Goal: Task Accomplishment & Management: Manage account settings

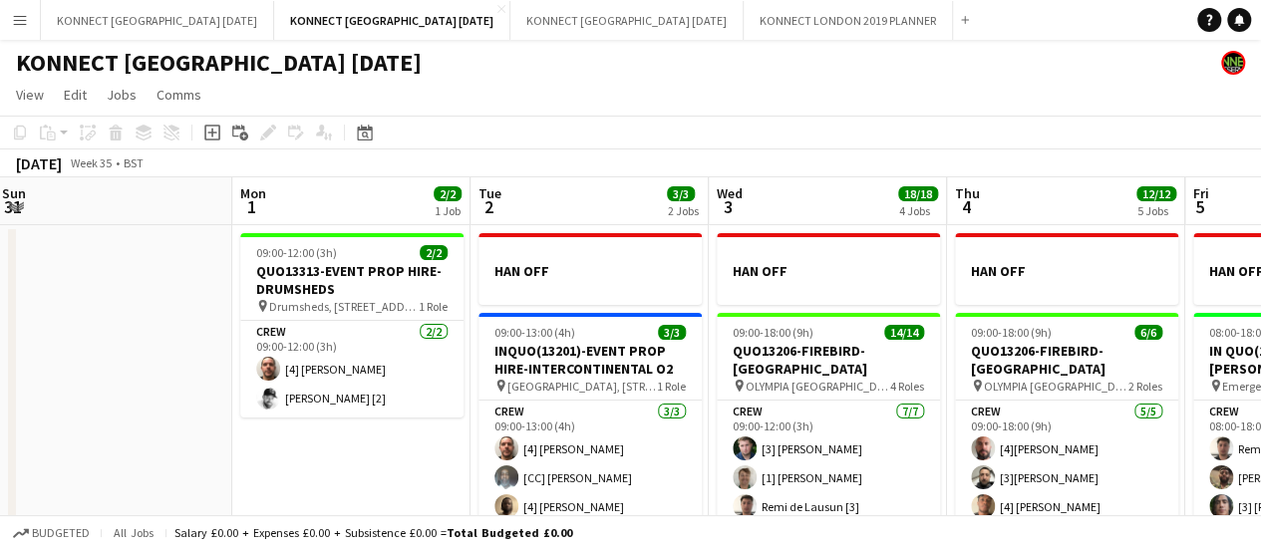
scroll to position [171, 0]
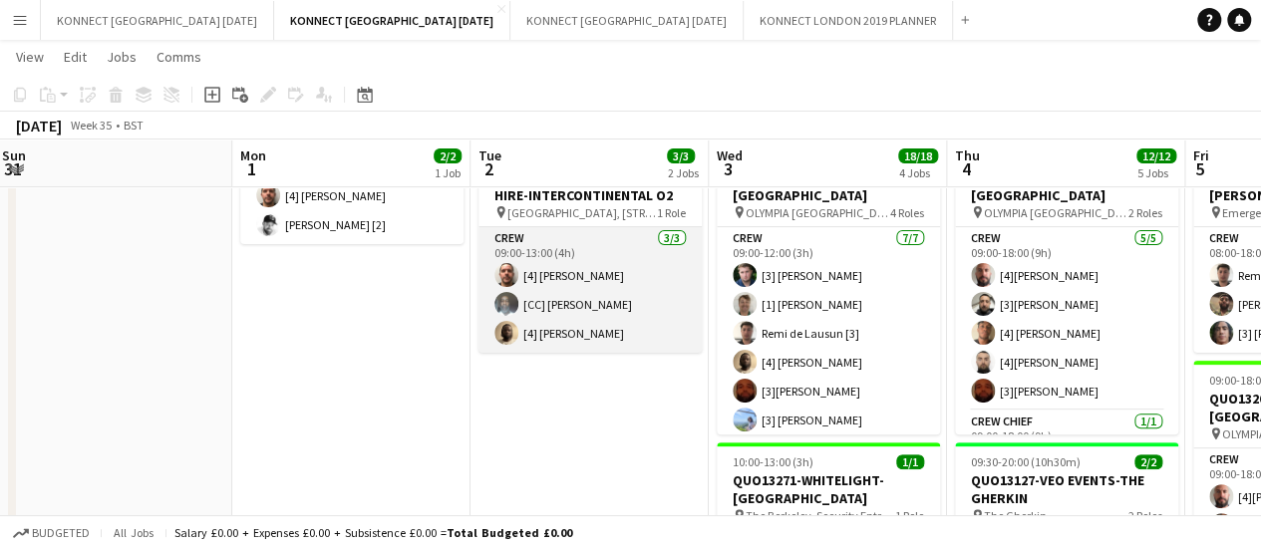
click at [589, 302] on app-card-role "Crew [DATE] 09:00-13:00 (4h) [4] [PERSON_NAME] [CC] [PERSON_NAME] [4] [PERSON_N…" at bounding box center [590, 290] width 223 height 126
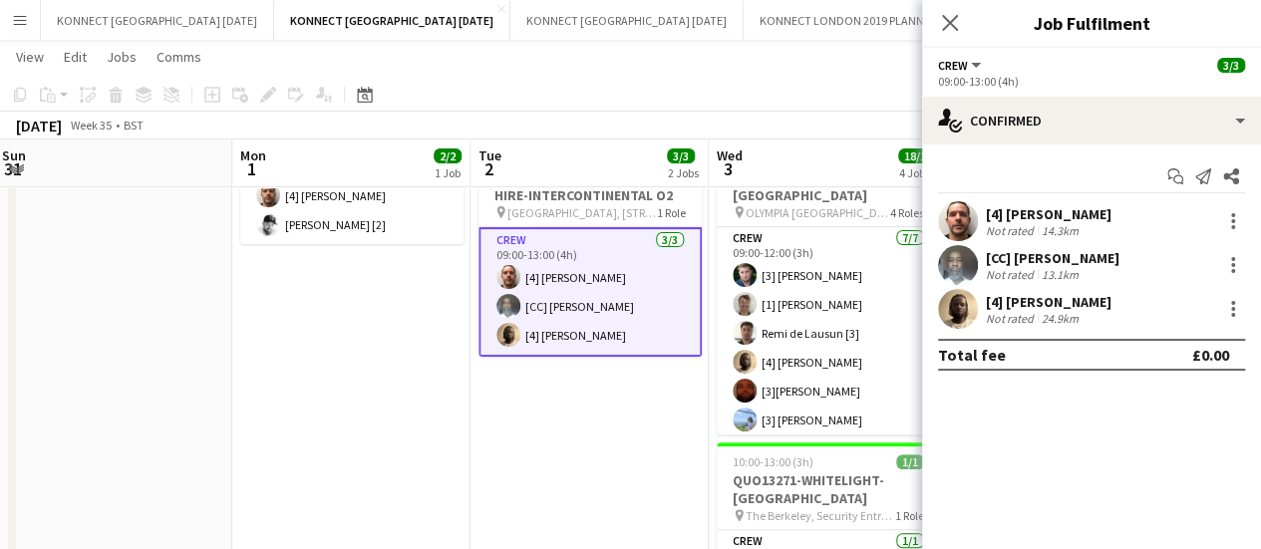
click at [1048, 258] on div "[CC] [PERSON_NAME]" at bounding box center [1053, 258] width 134 height 18
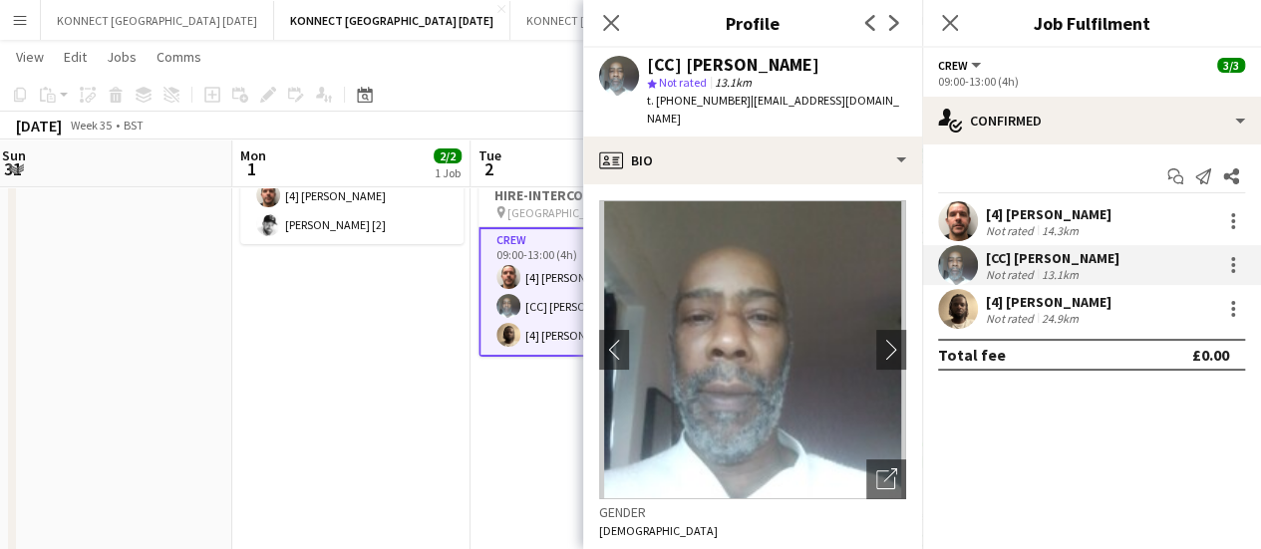
drag, startPoint x: 651, startPoint y: 100, endPoint x: 740, endPoint y: 114, distance: 89.8
click at [740, 114] on div "[CC] [PERSON_NAME] star Not rated 13.1km t. [PHONE_NUMBER] | [EMAIL_ADDRESS][DO…" at bounding box center [752, 92] width 339 height 89
copy span ". [PHONE_NUMBER]"
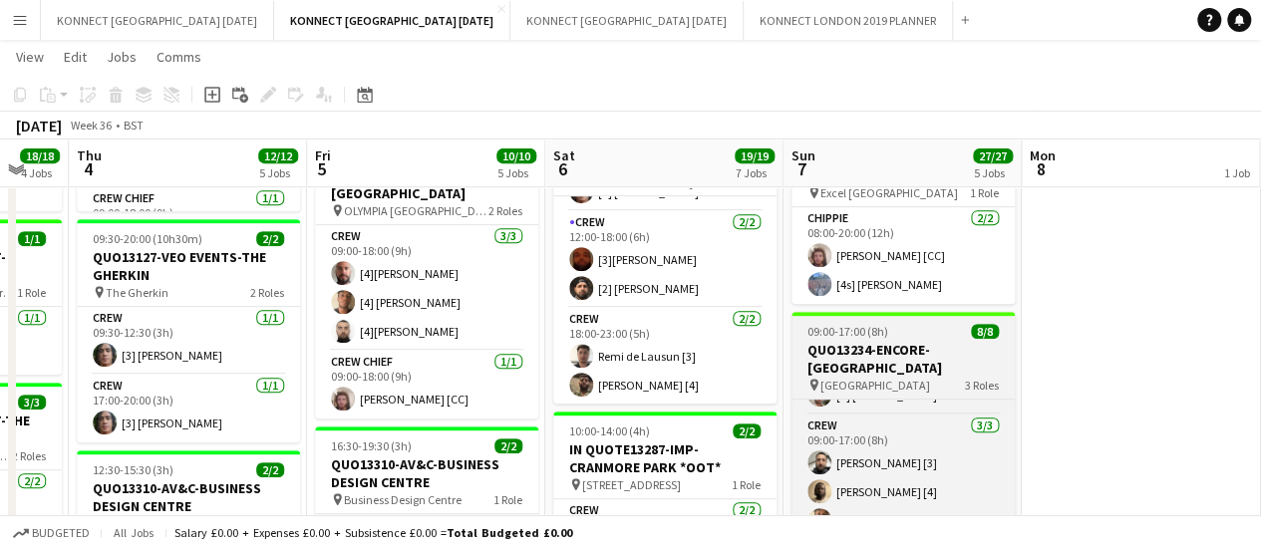
scroll to position [394, 0]
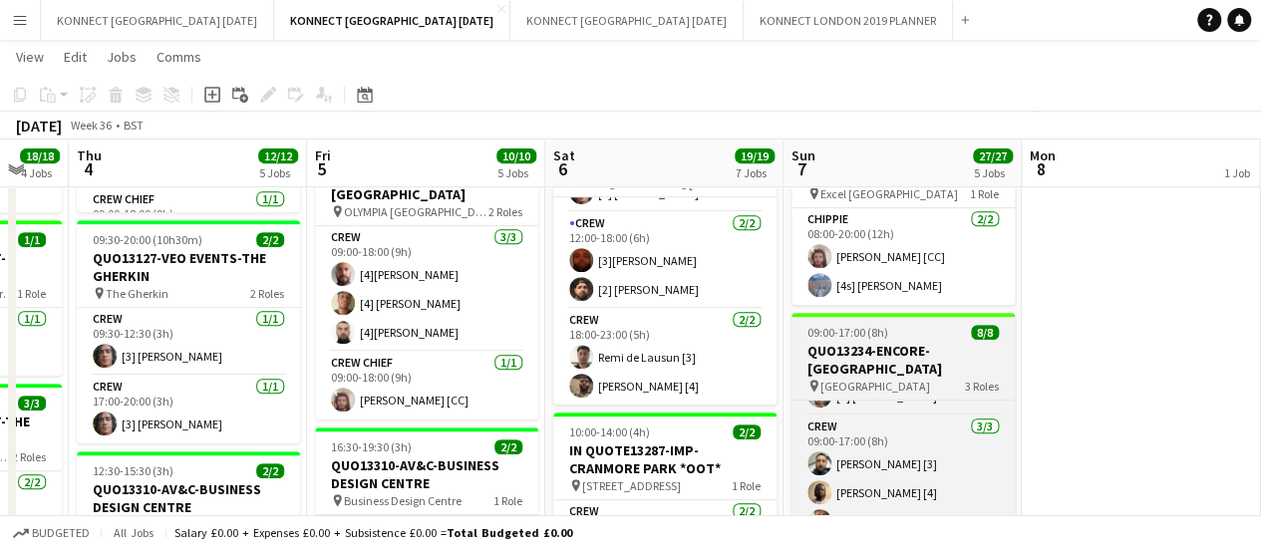
click at [798, 375] on h3 "QUO13234-ENCORE-[GEOGRAPHIC_DATA]" at bounding box center [903, 360] width 223 height 36
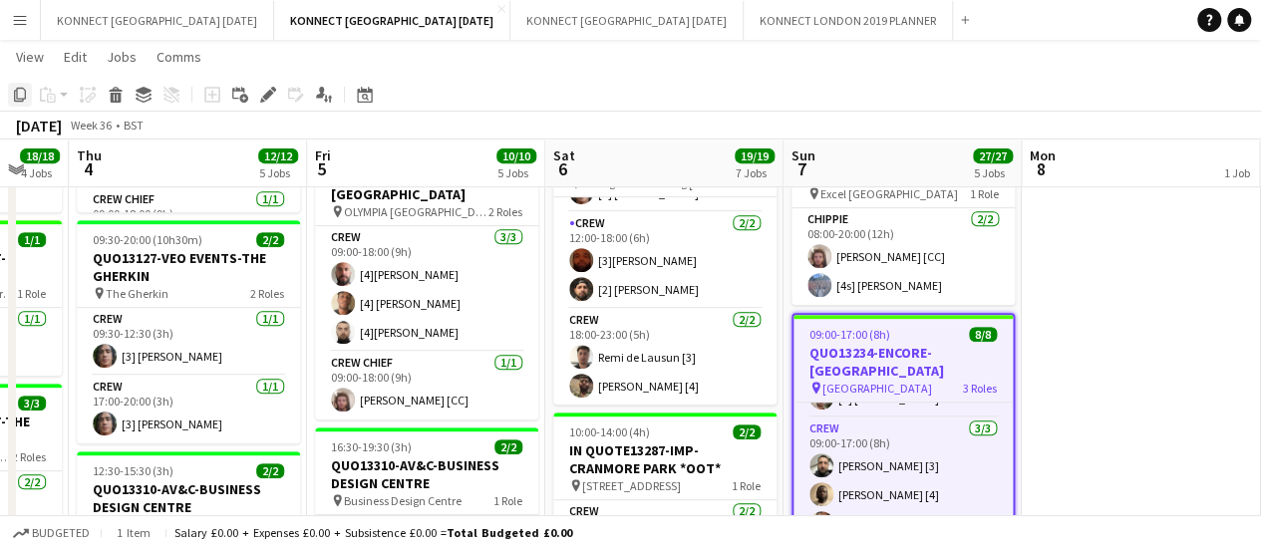
click at [19, 91] on icon "Copy" at bounding box center [20, 95] width 16 height 16
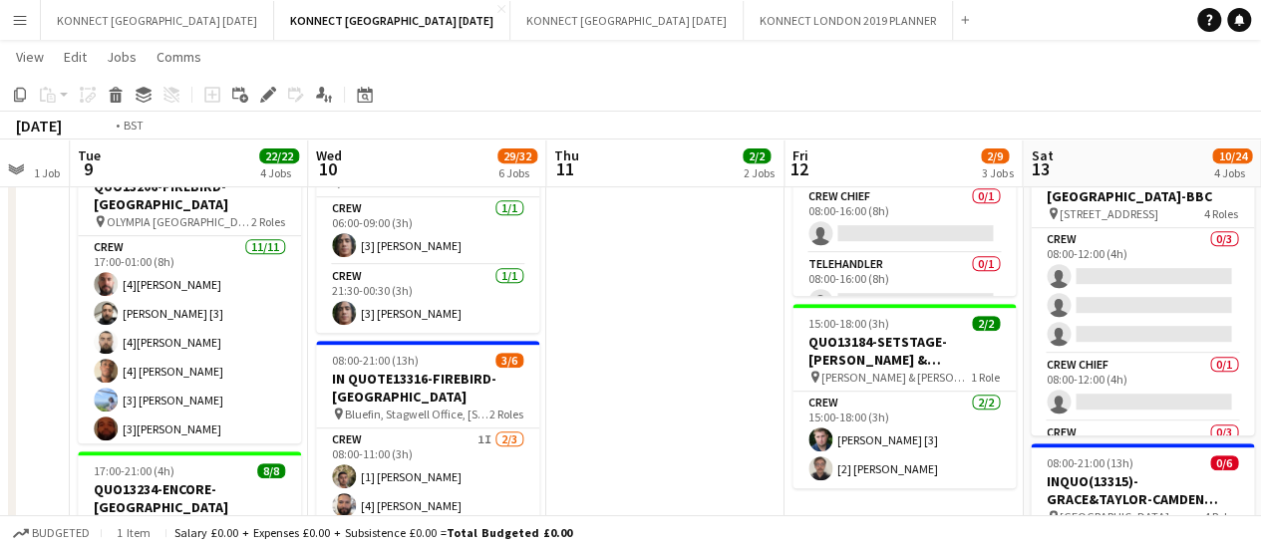
scroll to position [0, 885]
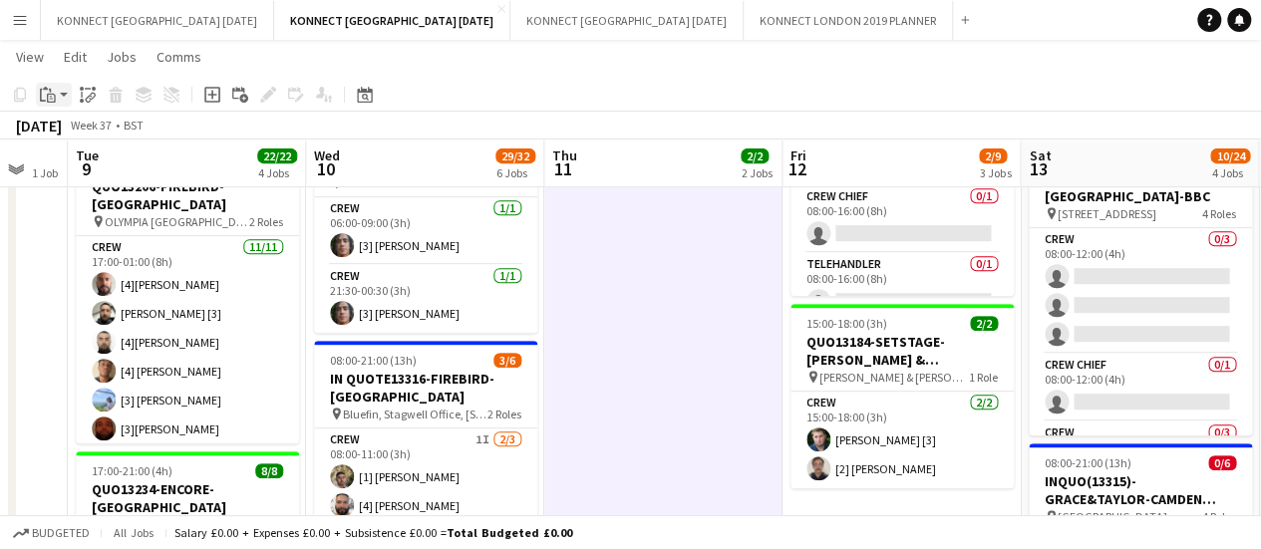
click at [51, 95] on icon "Paste" at bounding box center [48, 95] width 16 height 16
click at [126, 139] on link "Paste Ctrl+V" at bounding box center [146, 133] width 187 height 18
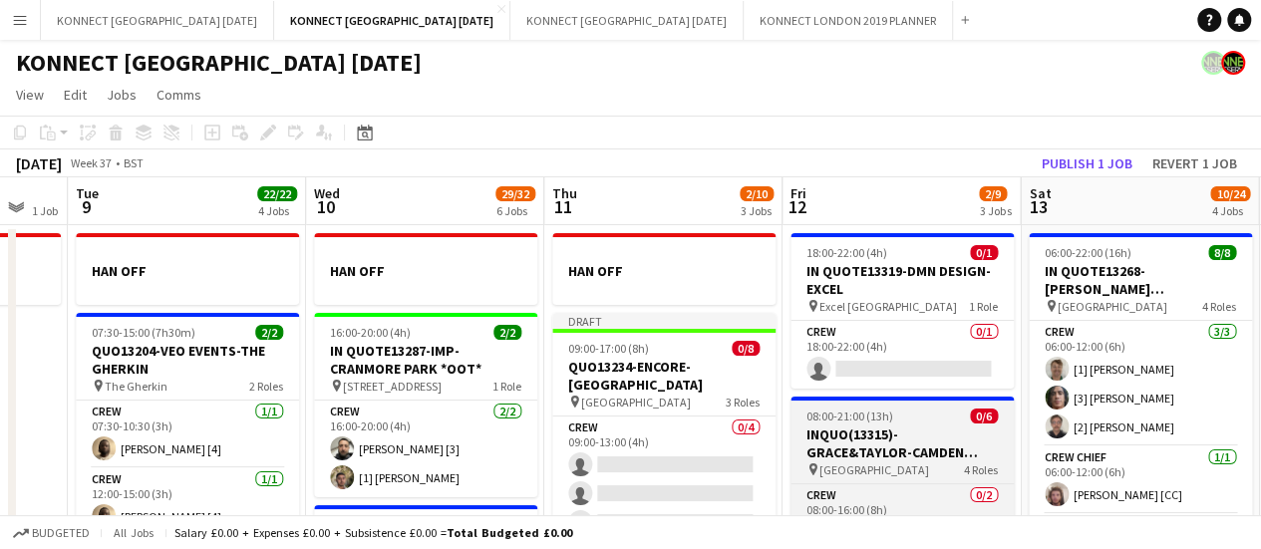
scroll to position [33, 0]
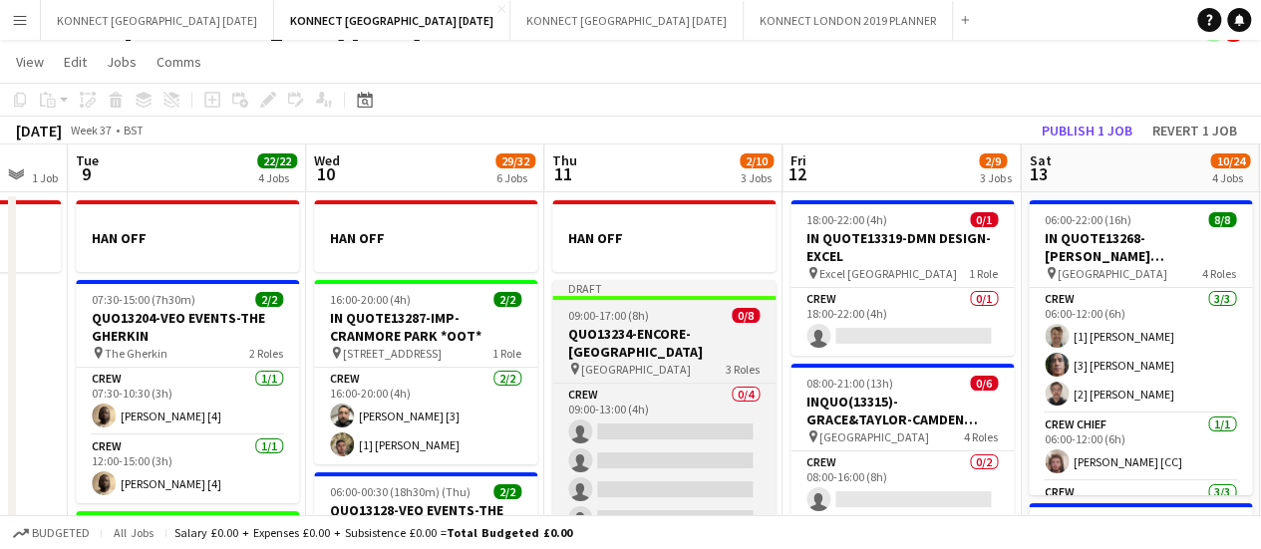
click at [611, 354] on h3 "QUO13234-ENCORE-[GEOGRAPHIC_DATA]" at bounding box center [663, 343] width 223 height 36
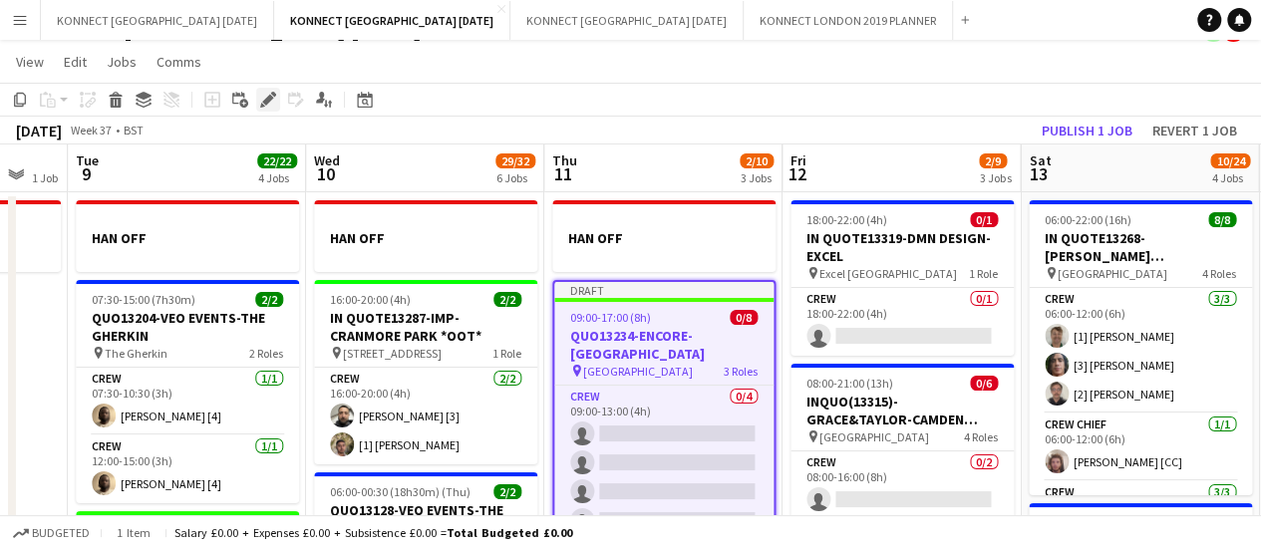
click at [260, 94] on icon "Edit" at bounding box center [268, 100] width 16 height 16
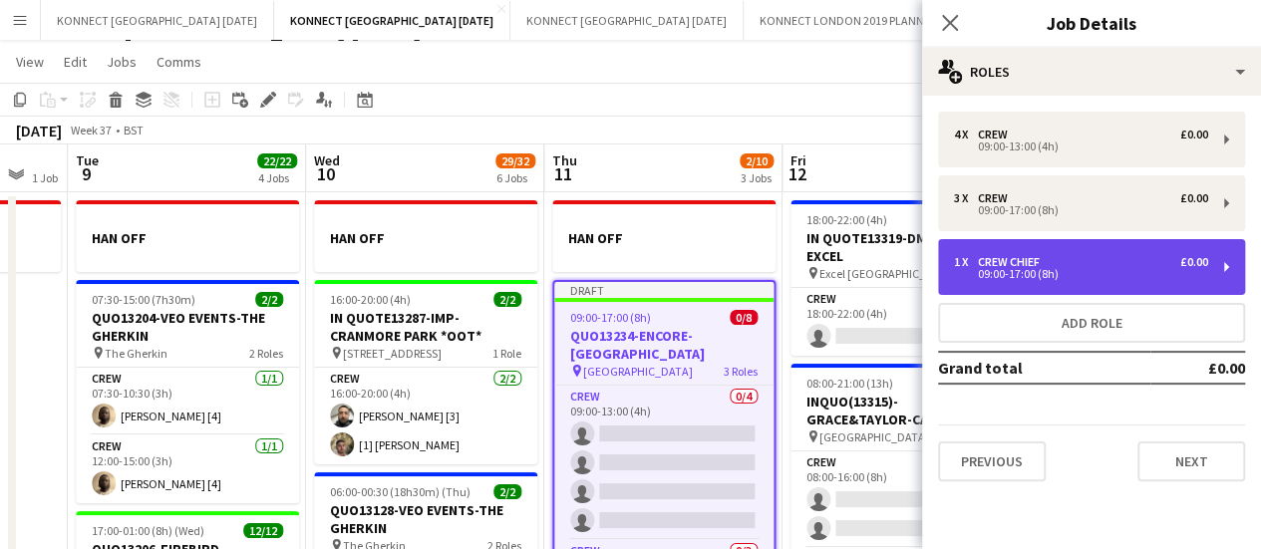
click at [1045, 269] on div "09:00-17:00 (8h)" at bounding box center [1081, 274] width 254 height 10
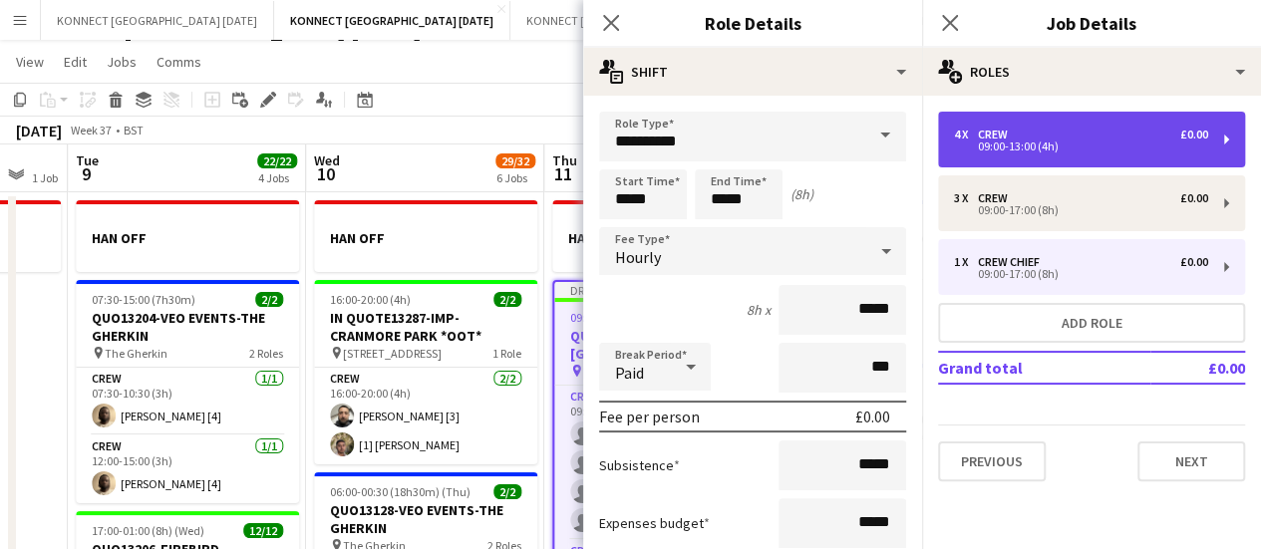
click at [1007, 134] on div "Crew" at bounding box center [997, 135] width 38 height 14
type input "****"
type input "*****"
type input "*"
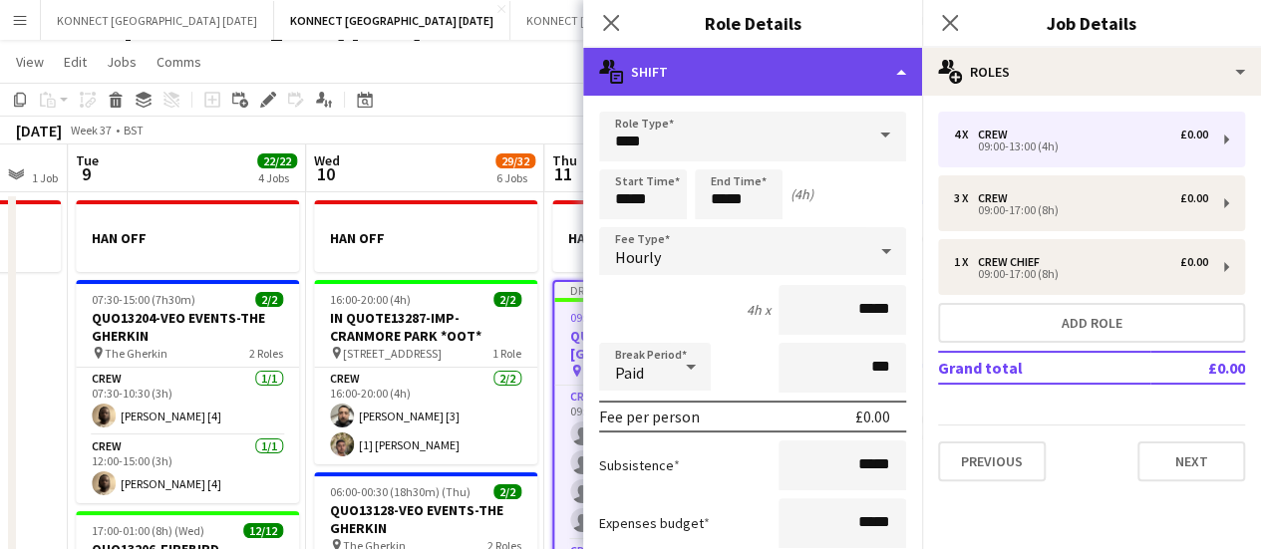
click at [794, 72] on div "multiple-actions-text Shift" at bounding box center [752, 72] width 339 height 48
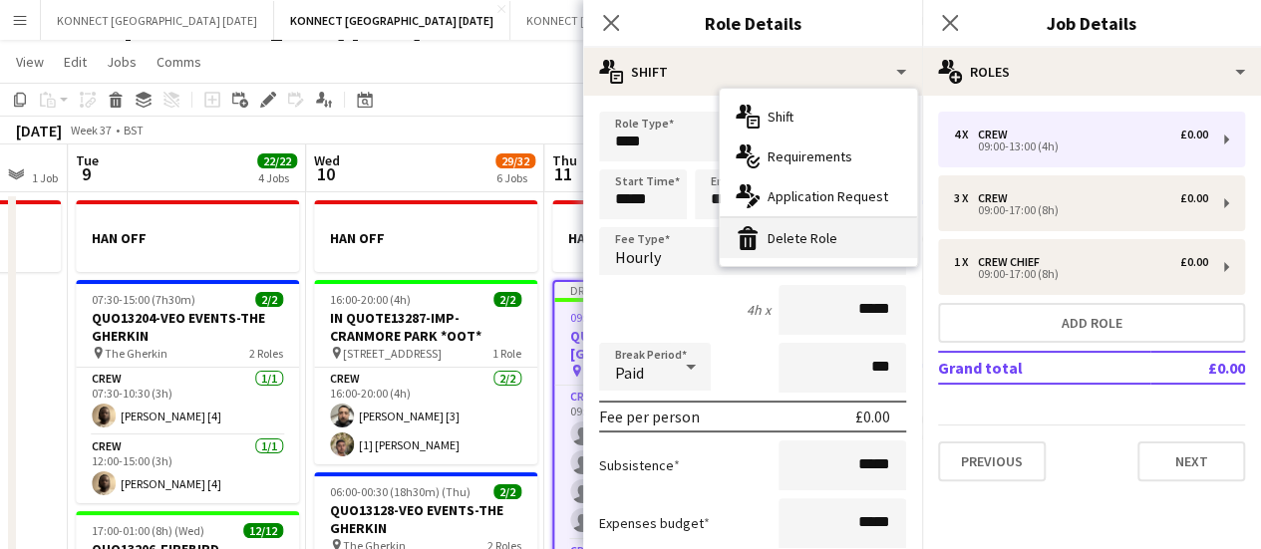
click at [807, 232] on div "bin-2 Delete Role" at bounding box center [818, 238] width 197 height 40
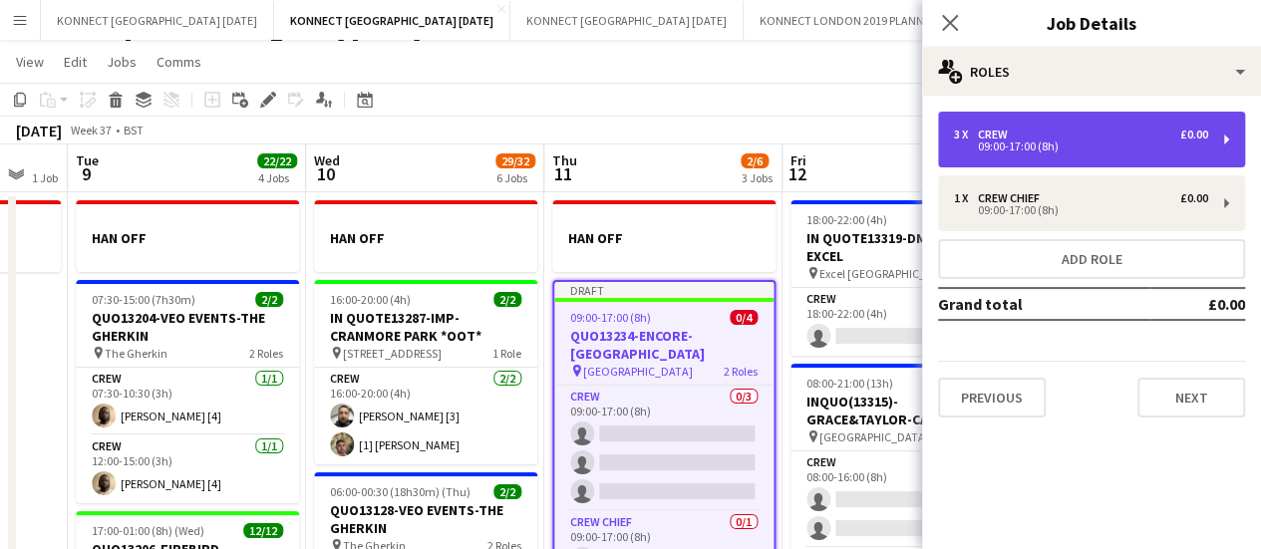
click at [1070, 135] on div "3 x Crew £0.00" at bounding box center [1081, 135] width 254 height 14
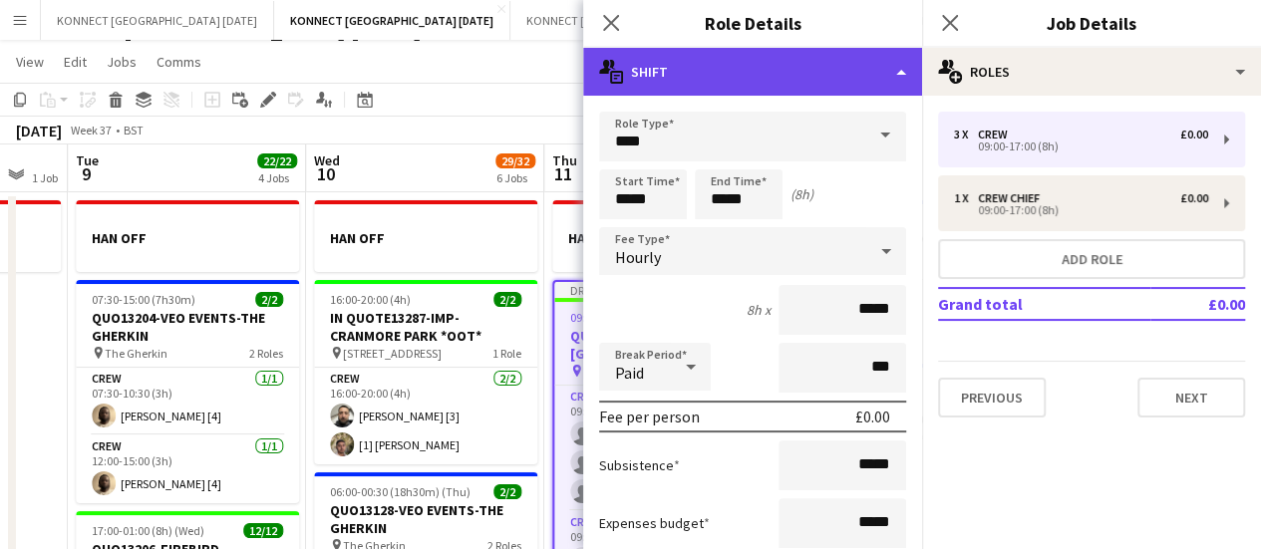
click at [790, 81] on div "multiple-actions-text Shift" at bounding box center [752, 72] width 339 height 48
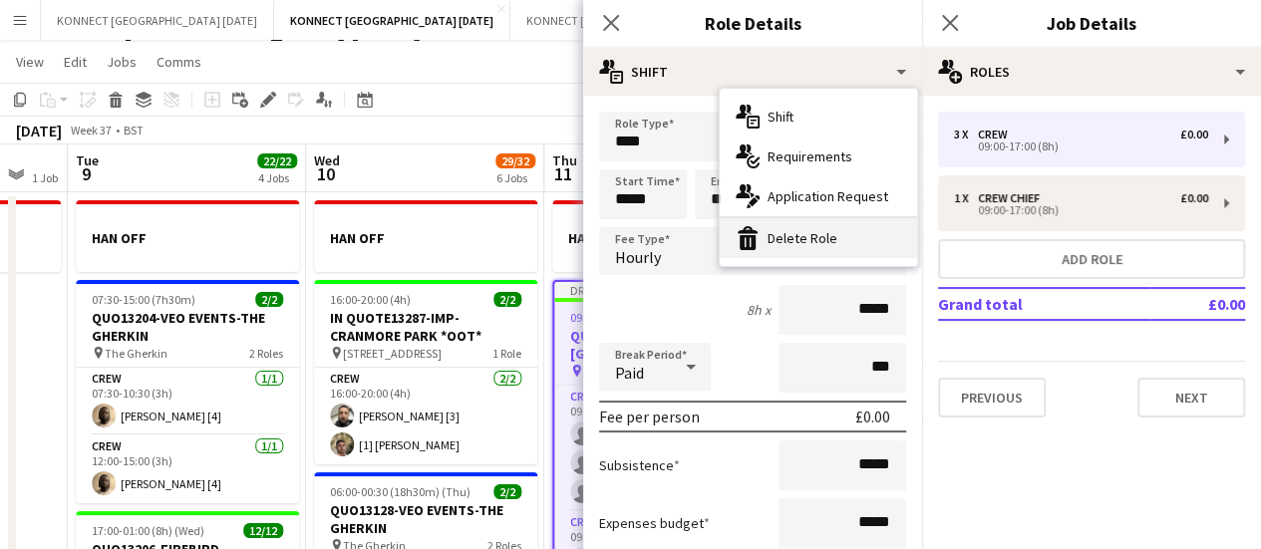
click at [825, 242] on div "bin-2 Delete Role" at bounding box center [818, 238] width 197 height 40
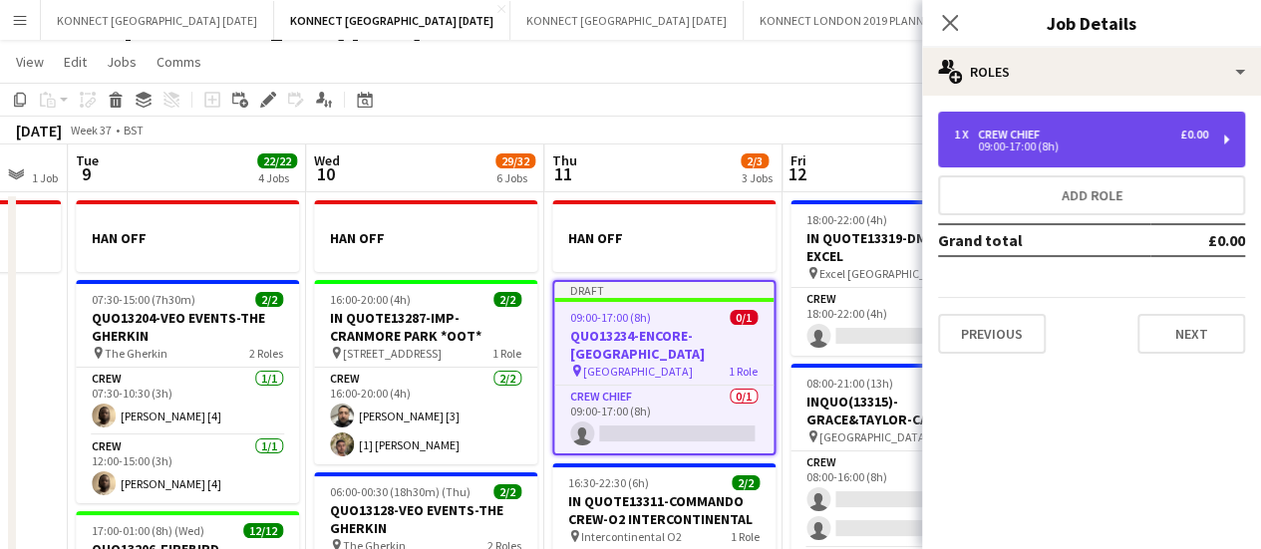
click at [1009, 147] on div "09:00-17:00 (8h)" at bounding box center [1081, 147] width 254 height 10
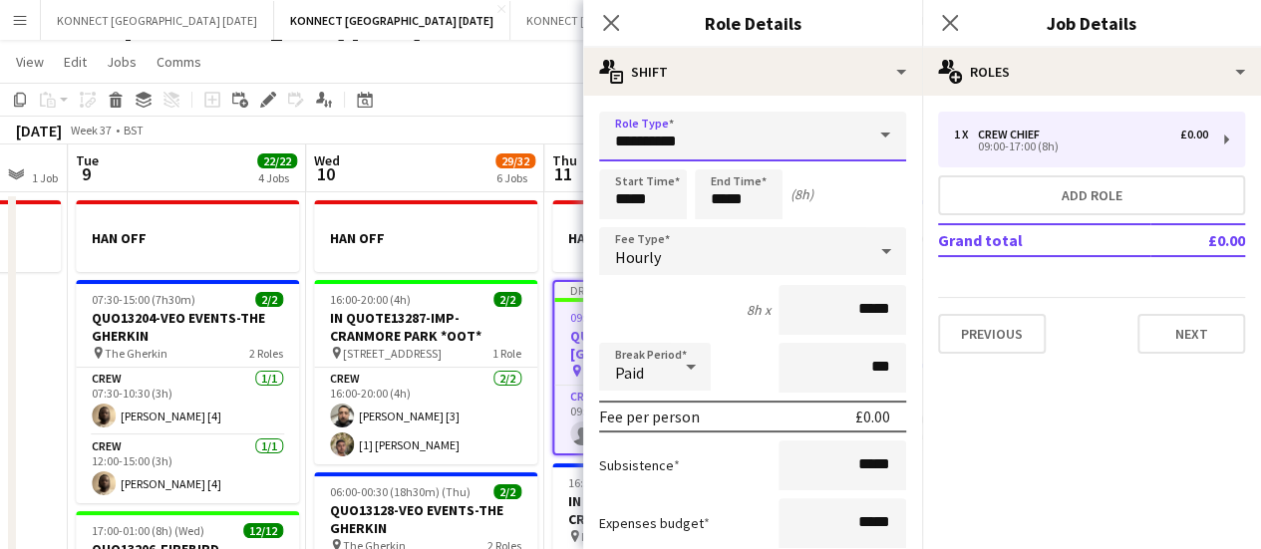
click at [660, 160] on input "**********" at bounding box center [752, 137] width 307 height 50
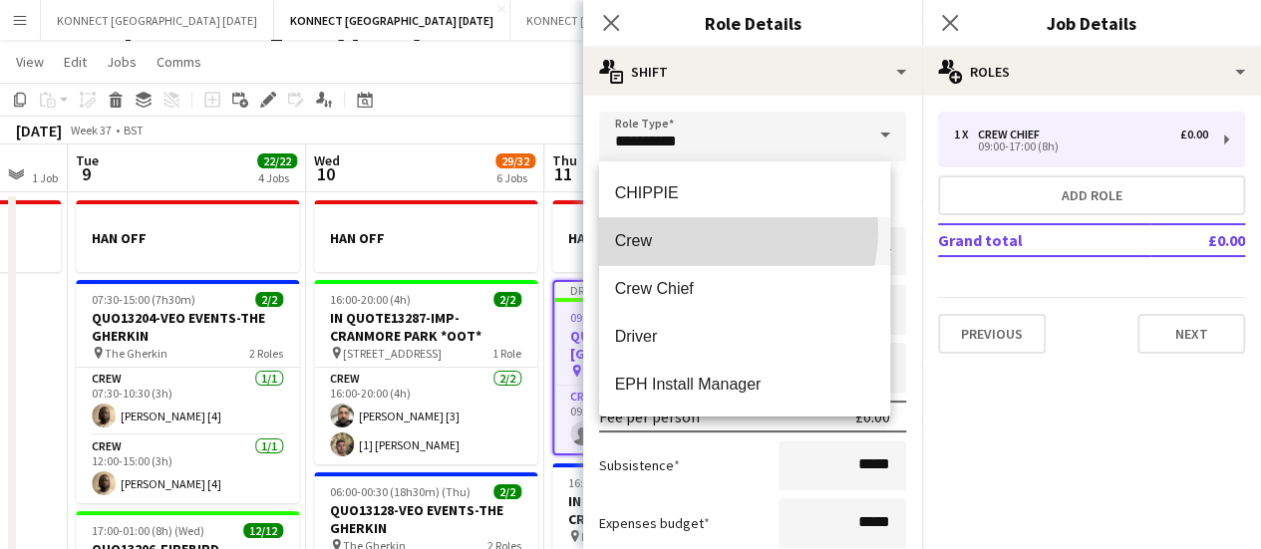
click at [702, 230] on mat-option "Crew" at bounding box center [745, 241] width 292 height 48
type input "****"
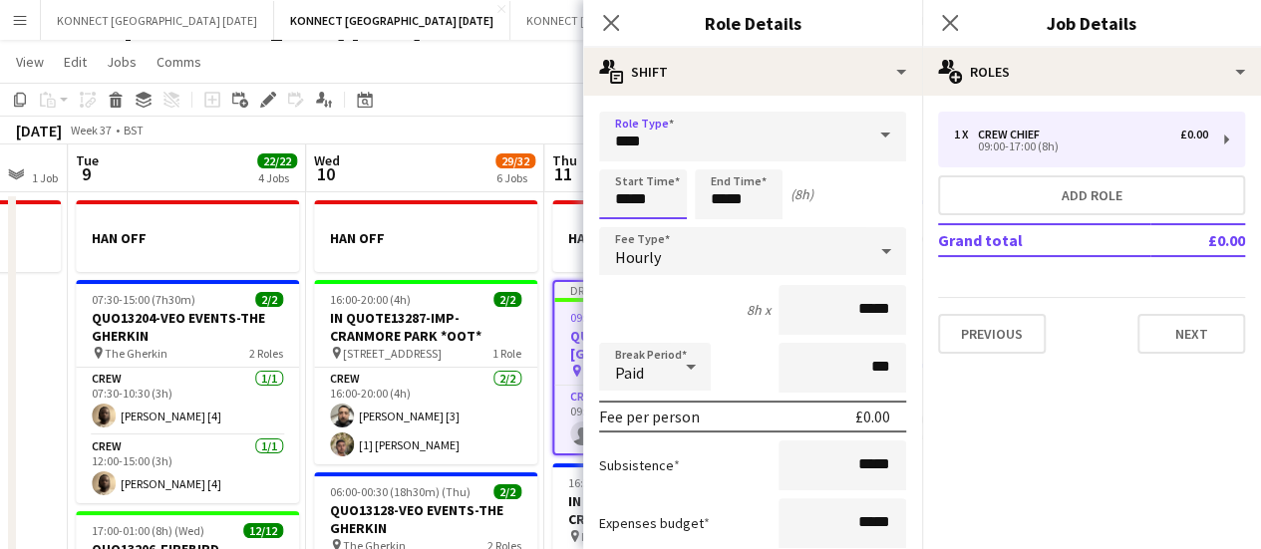
click at [666, 216] on input "*****" at bounding box center [643, 194] width 88 height 50
type input "*****"
click at [756, 186] on input "*****" at bounding box center [739, 194] width 88 height 50
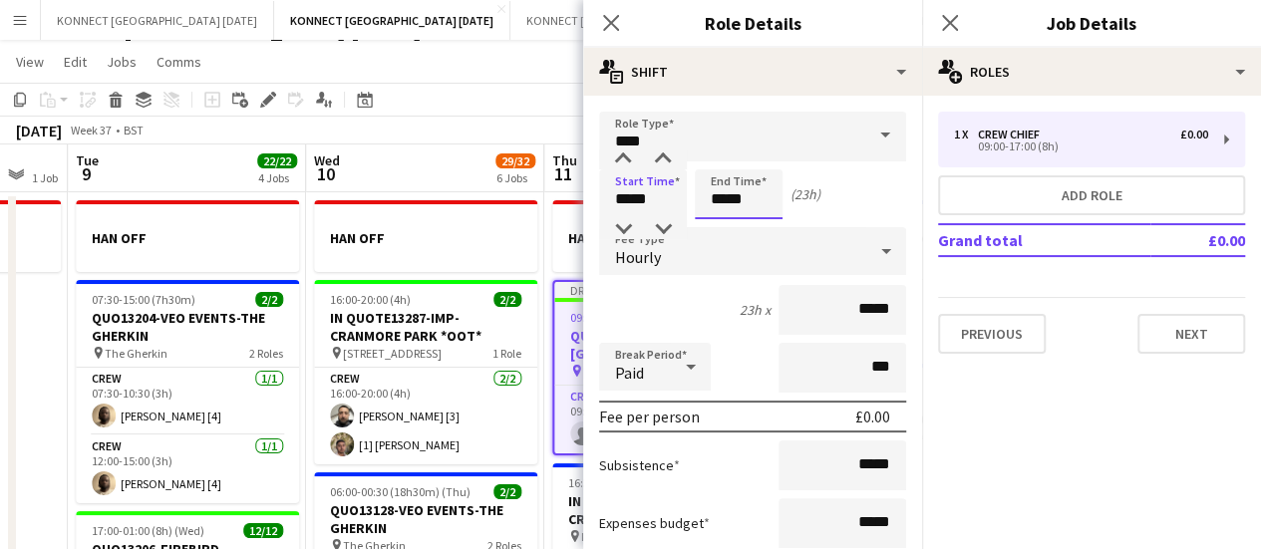
click at [756, 186] on input "*****" at bounding box center [739, 194] width 88 height 50
type input "*****"
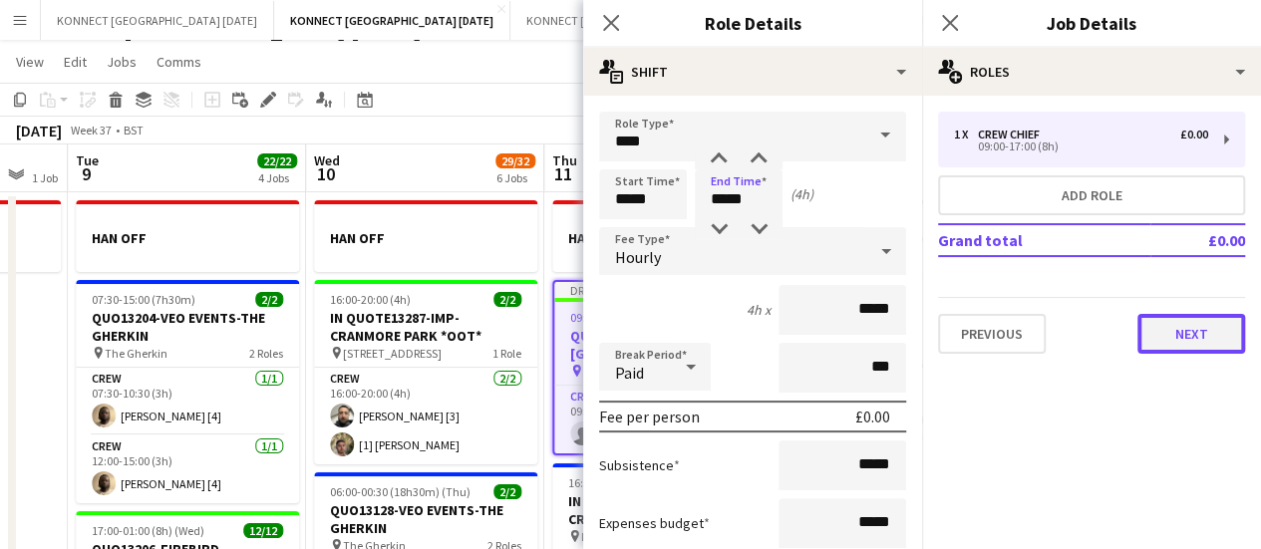
click at [1214, 346] on button "Next" at bounding box center [1191, 334] width 108 height 40
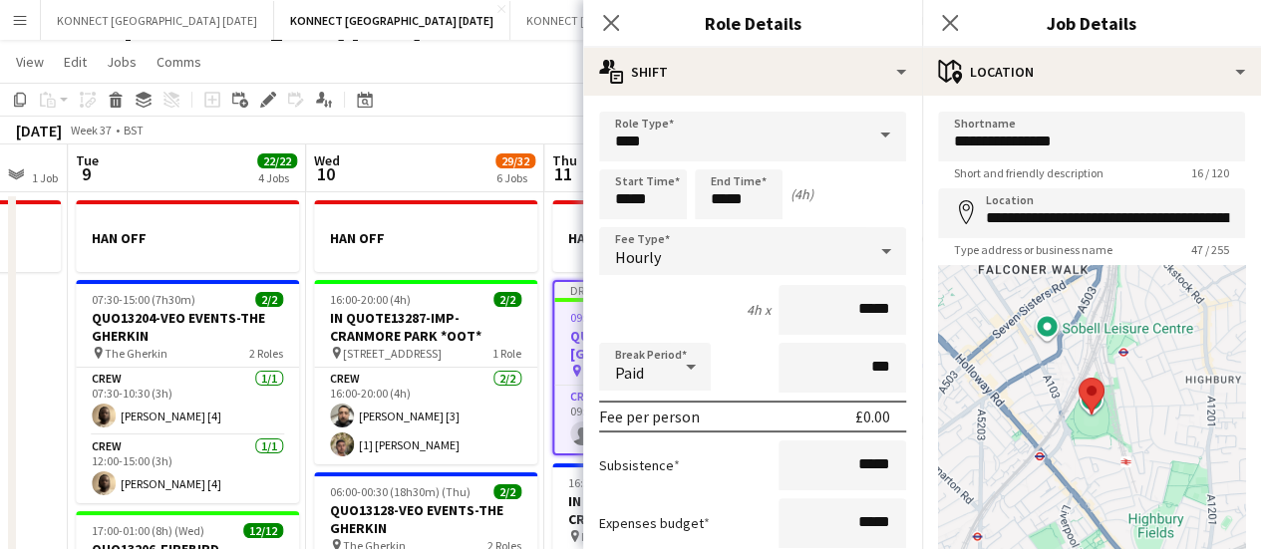
scroll to position [155, 0]
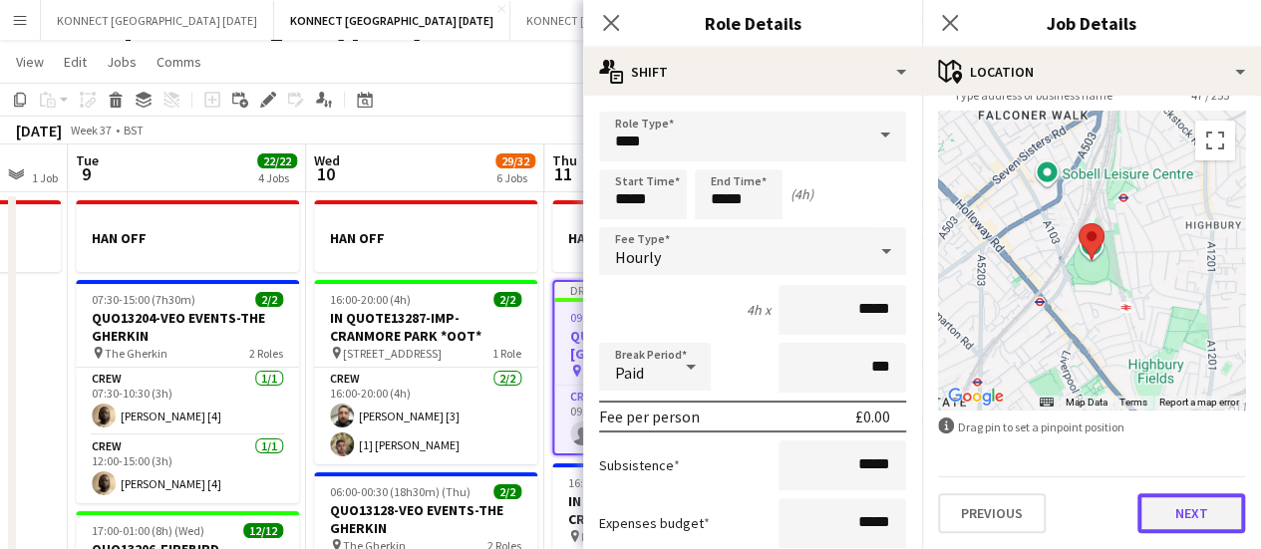
click at [1170, 521] on button "Next" at bounding box center [1191, 513] width 108 height 40
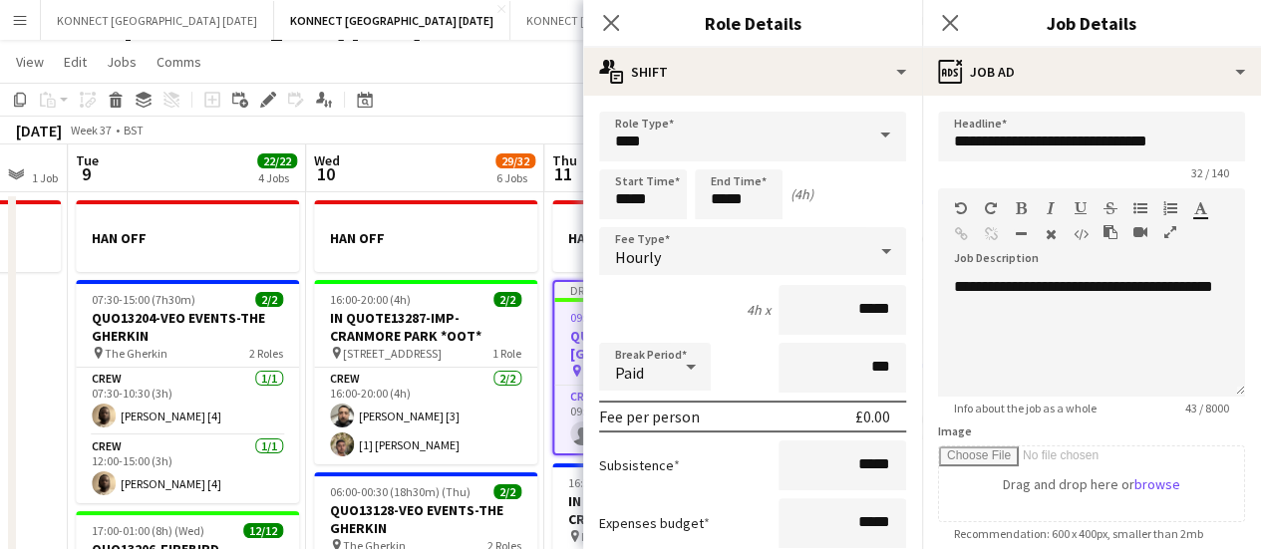
scroll to position [0, 0]
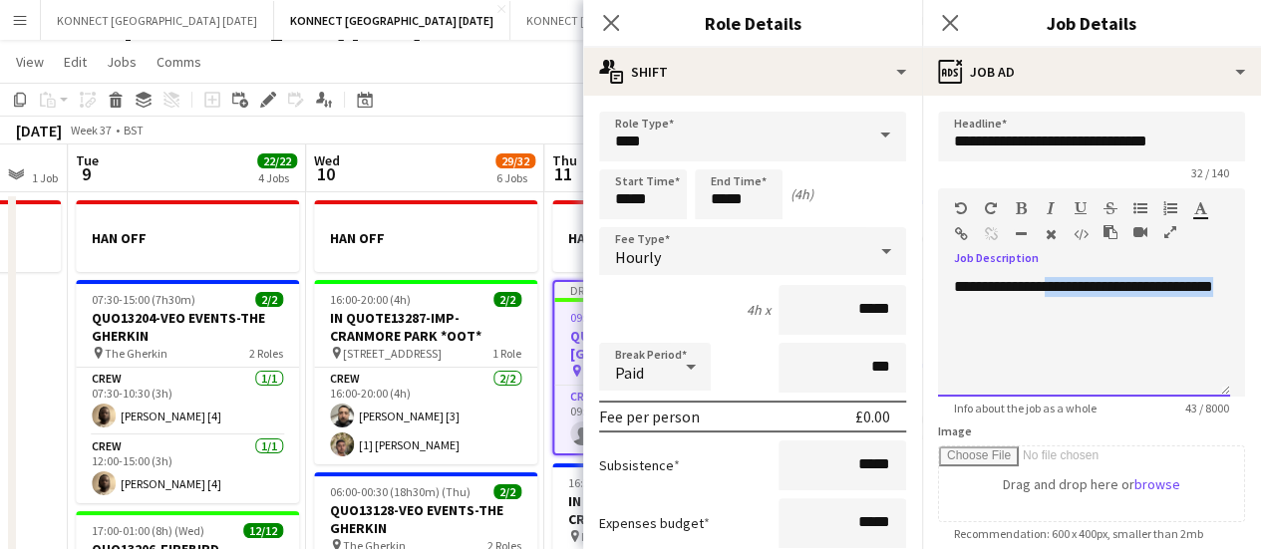
drag, startPoint x: 1071, startPoint y: 356, endPoint x: 1043, endPoint y: 274, distance: 86.4
click at [1043, 274] on div "**********" at bounding box center [1091, 330] width 307 height 134
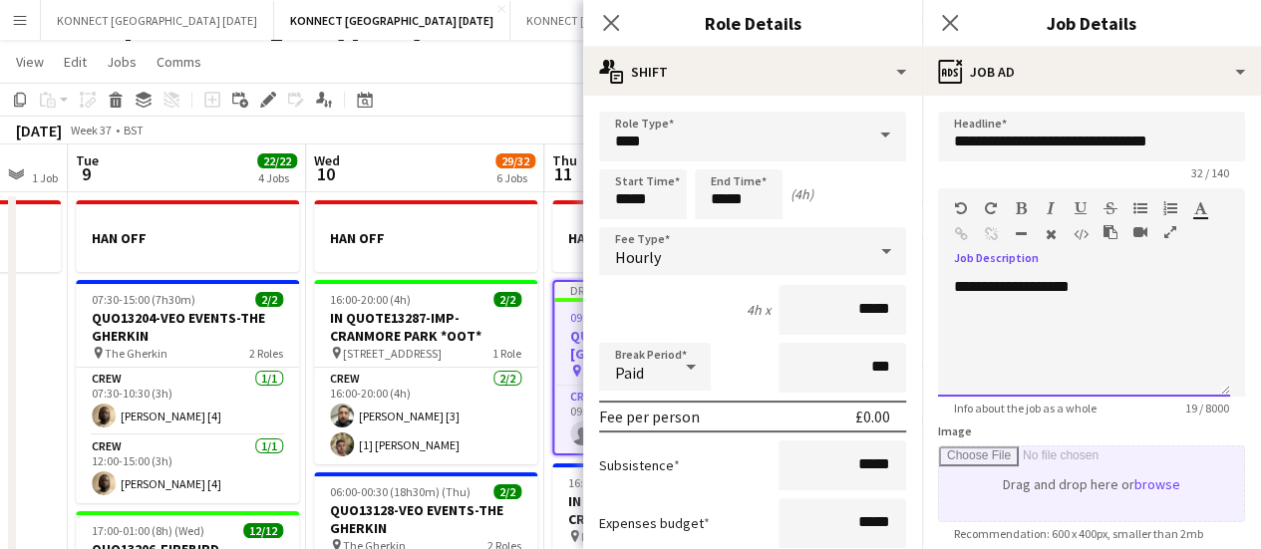
scroll to position [436, 0]
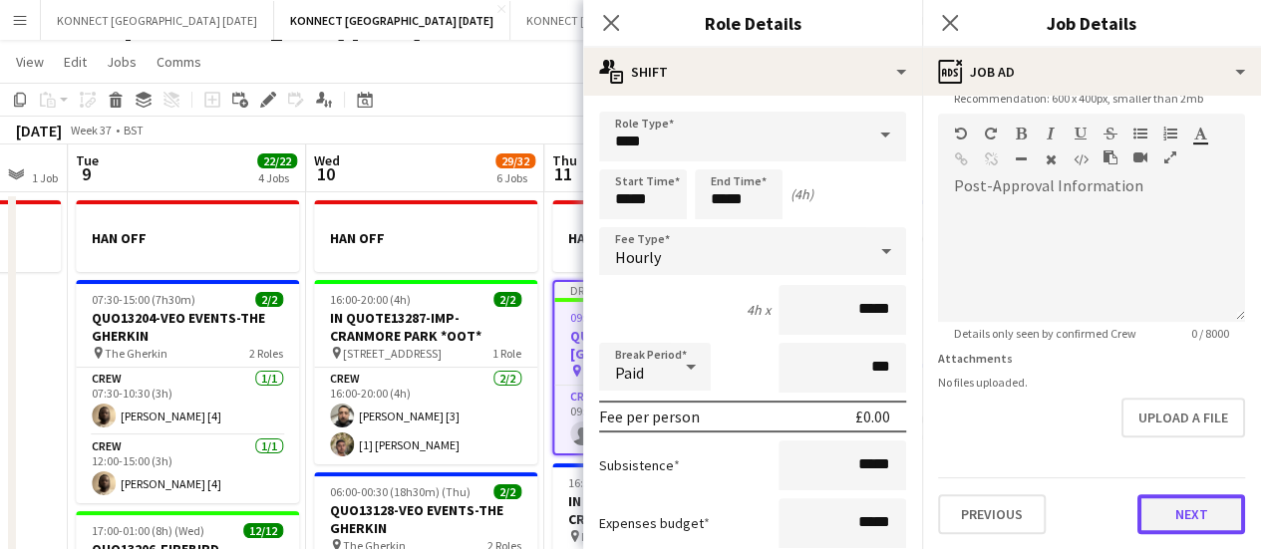
click at [1185, 497] on button "Next" at bounding box center [1191, 514] width 108 height 40
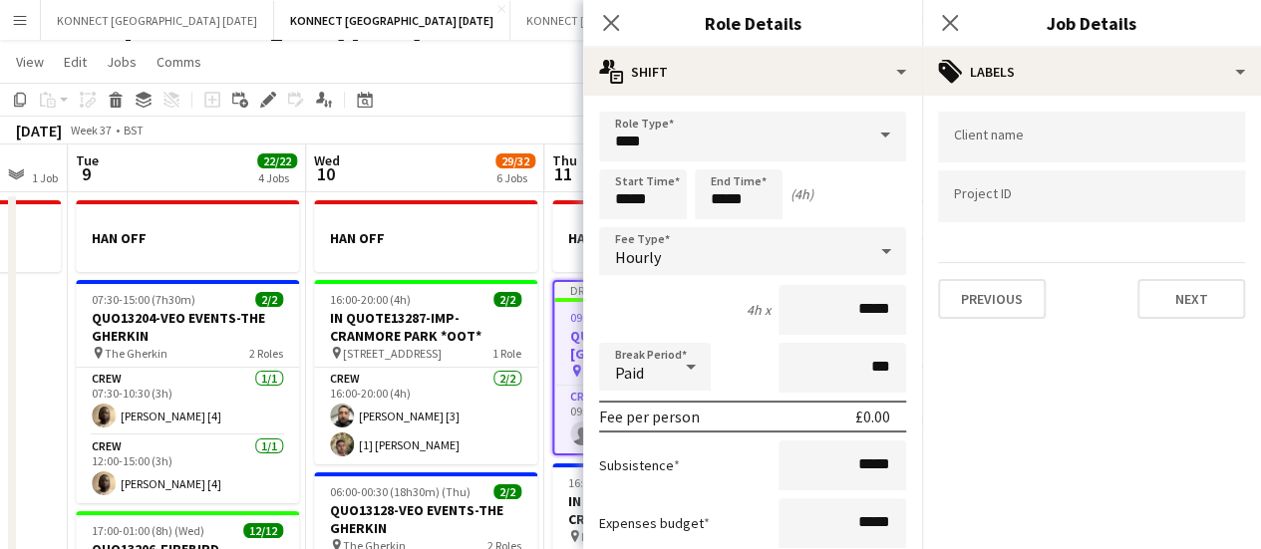
scroll to position [0, 0]
click at [1179, 315] on button "Next" at bounding box center [1191, 299] width 108 height 40
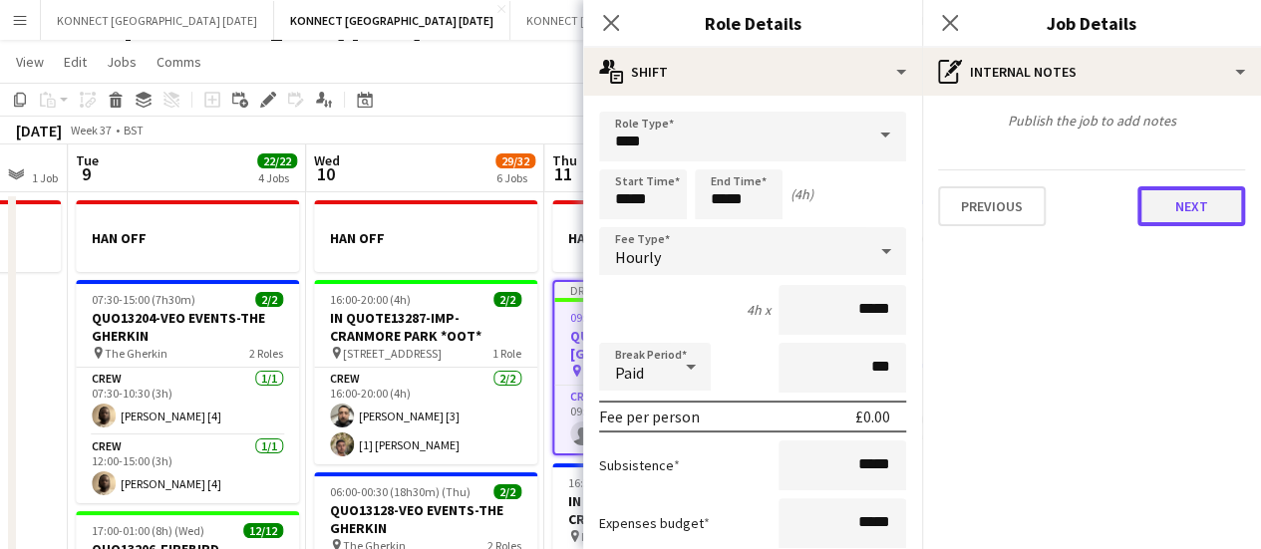
click at [1207, 214] on button "Next" at bounding box center [1191, 206] width 108 height 40
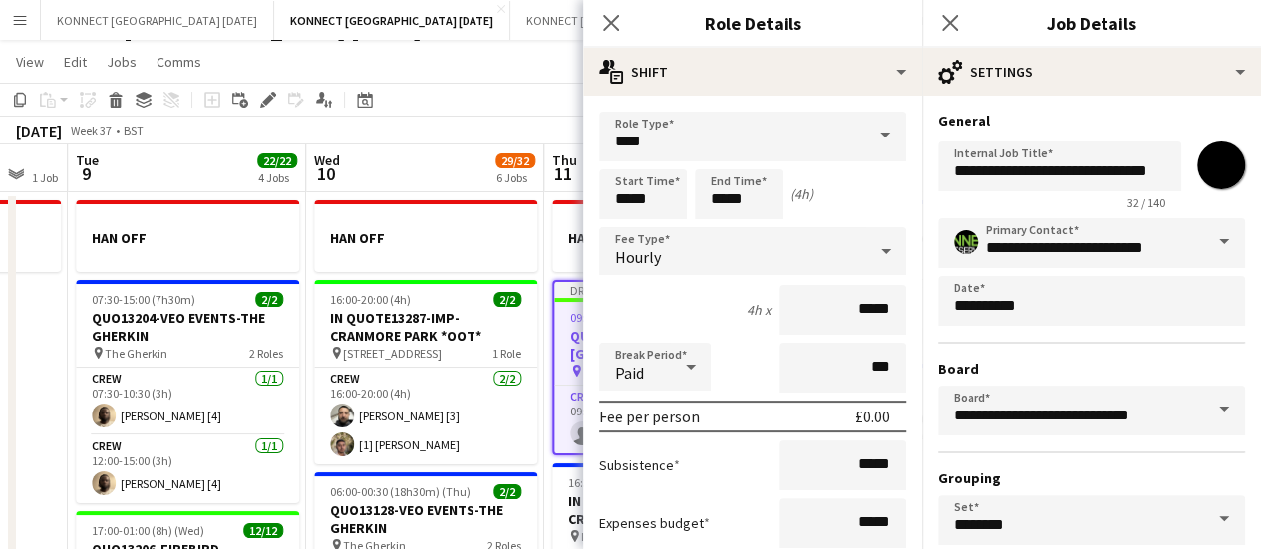
click at [1191, 172] on input "*******" at bounding box center [1221, 166] width 72 height 72
type input "*******"
click at [492, 108] on app-toolbar "Copy Paste Paste Ctrl+V Paste with crew Ctrl+Shift+V Paste linked Job [GEOGRAPH…" at bounding box center [630, 100] width 1261 height 34
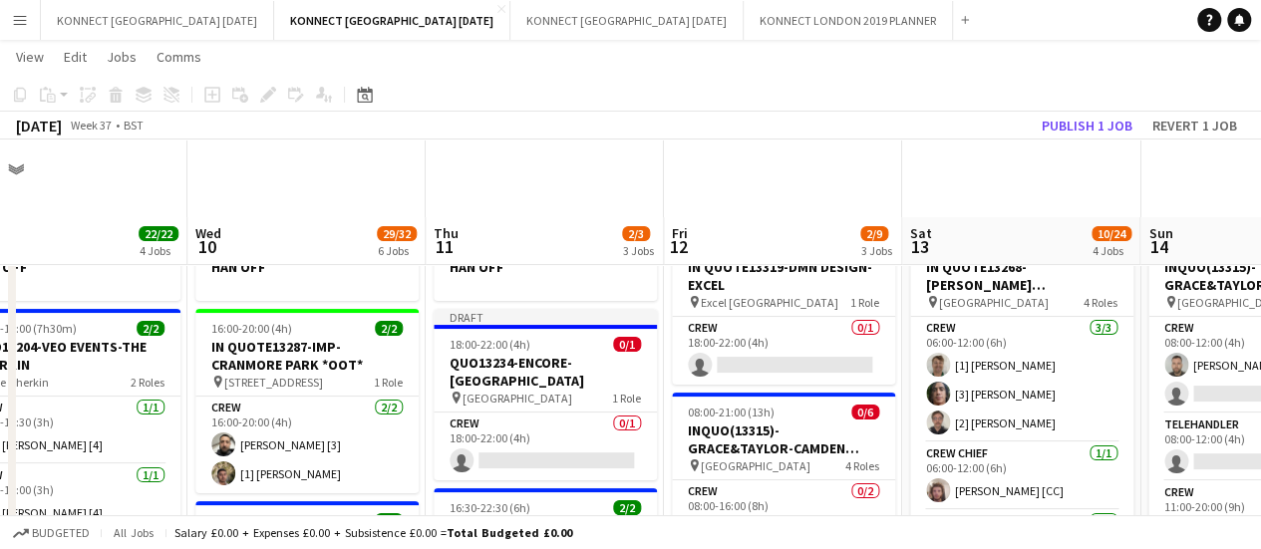
scroll to position [81, 0]
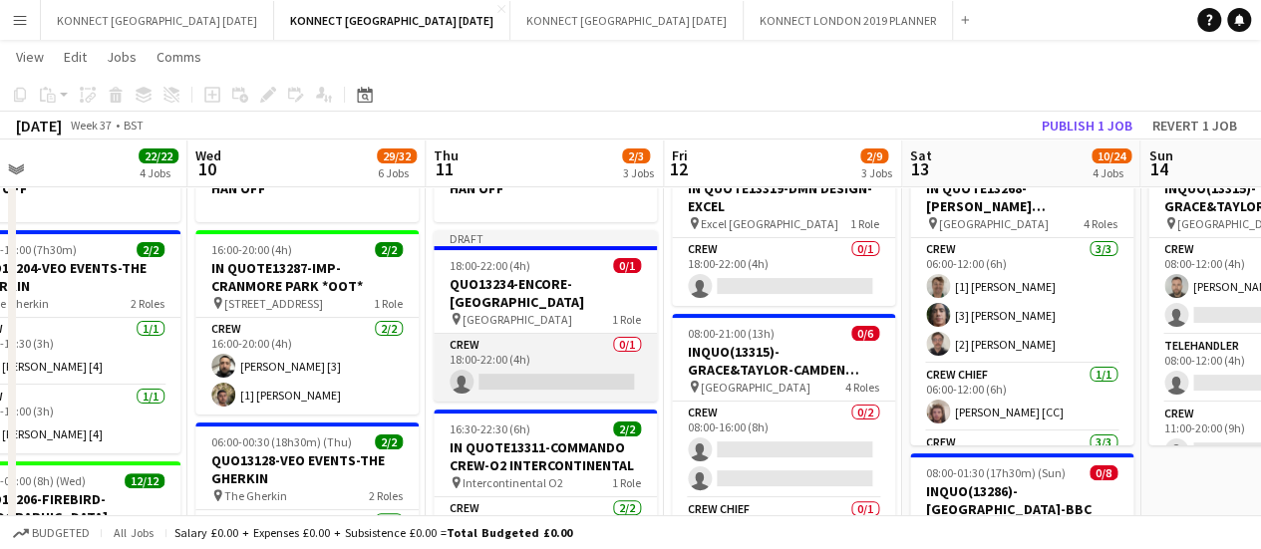
click at [564, 363] on app-card-role "Crew 0/1 18:00-22:00 (4h) single-neutral-actions" at bounding box center [545, 368] width 223 height 68
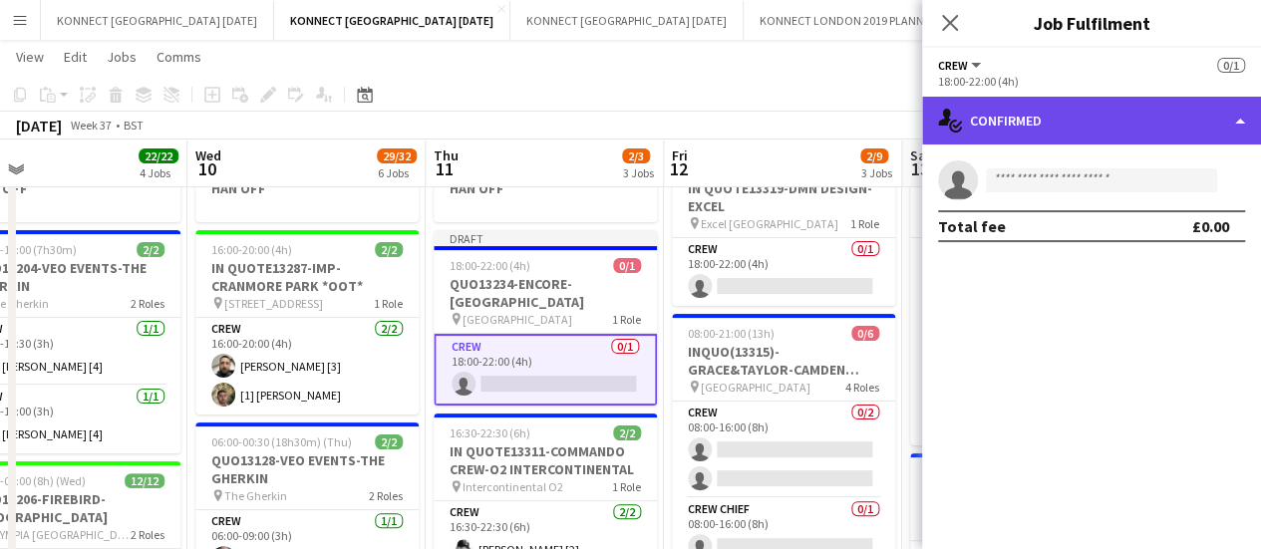
click at [1011, 131] on div "single-neutral-actions-check-2 Confirmed" at bounding box center [1091, 121] width 339 height 48
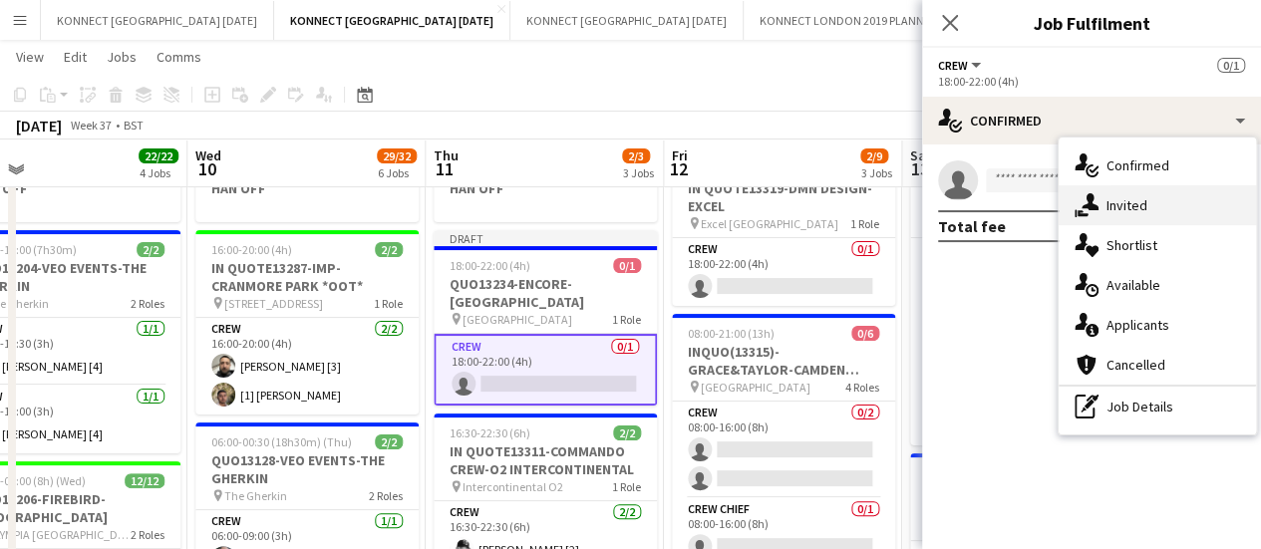
click at [1075, 208] on icon "single-neutral-actions-share-1" at bounding box center [1087, 205] width 24 height 24
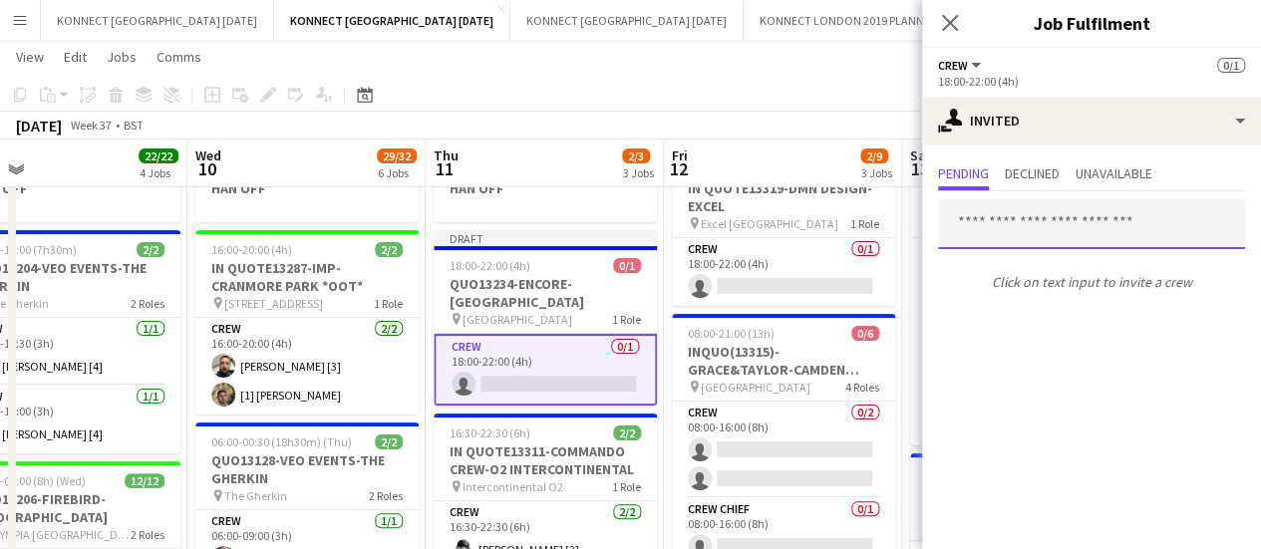
click at [985, 232] on input "text" at bounding box center [1091, 224] width 307 height 50
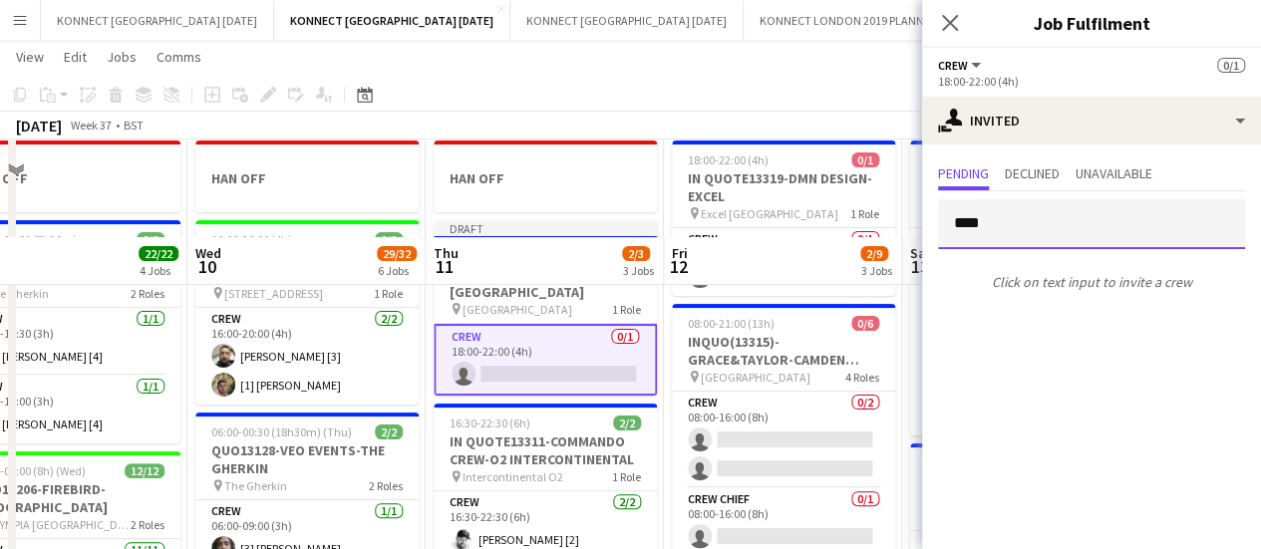
scroll to position [53, 0]
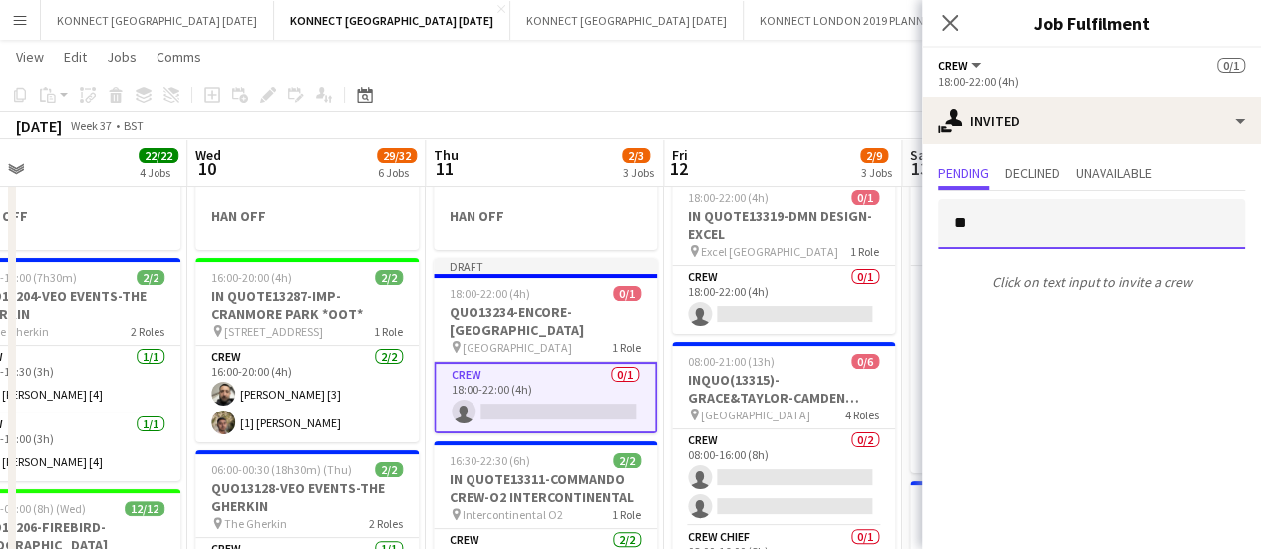
type input "*"
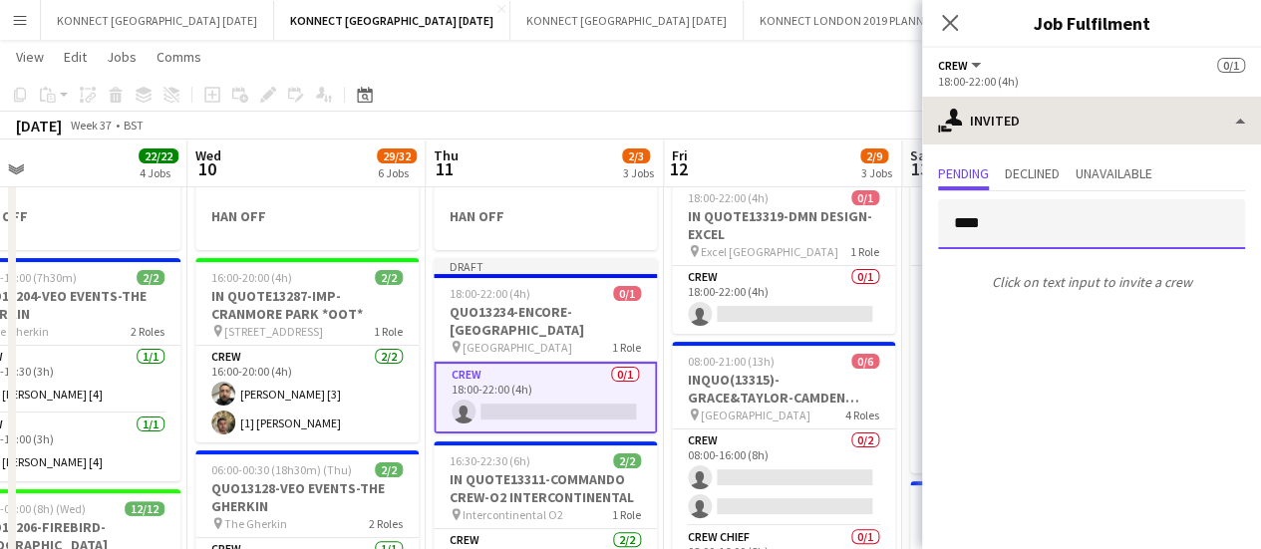
type input "****"
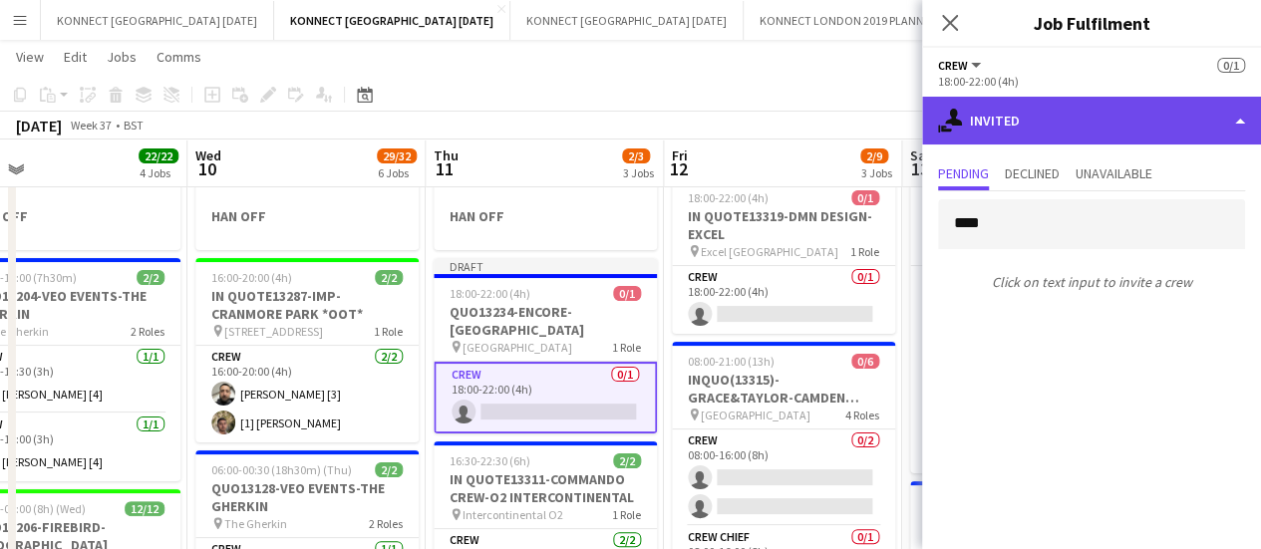
click at [1039, 122] on div "single-neutral-actions-share-1 Invited" at bounding box center [1091, 121] width 339 height 48
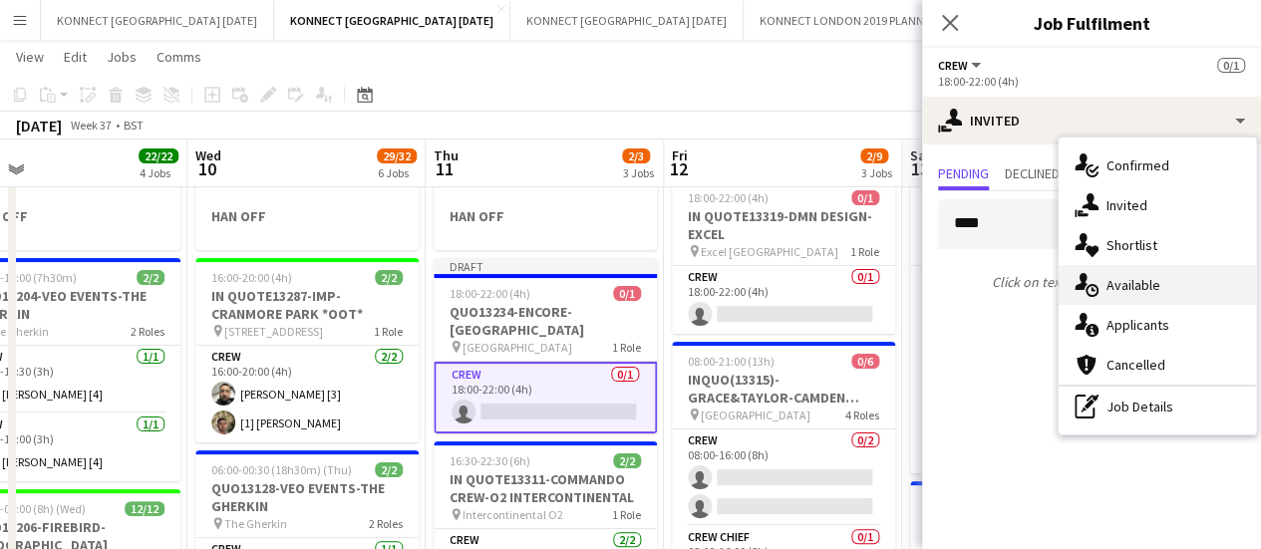
click at [1108, 273] on div "single-neutral-actions-upload Available" at bounding box center [1157, 285] width 197 height 40
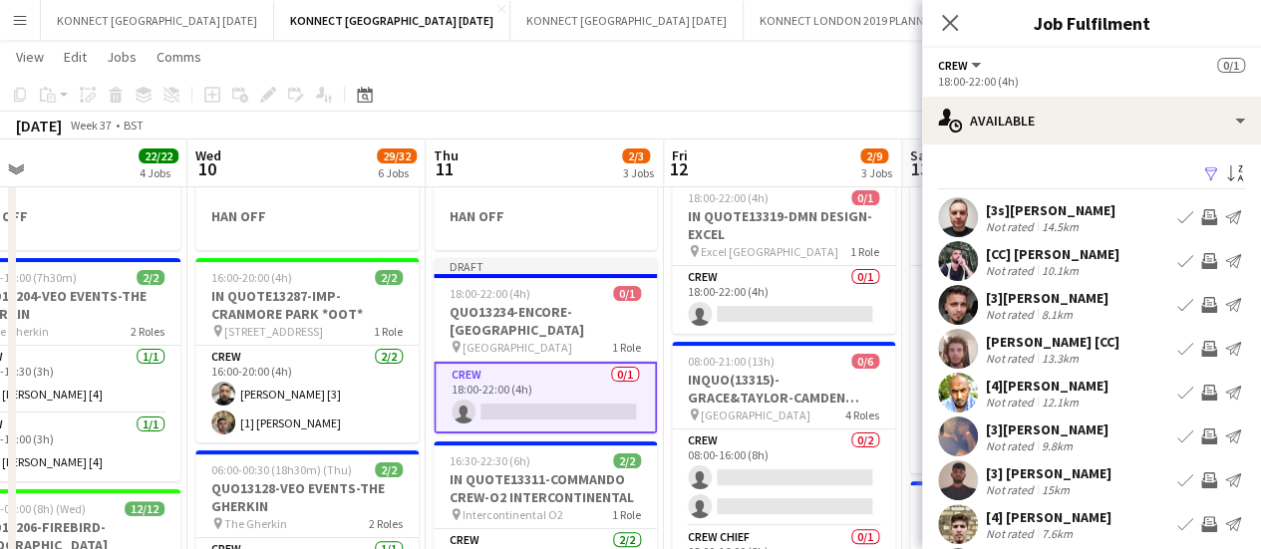
scroll to position [158, 0]
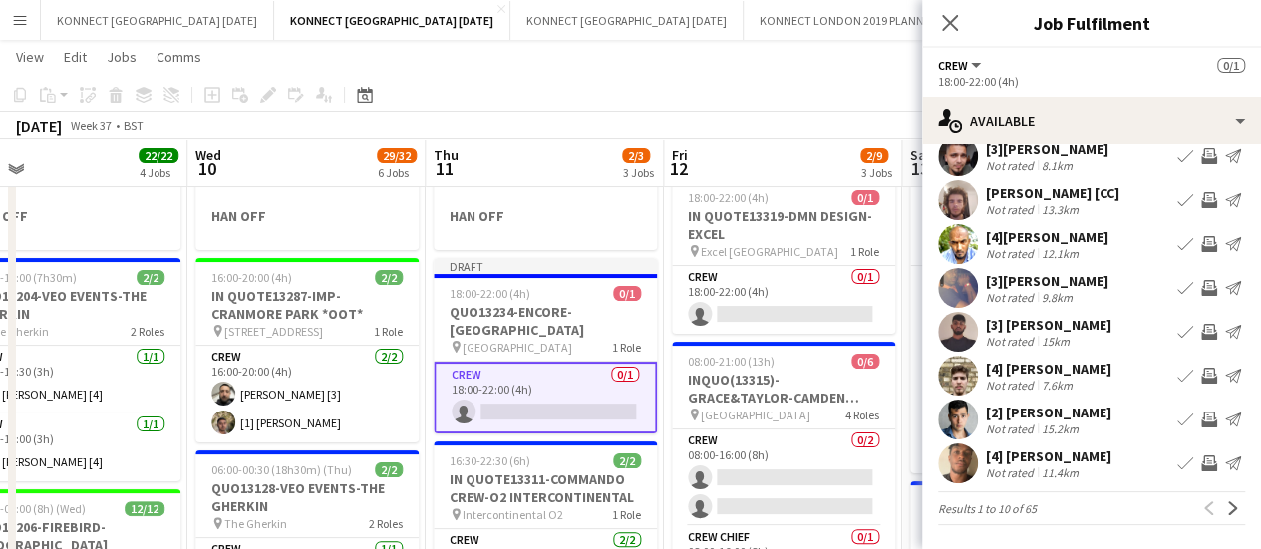
click at [1229, 517] on app-available-tab "Filter Sort asc [3s][PERSON_NAME] Not rated 14.5km Book crew Invite crew Send n…" at bounding box center [1091, 268] width 339 height 513
click at [1226, 515] on app-icon "Next" at bounding box center [1233, 508] width 14 height 14
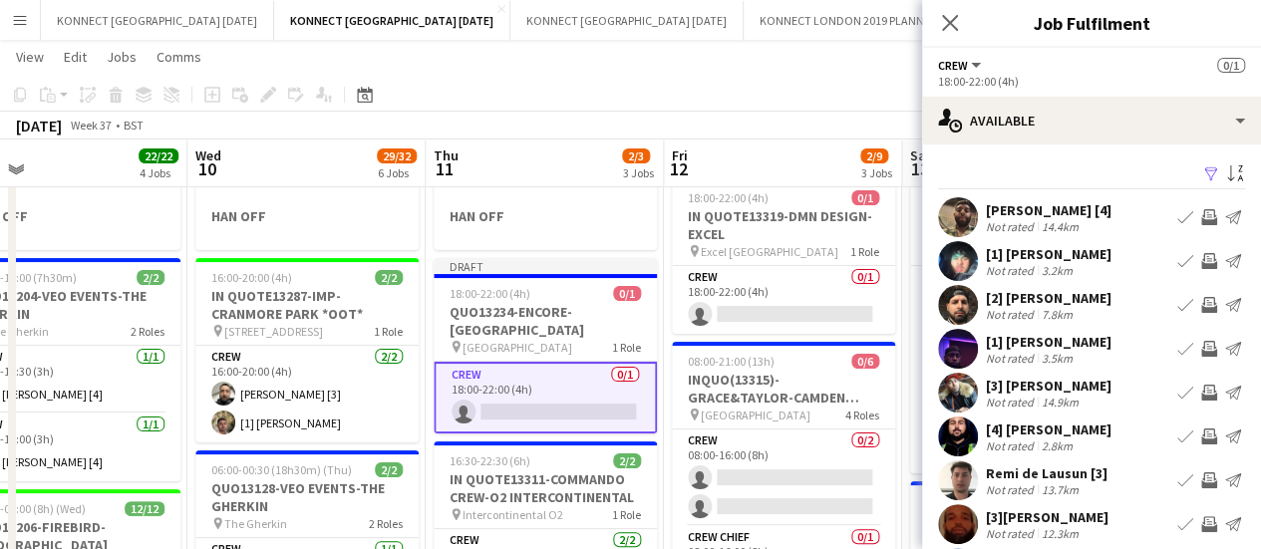
scroll to position [148, 0]
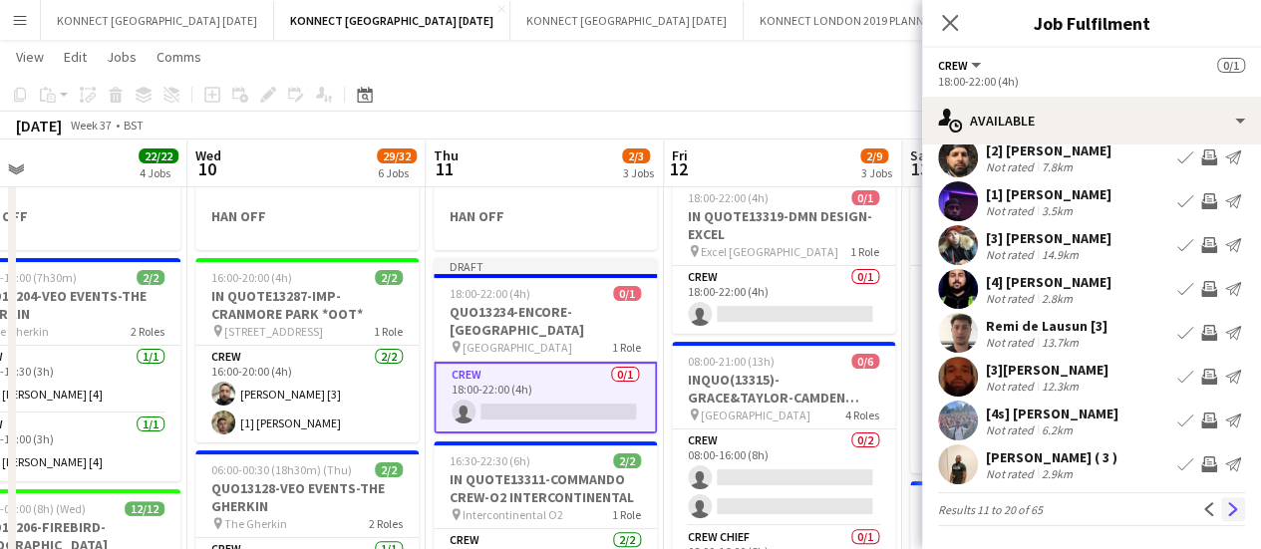
click at [1226, 509] on app-icon "Next" at bounding box center [1233, 509] width 14 height 14
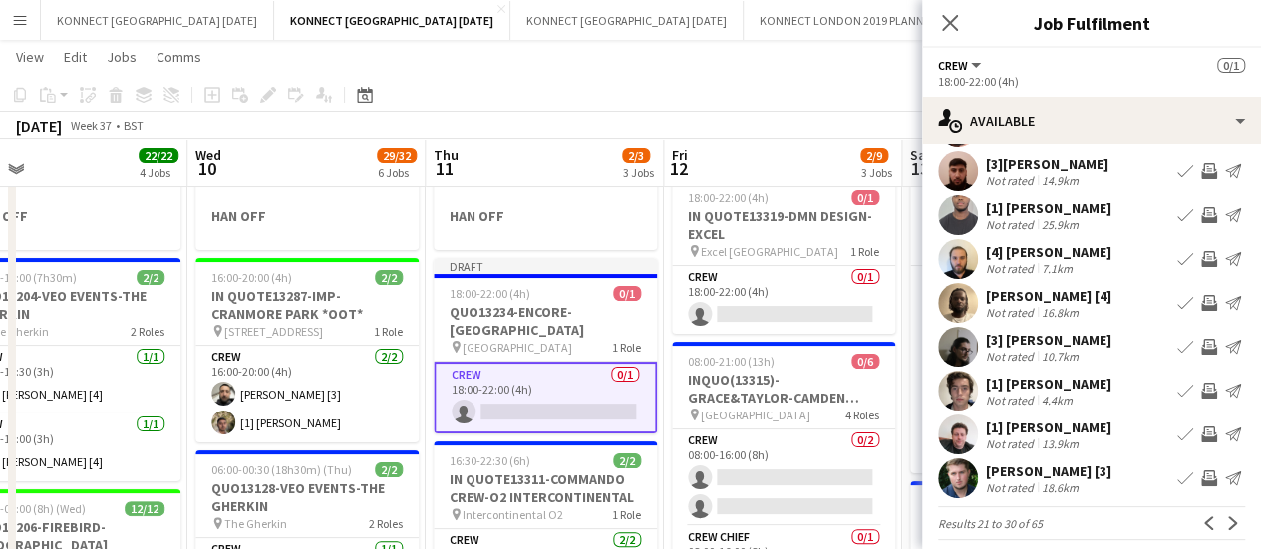
scroll to position [137, 0]
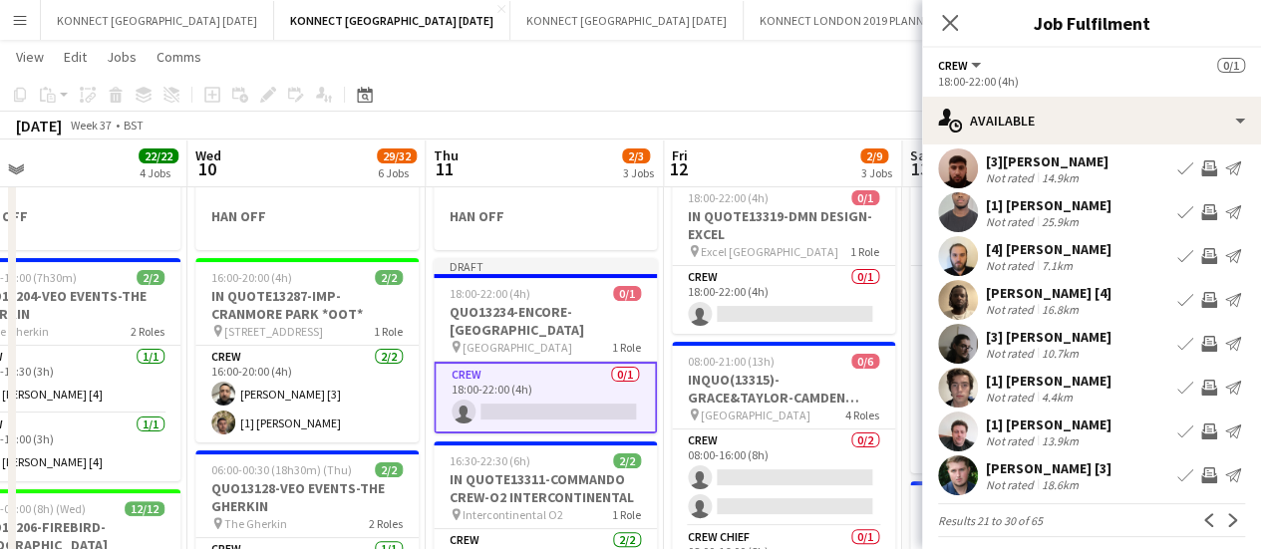
click at [1201, 298] on app-icon "Invite crew" at bounding box center [1209, 300] width 16 height 16
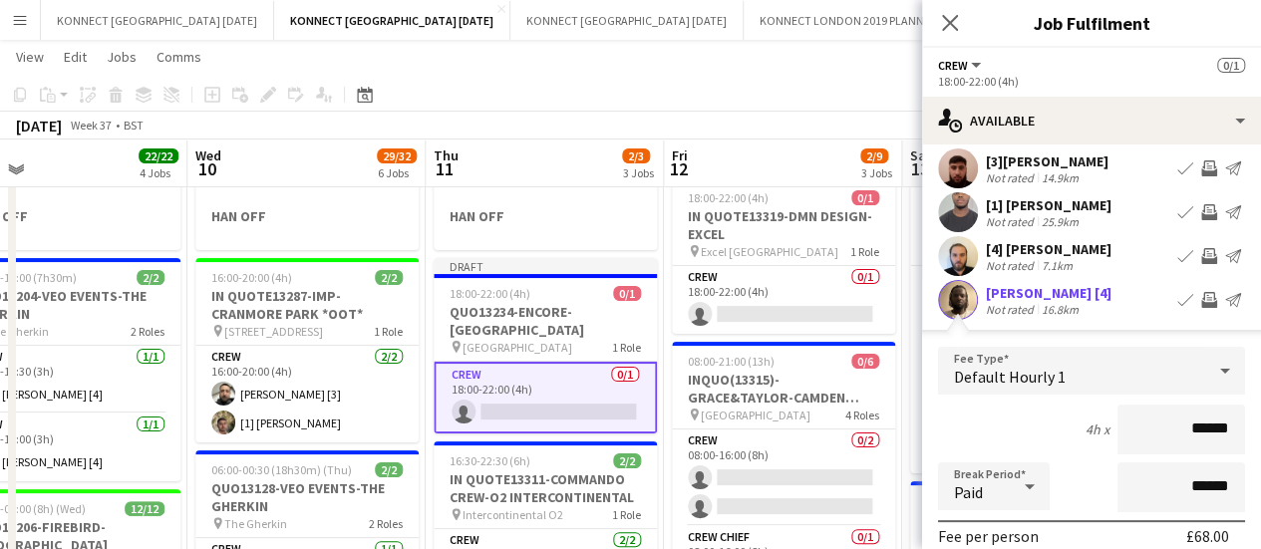
scroll to position [599, 0]
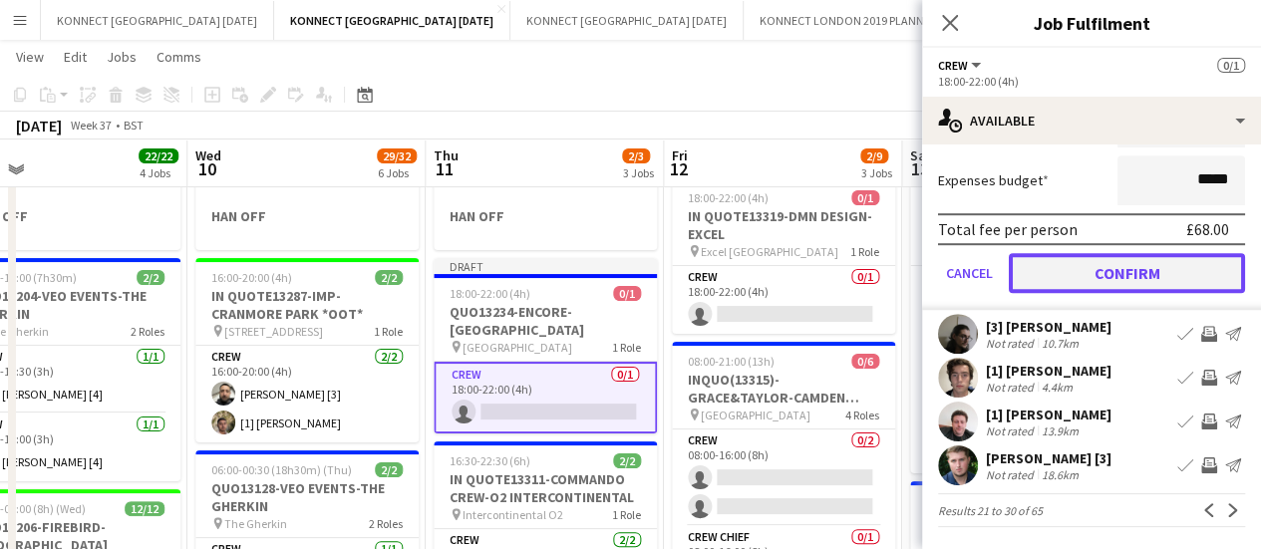
click at [1042, 282] on button "Confirm" at bounding box center [1127, 273] width 236 height 40
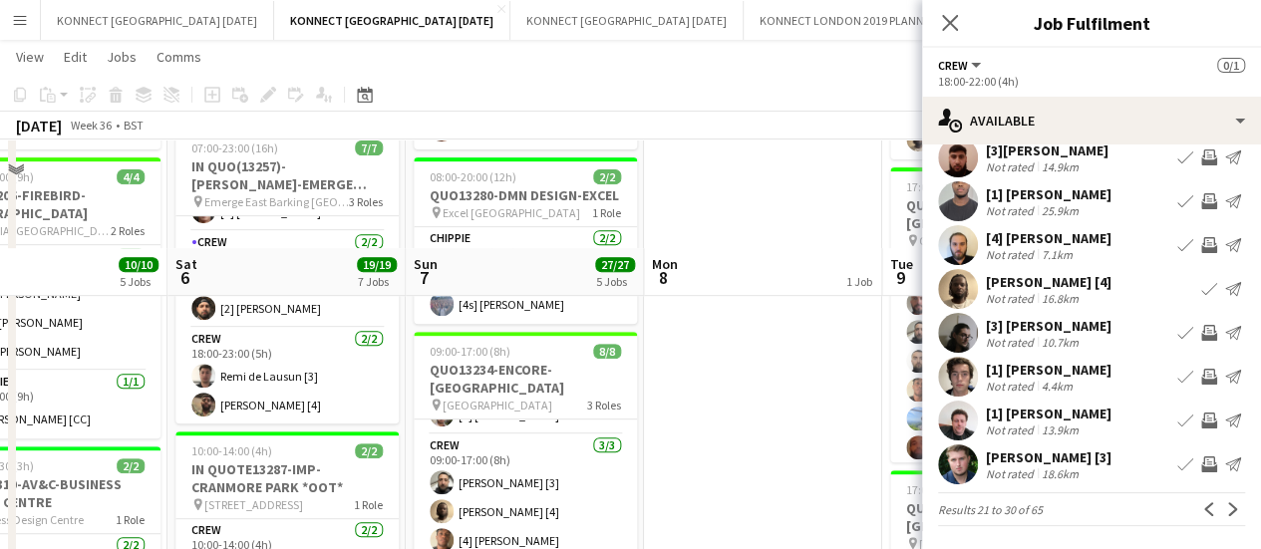
scroll to position [484, 0]
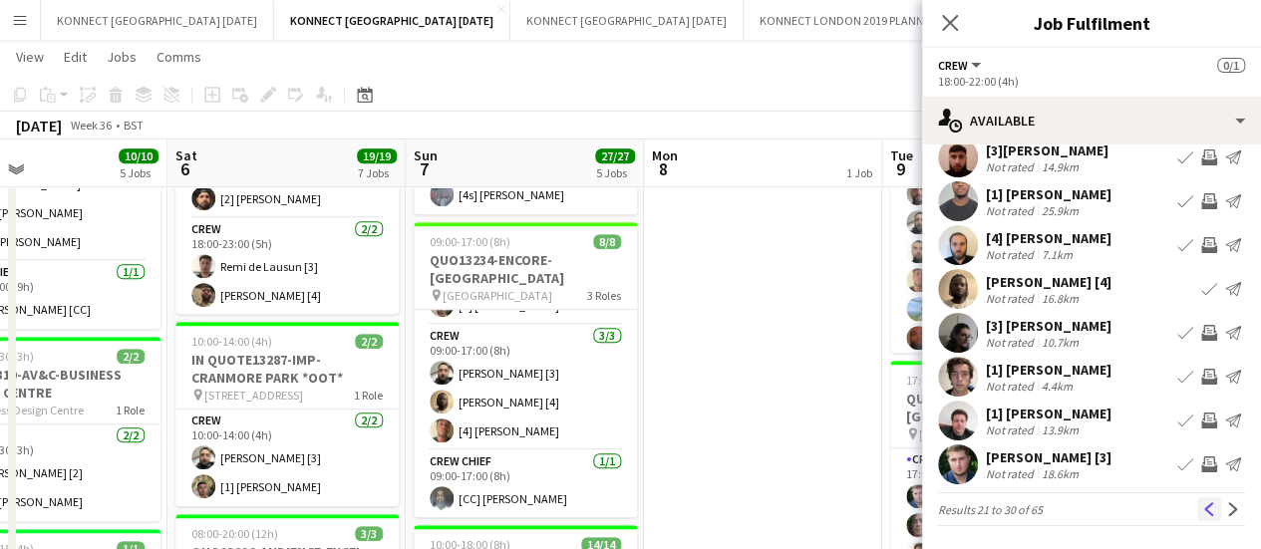
click at [1202, 511] on button "Previous" at bounding box center [1209, 509] width 24 height 24
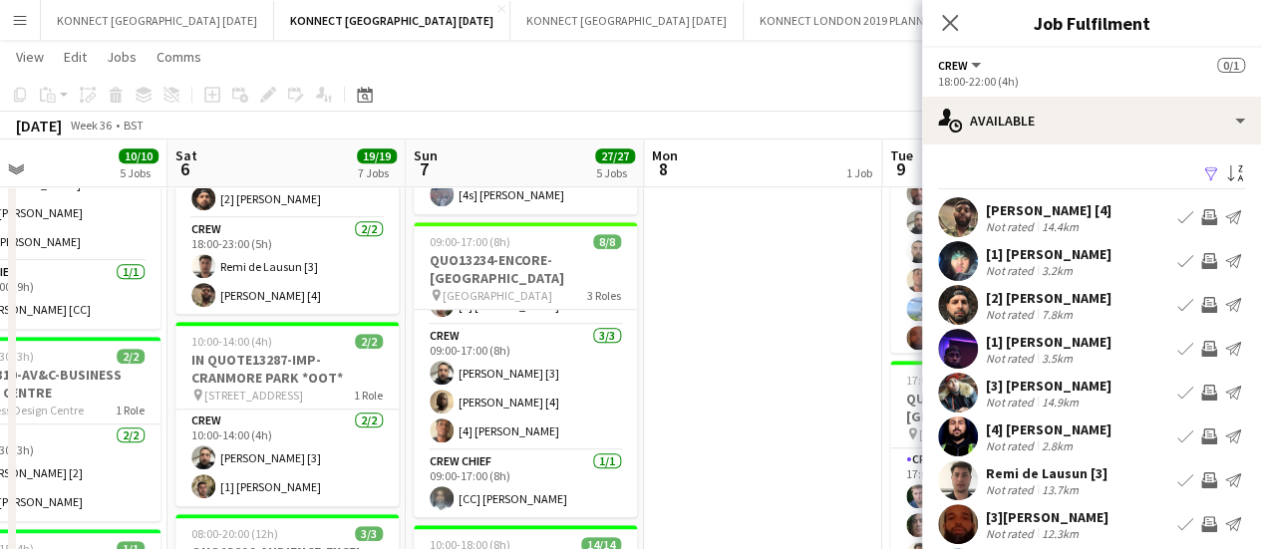
scroll to position [148, 0]
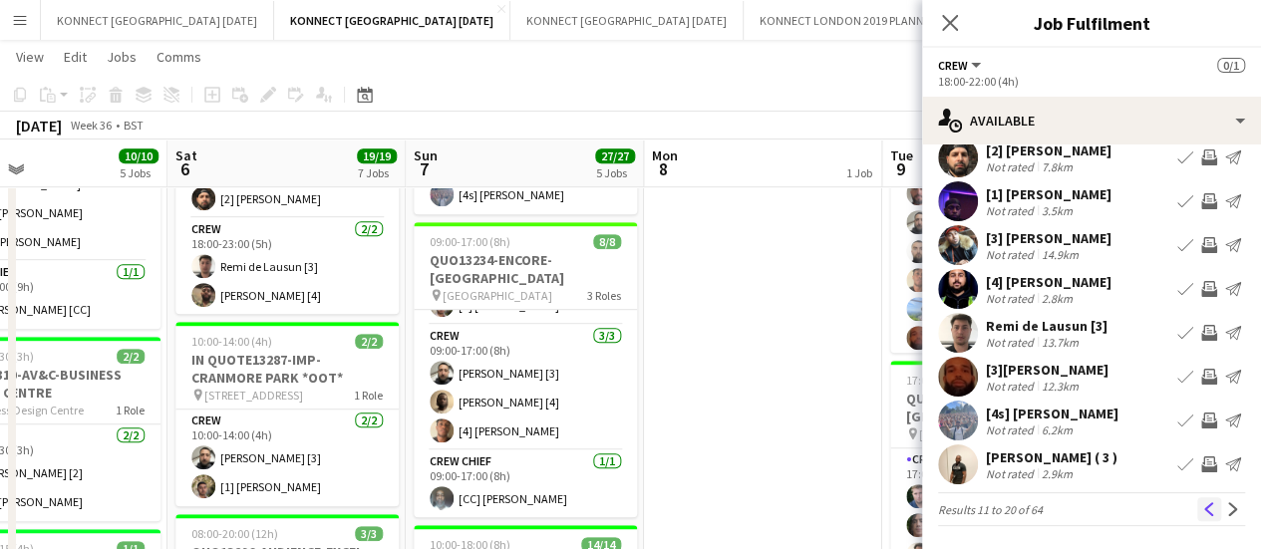
click at [1202, 509] on app-icon "Previous" at bounding box center [1209, 509] width 14 height 14
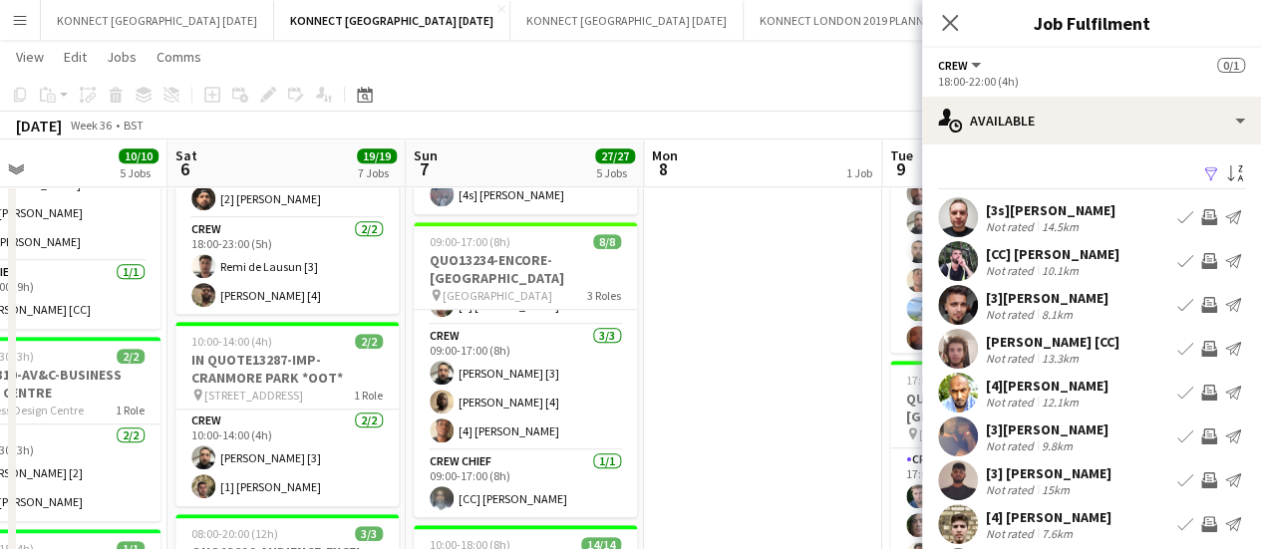
scroll to position [158, 0]
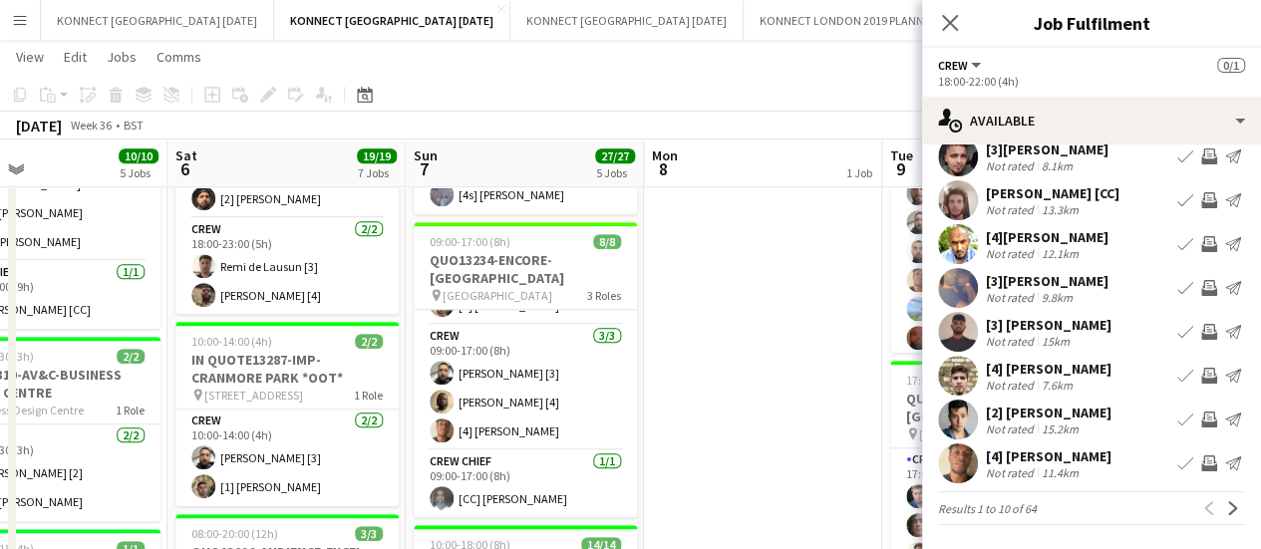
click at [1201, 458] on app-icon "Invite crew" at bounding box center [1209, 464] width 16 height 16
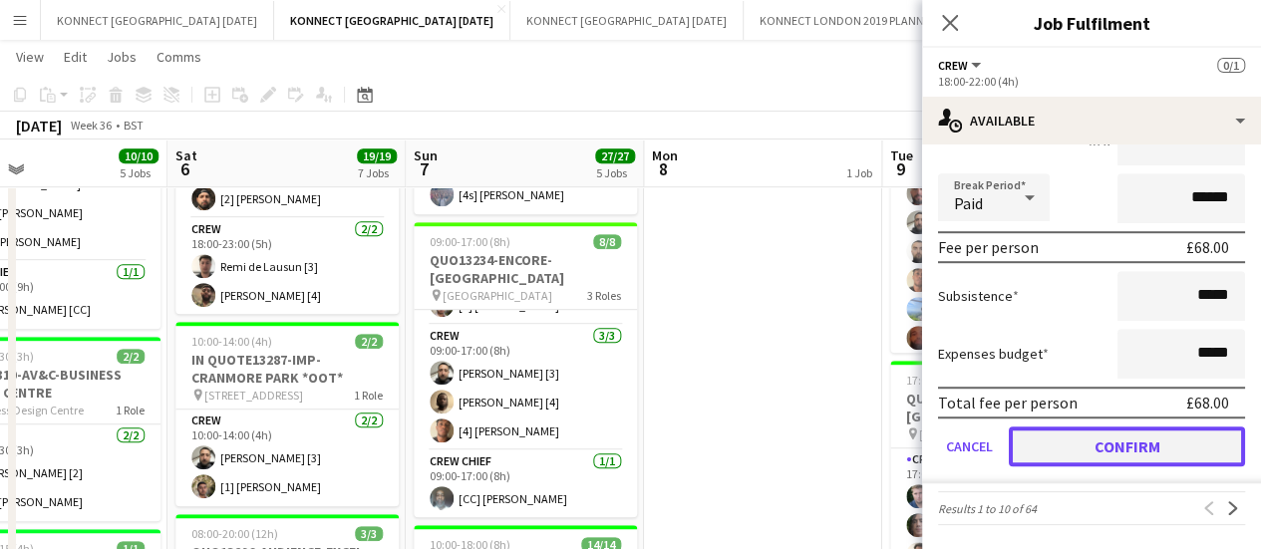
click at [1083, 456] on button "Confirm" at bounding box center [1127, 447] width 236 height 40
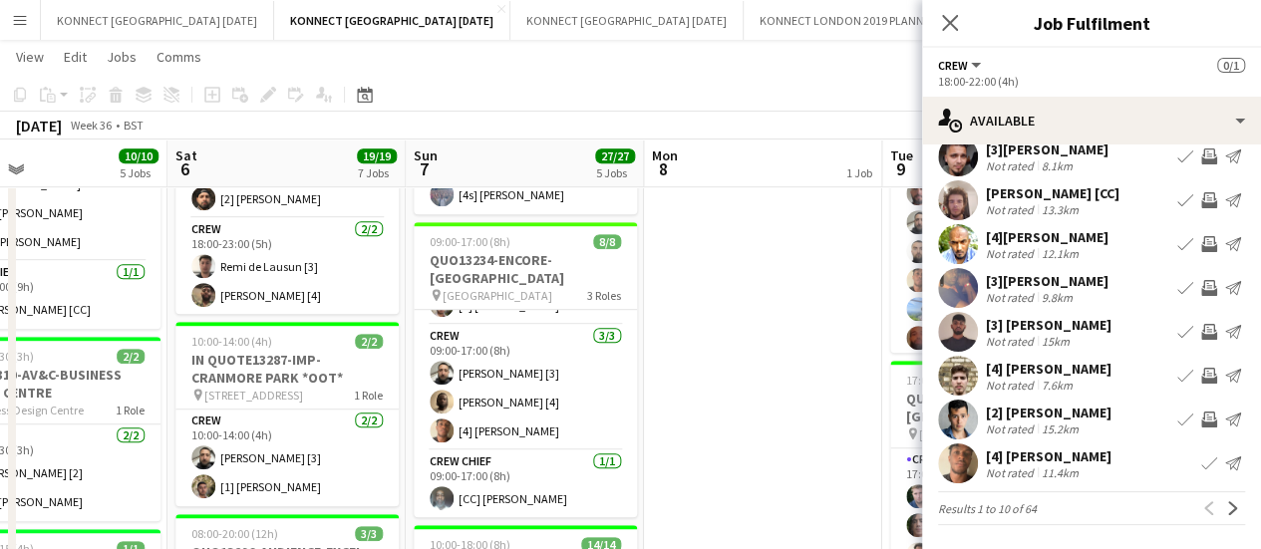
scroll to position [159, 0]
click at [740, 355] on app-date-cell "HAN OFF" at bounding box center [763, 483] width 238 height 1489
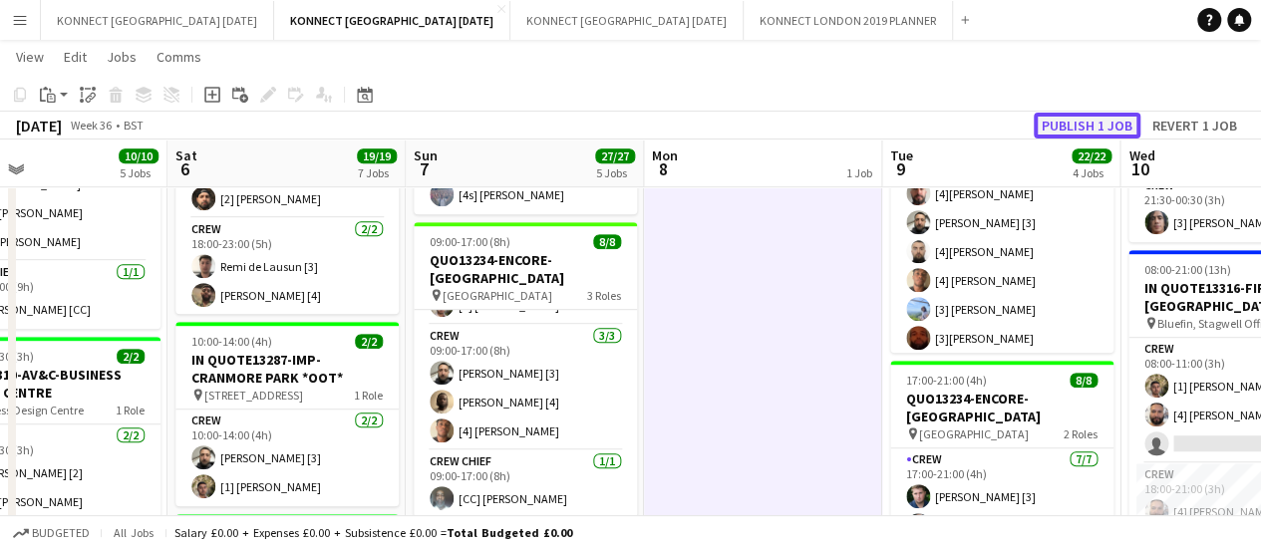
click at [1081, 119] on button "Publish 1 job" at bounding box center [1087, 126] width 107 height 26
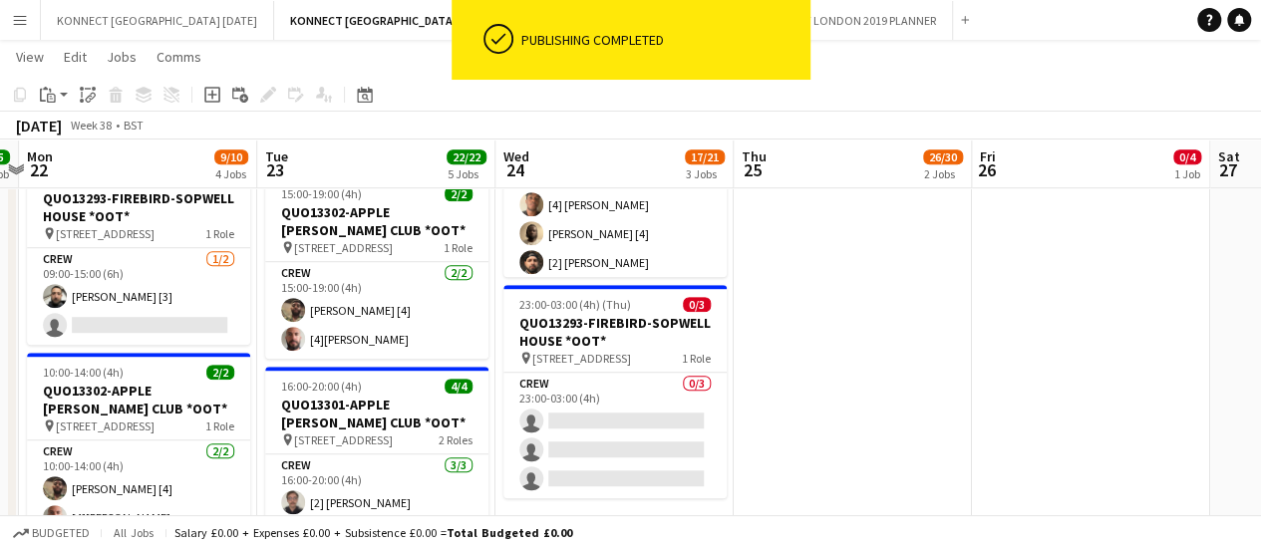
scroll to position [0, 0]
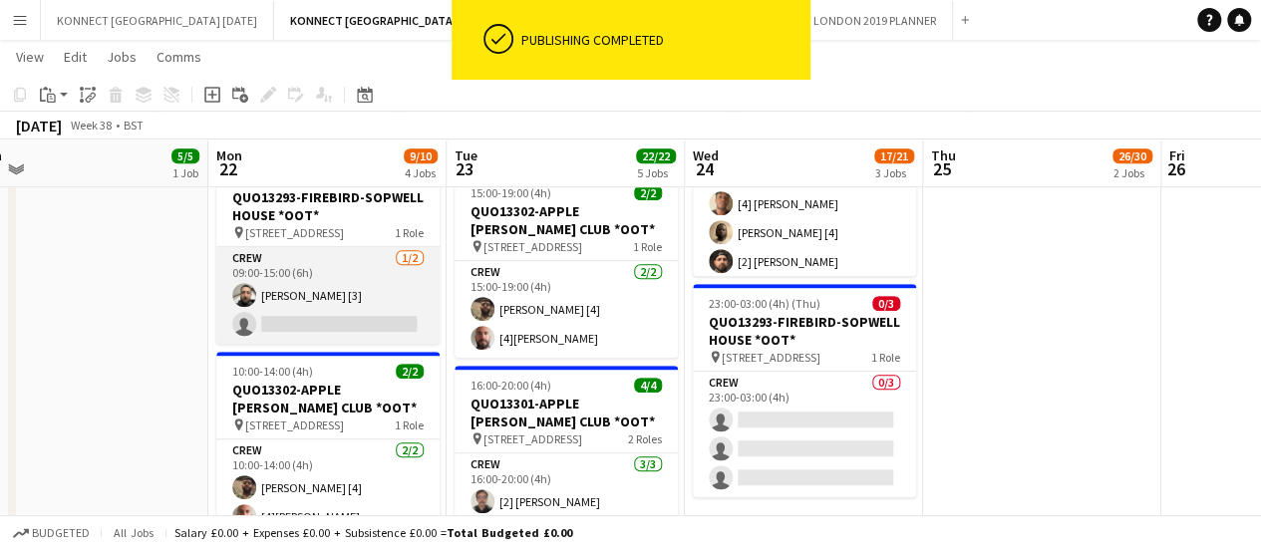
click at [302, 325] on app-card-role "Crew [DATE] 09:00-15:00 (6h) [PERSON_NAME] [3] single-neutral-actions" at bounding box center [327, 295] width 223 height 97
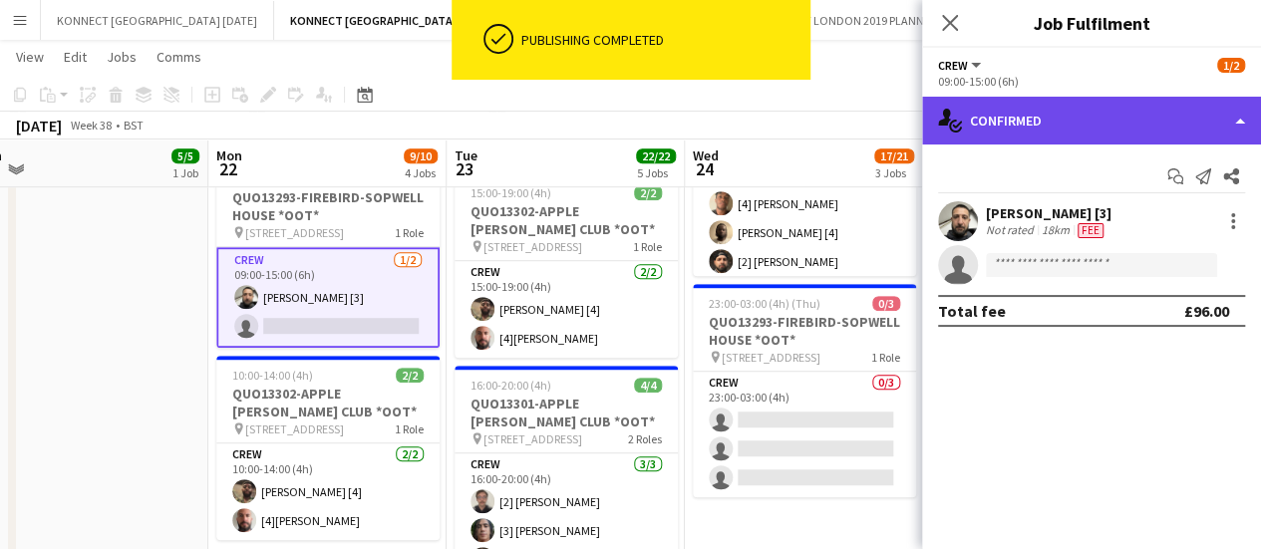
click at [1045, 125] on div "single-neutral-actions-check-2 Confirmed" at bounding box center [1091, 121] width 339 height 48
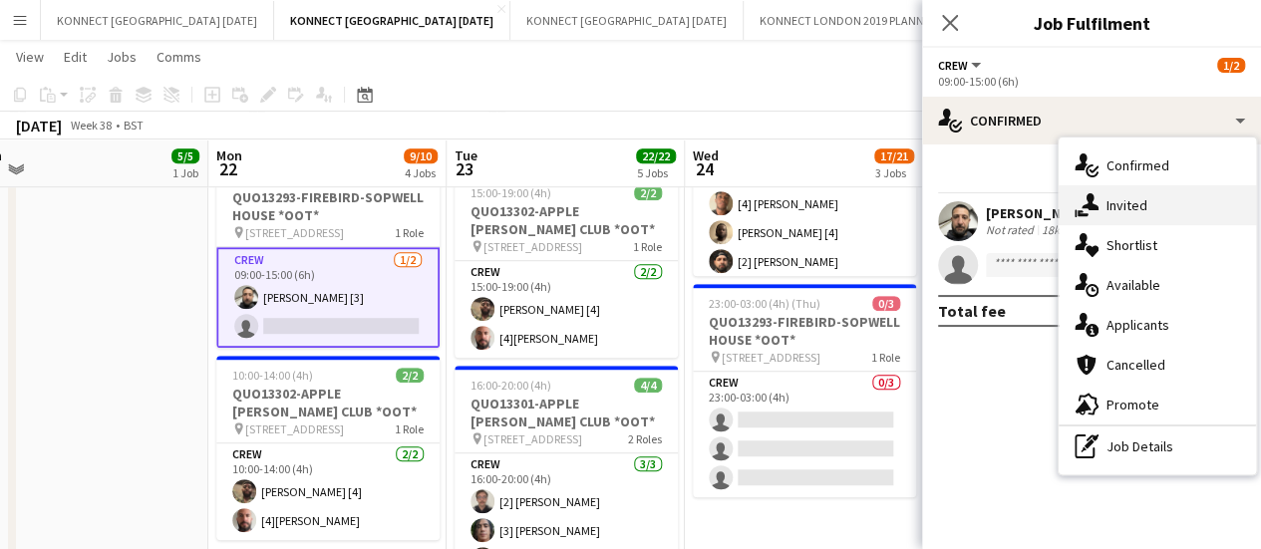
click at [1130, 207] on div "single-neutral-actions-share-1 Invited" at bounding box center [1157, 205] width 197 height 40
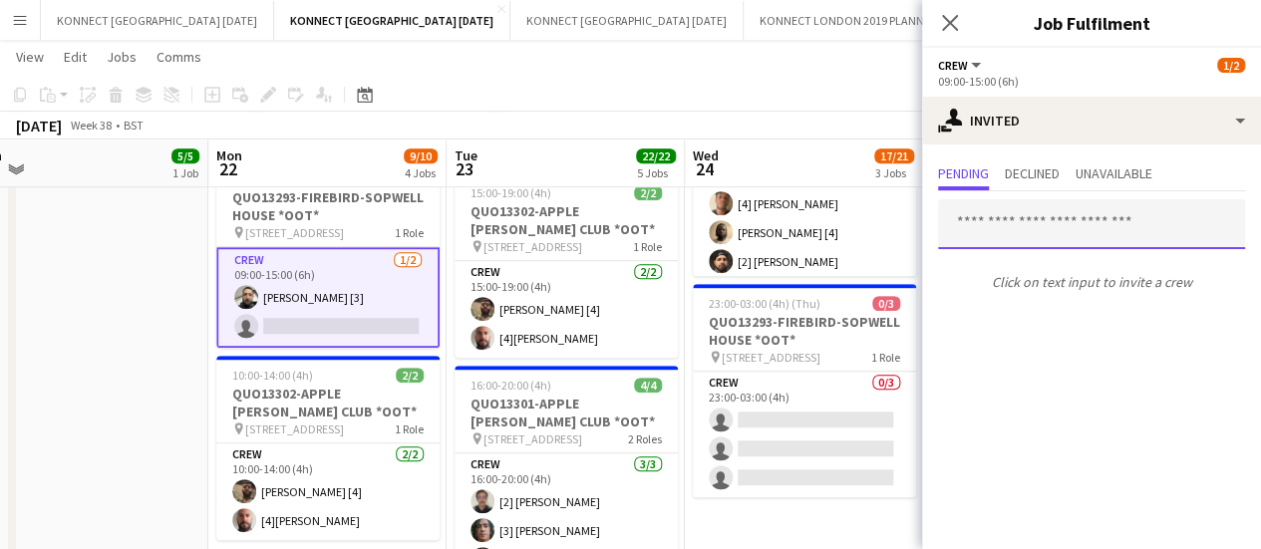
click at [1041, 224] on input "text" at bounding box center [1091, 224] width 307 height 50
type input "*******"
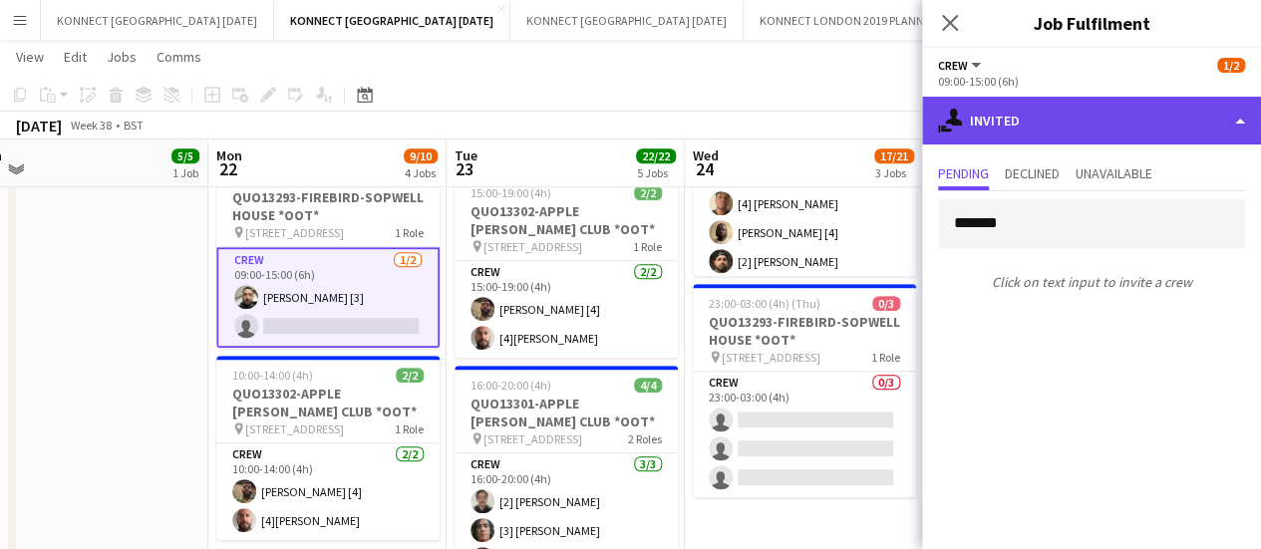
click at [1107, 121] on div "single-neutral-actions-share-1 Invited" at bounding box center [1091, 121] width 339 height 48
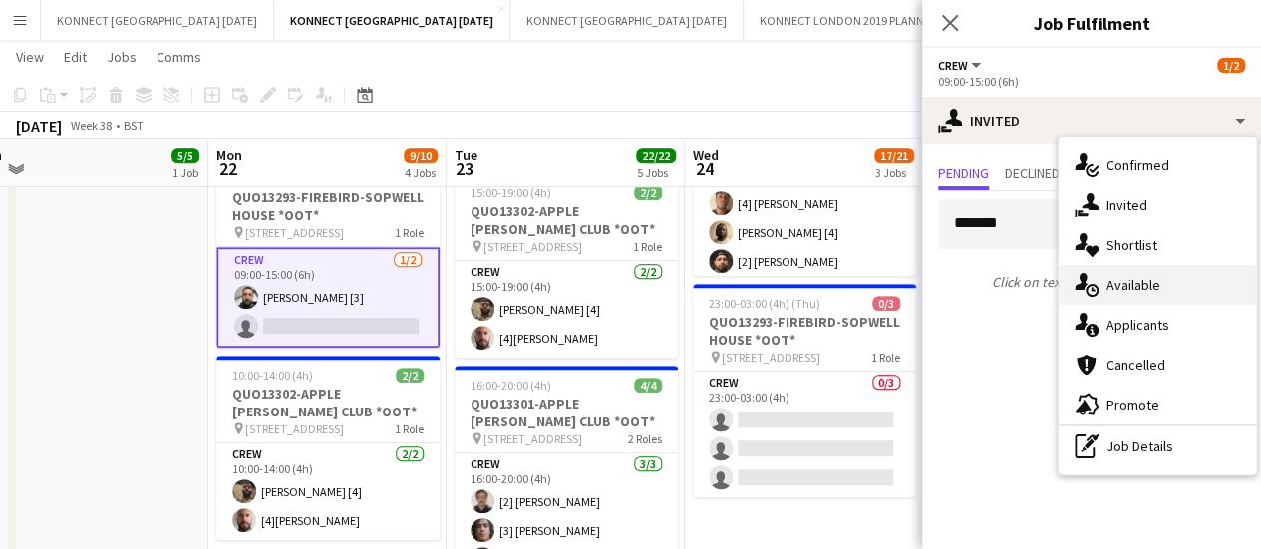
click at [1130, 297] on div "single-neutral-actions-upload Available" at bounding box center [1157, 285] width 197 height 40
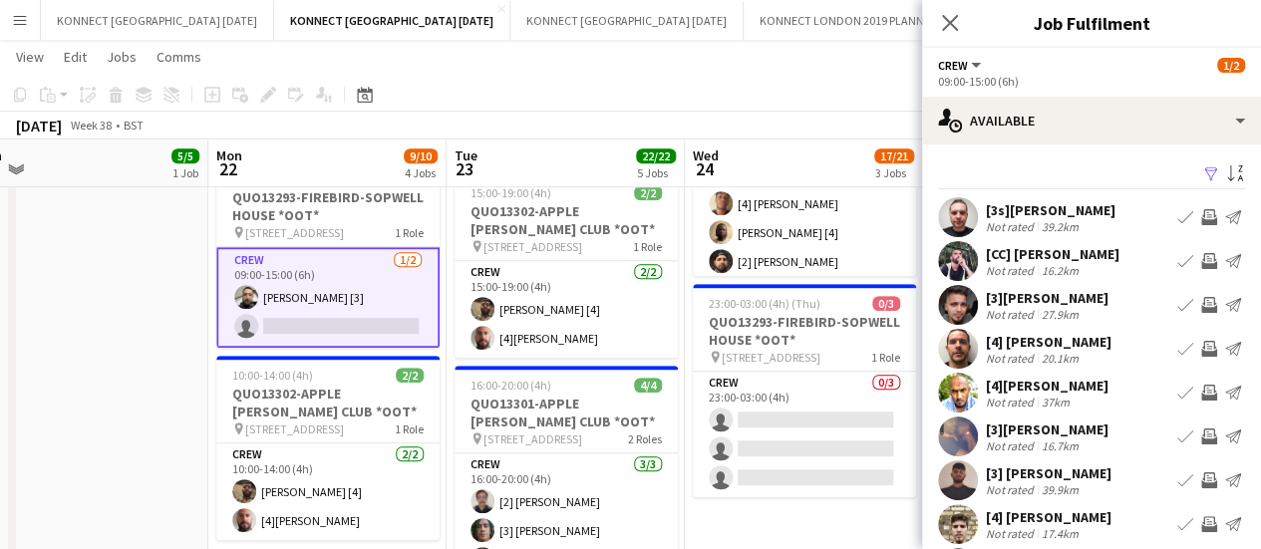
scroll to position [158, 0]
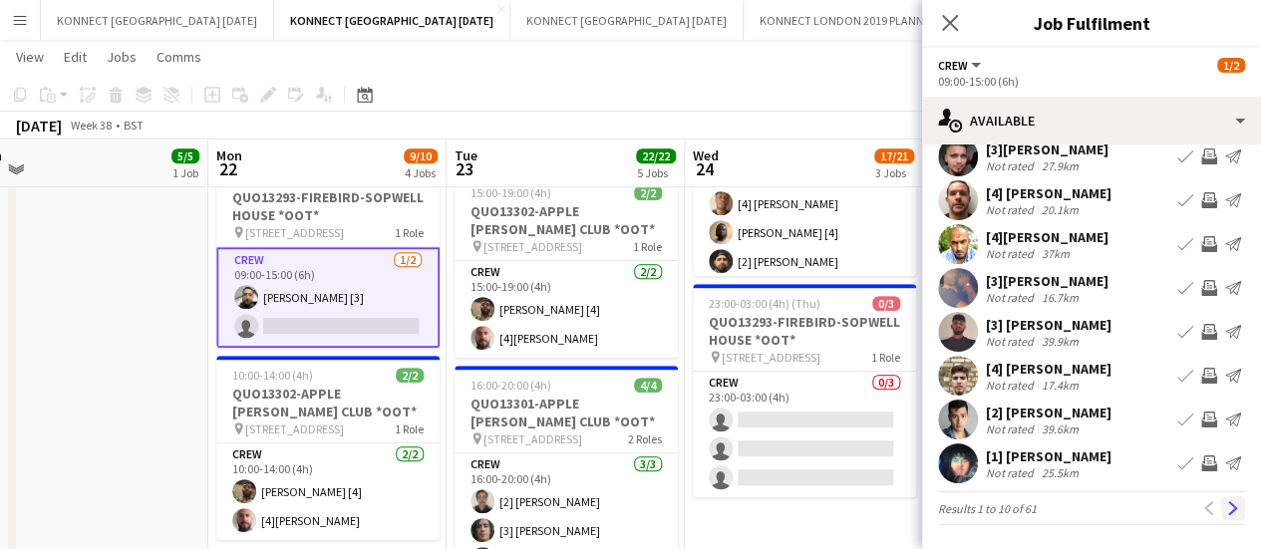
click at [1226, 504] on app-icon "Next" at bounding box center [1233, 508] width 14 height 14
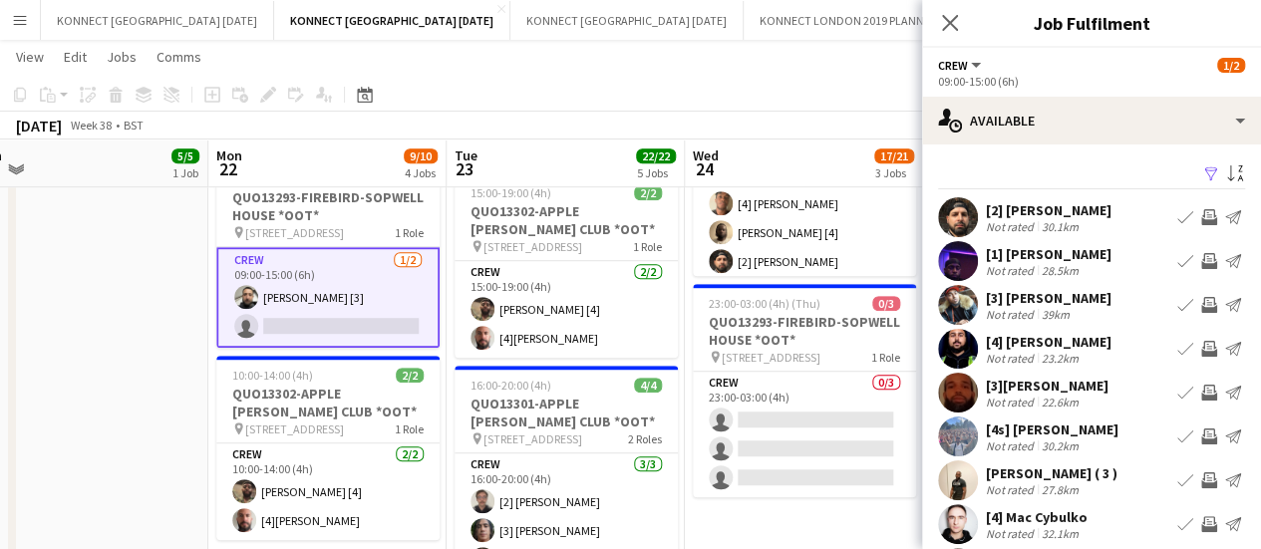
scroll to position [148, 0]
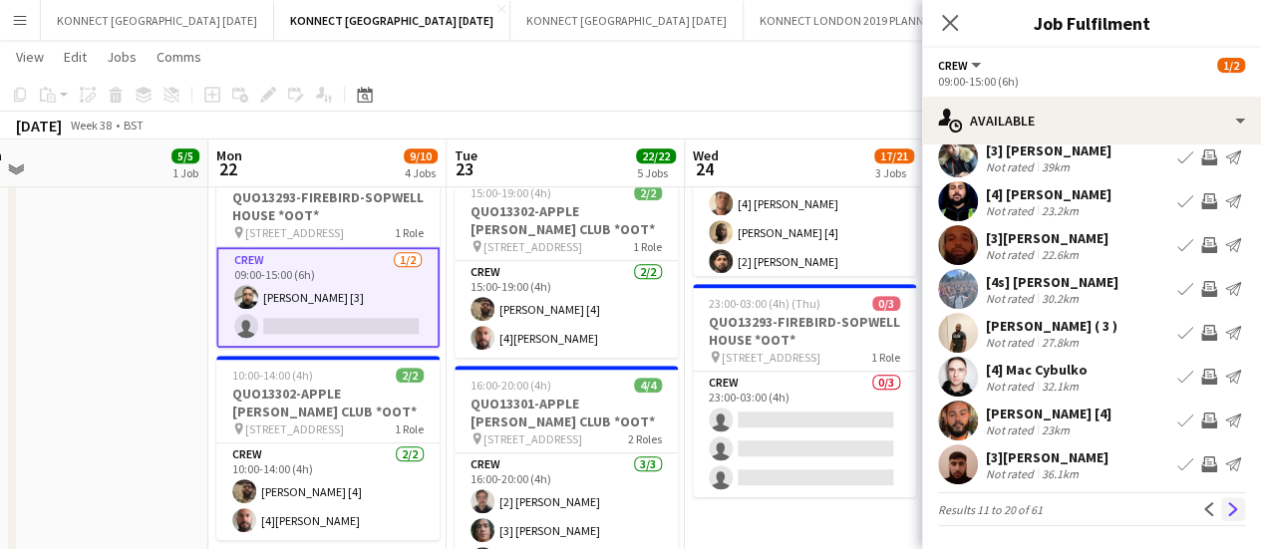
click at [1226, 510] on app-icon "Next" at bounding box center [1233, 509] width 14 height 14
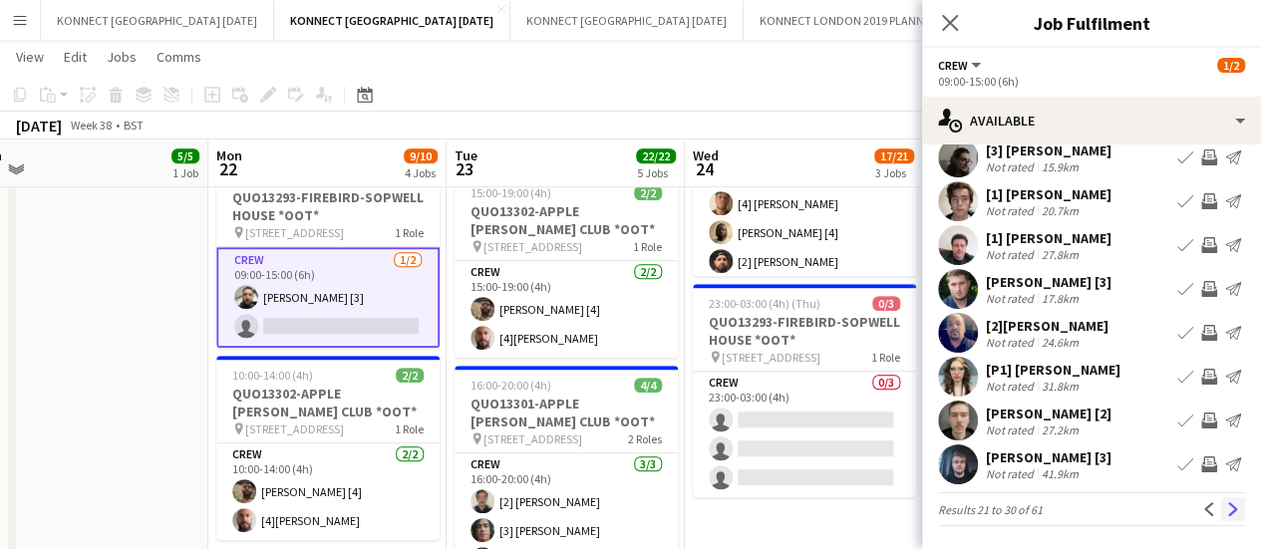
click at [1226, 509] on app-icon "Next" at bounding box center [1233, 509] width 14 height 14
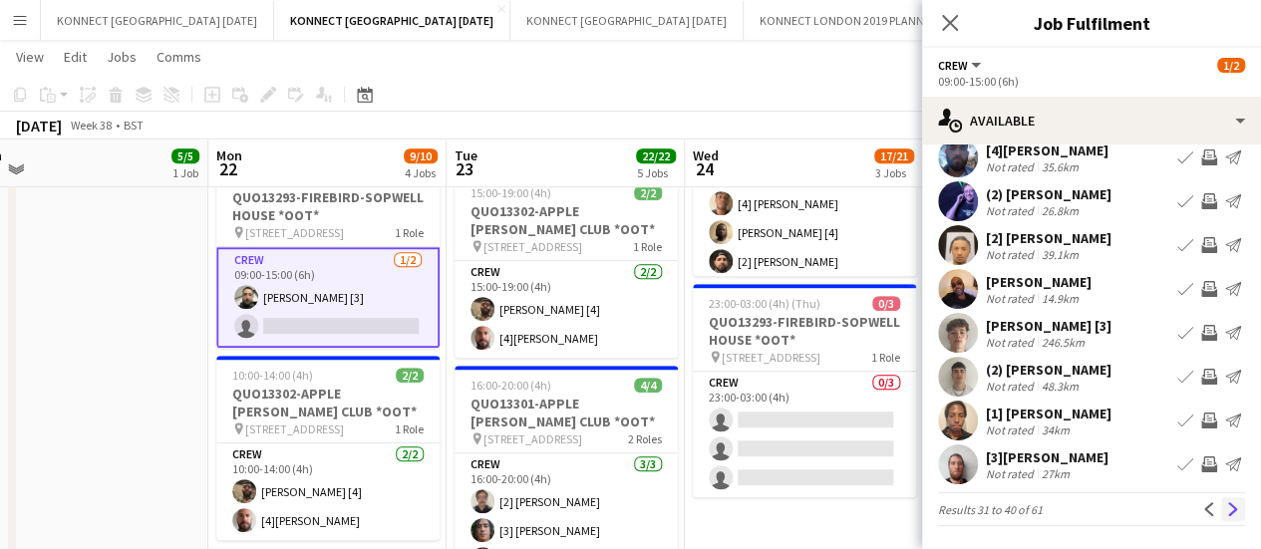
click at [1226, 511] on app-icon "Next" at bounding box center [1233, 509] width 14 height 14
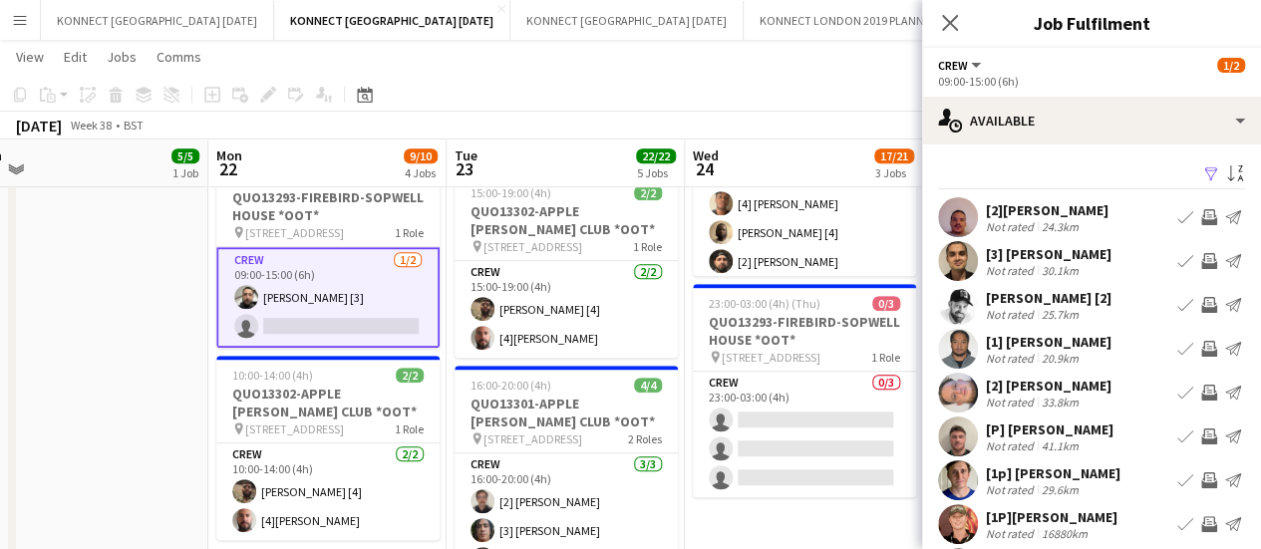
click at [809, 122] on div "[DATE] Week 38 • BST" at bounding box center [630, 126] width 1261 height 28
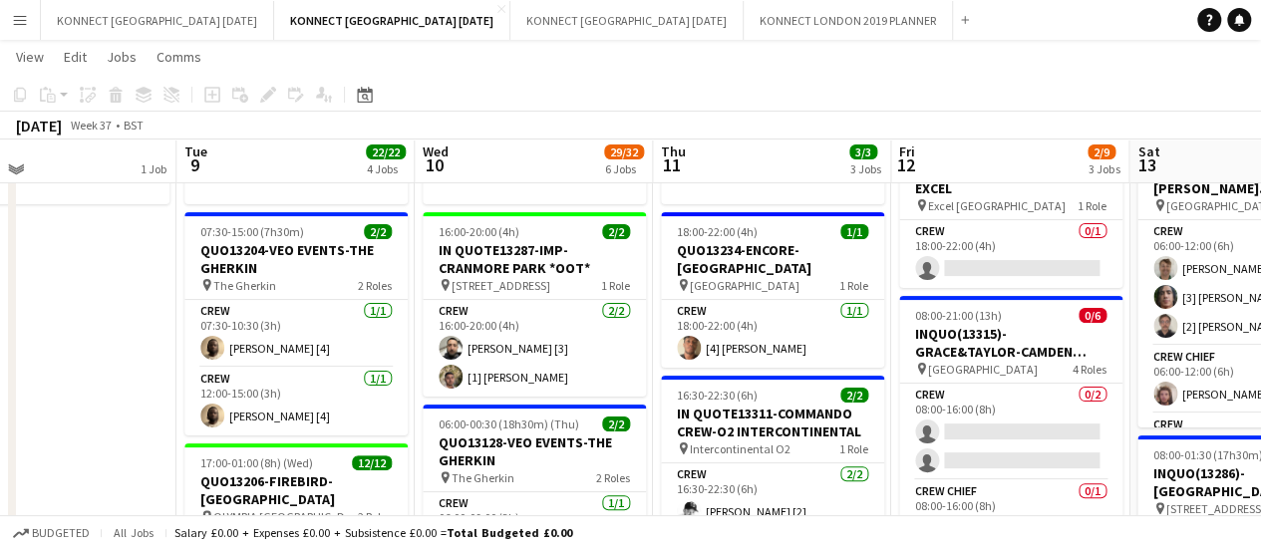
scroll to position [94, 0]
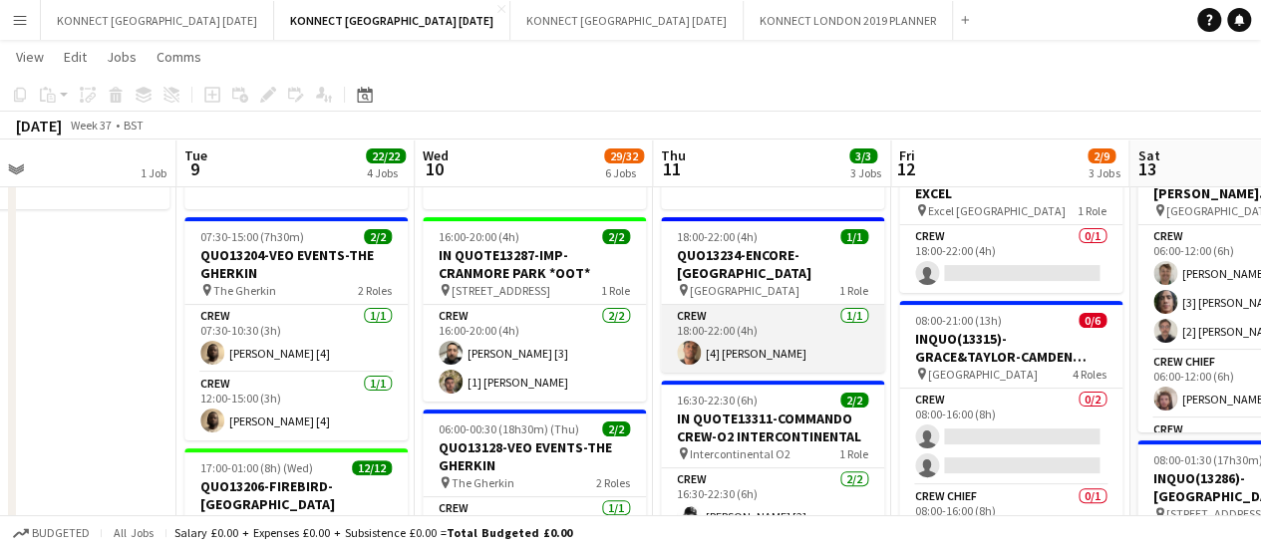
click at [776, 348] on app-card-role "Crew [DATE] 18:00-22:00 (4h) [4] [PERSON_NAME]" at bounding box center [772, 339] width 223 height 68
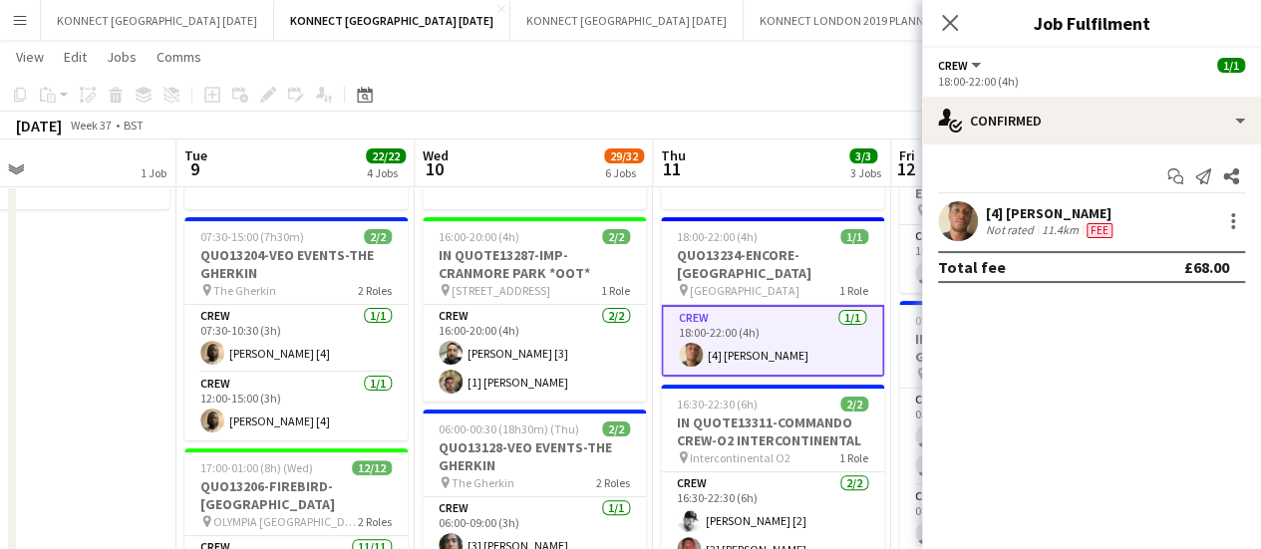
click at [1056, 214] on div "[4] [PERSON_NAME]" at bounding box center [1051, 213] width 131 height 18
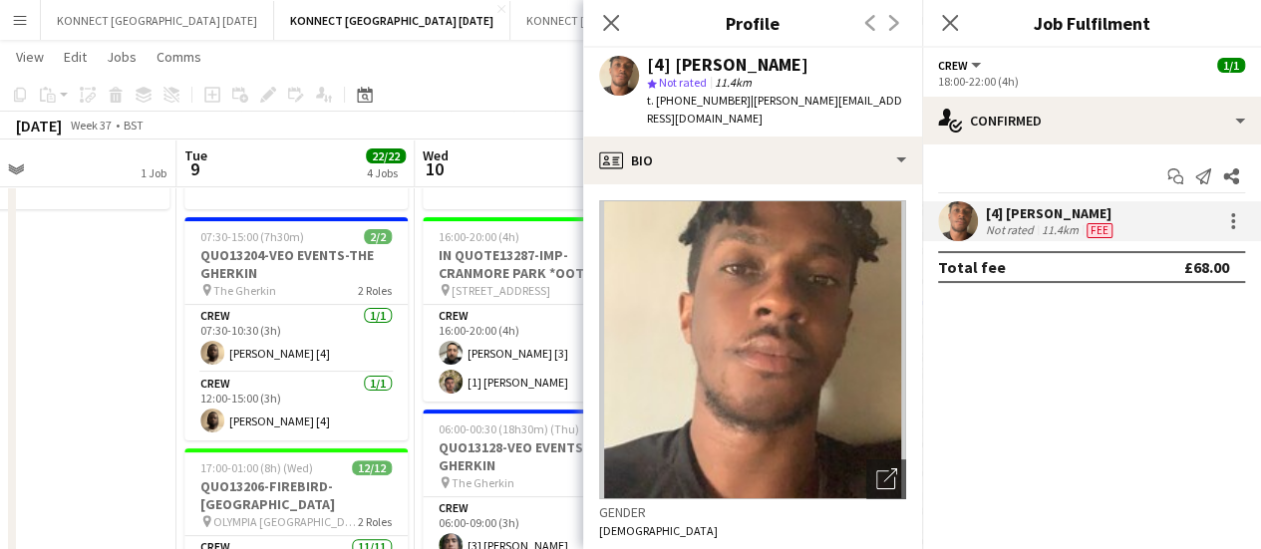
click at [659, 87] on span "Not rated" at bounding box center [683, 82] width 48 height 15
drag, startPoint x: 656, startPoint y: 97, endPoint x: 735, endPoint y: 111, distance: 80.0
click at [735, 111] on div "t. [PHONE_NUMBER] | [PERSON_NAME][EMAIL_ADDRESS][DOMAIN_NAME]" at bounding box center [776, 110] width 259 height 36
click at [733, 105] on span "t. [PHONE_NUMBER]" at bounding box center [699, 100] width 104 height 15
drag, startPoint x: 733, startPoint y: 105, endPoint x: 698, endPoint y: 106, distance: 34.9
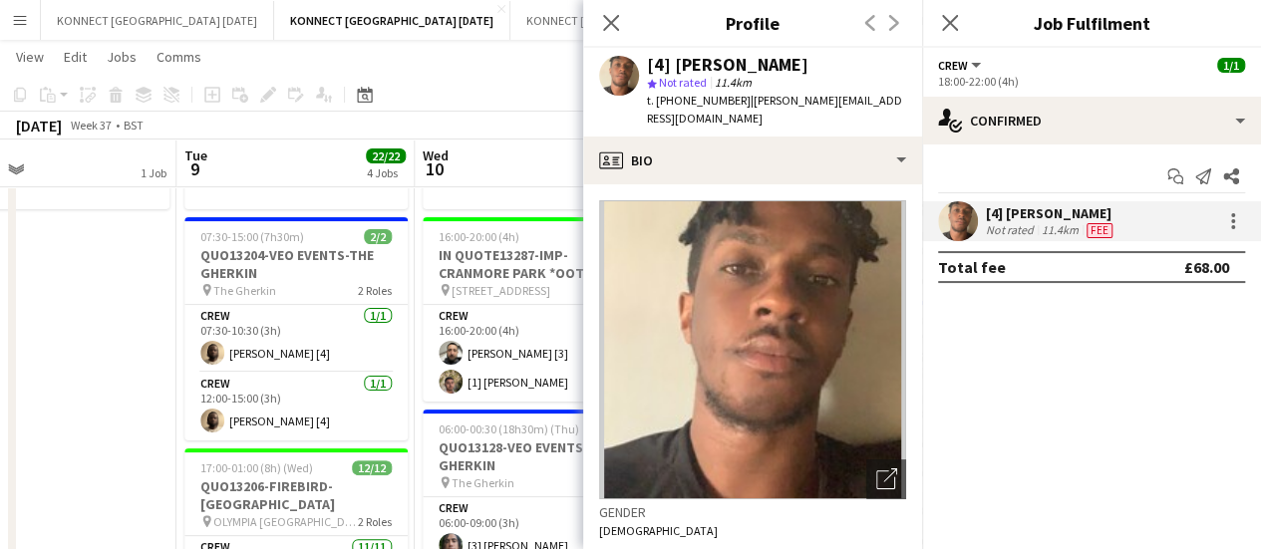
click at [698, 106] on span "t. [PHONE_NUMBER]" at bounding box center [699, 100] width 104 height 15
drag, startPoint x: 656, startPoint y: 99, endPoint x: 737, endPoint y: 109, distance: 81.4
click at [737, 109] on div "t. [PHONE_NUMBER] | [PERSON_NAME][EMAIL_ADDRESS][DOMAIN_NAME]" at bounding box center [776, 110] width 259 height 36
copy span "[PHONE_NUMBER]"
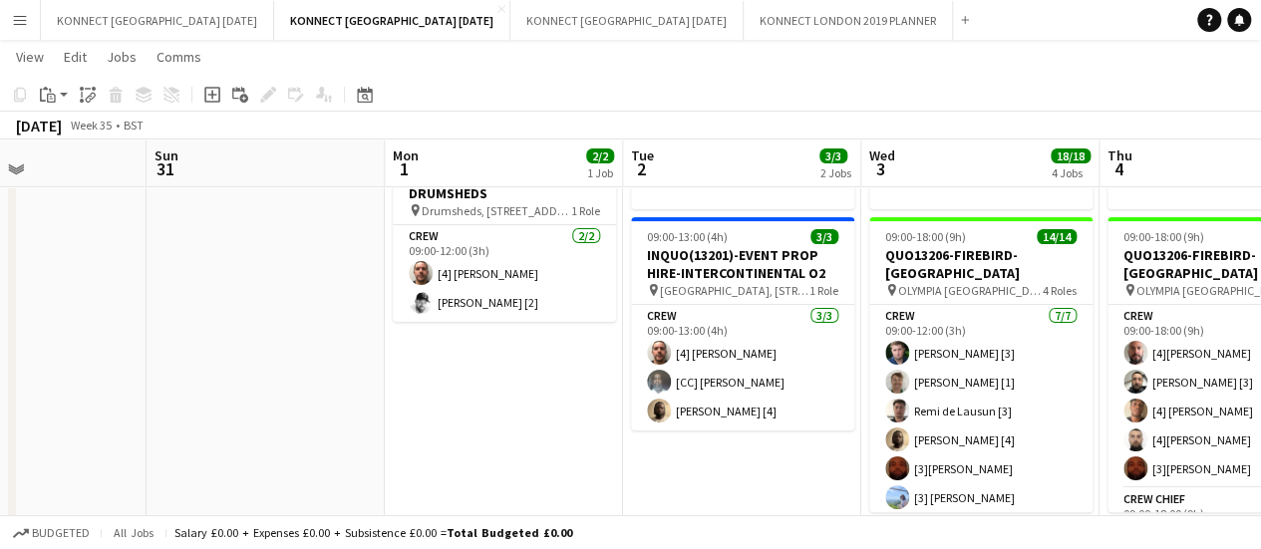
scroll to position [0, 689]
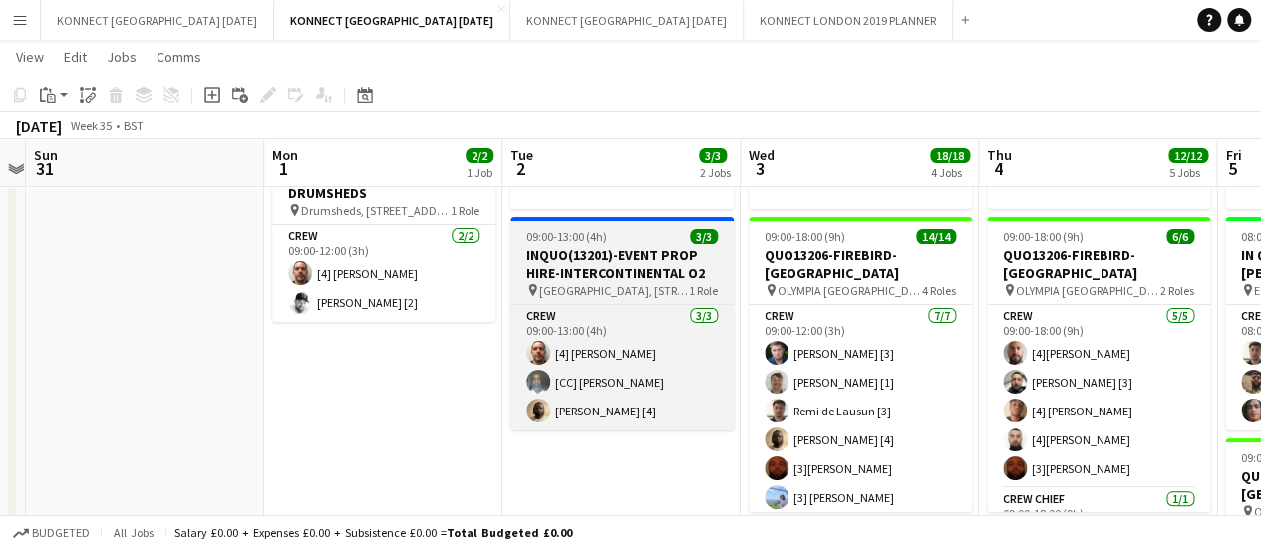
click at [538, 250] on h3 "INQUO(13201)-EVENT PROP HIRE-INTERCONTINENTAL O2" at bounding box center [621, 264] width 223 height 36
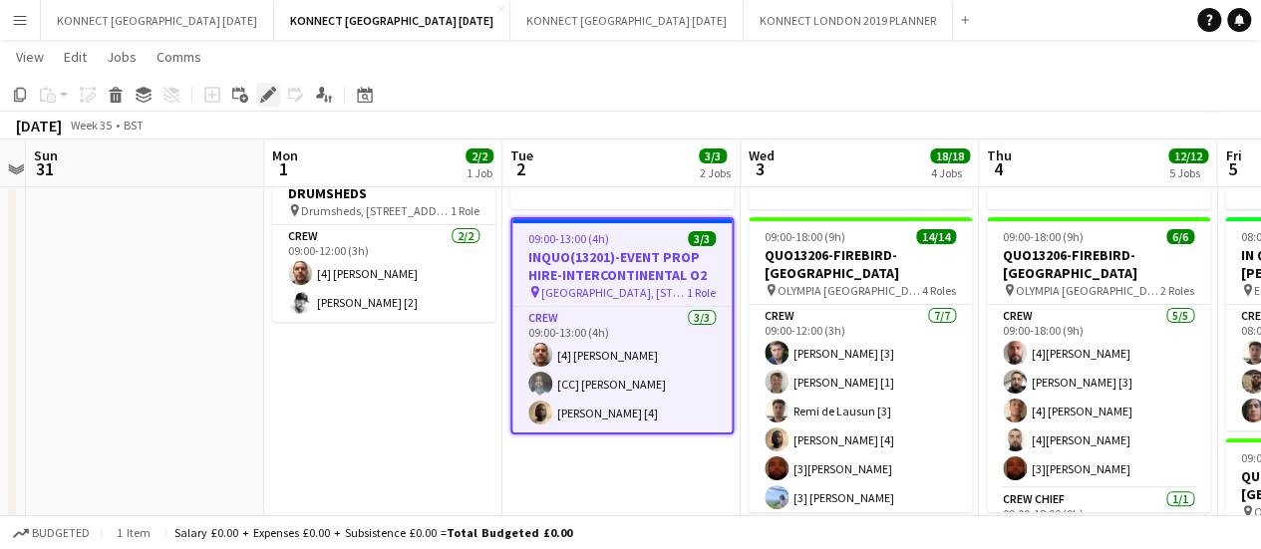
click at [265, 97] on icon at bounding box center [267, 95] width 11 height 11
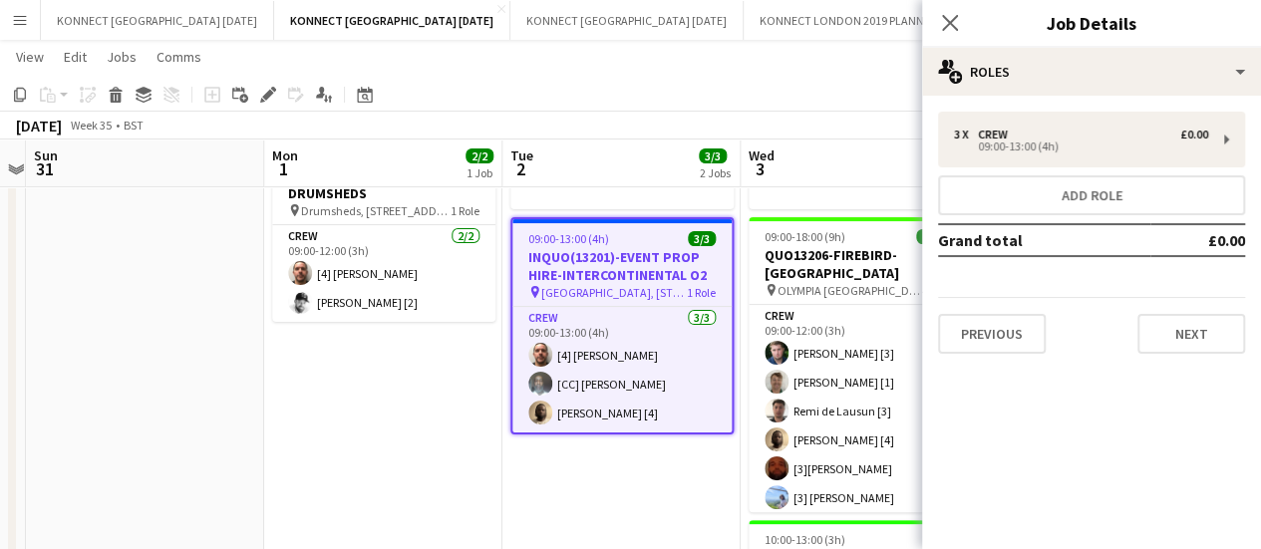
click at [1028, 354] on div "3 x Crew £0.00 09:00-13:00 (4h) Add role Grand total £0.00 Previous Next" at bounding box center [1091, 233] width 339 height 274
click at [1017, 336] on button "Previous" at bounding box center [992, 334] width 108 height 40
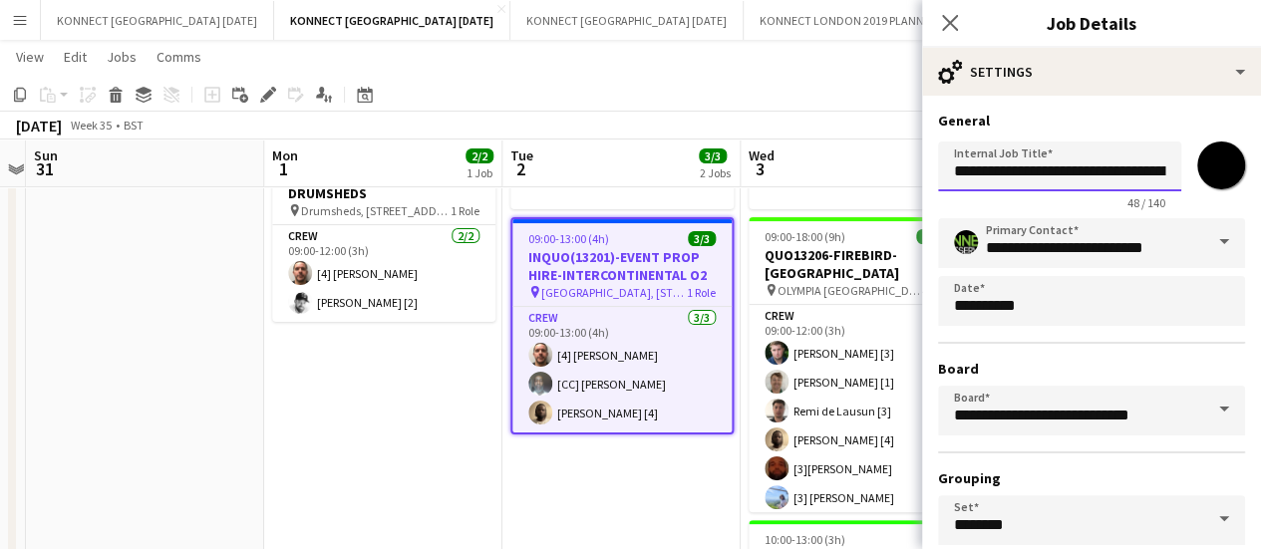
click at [969, 179] on input "**********" at bounding box center [1059, 167] width 243 height 50
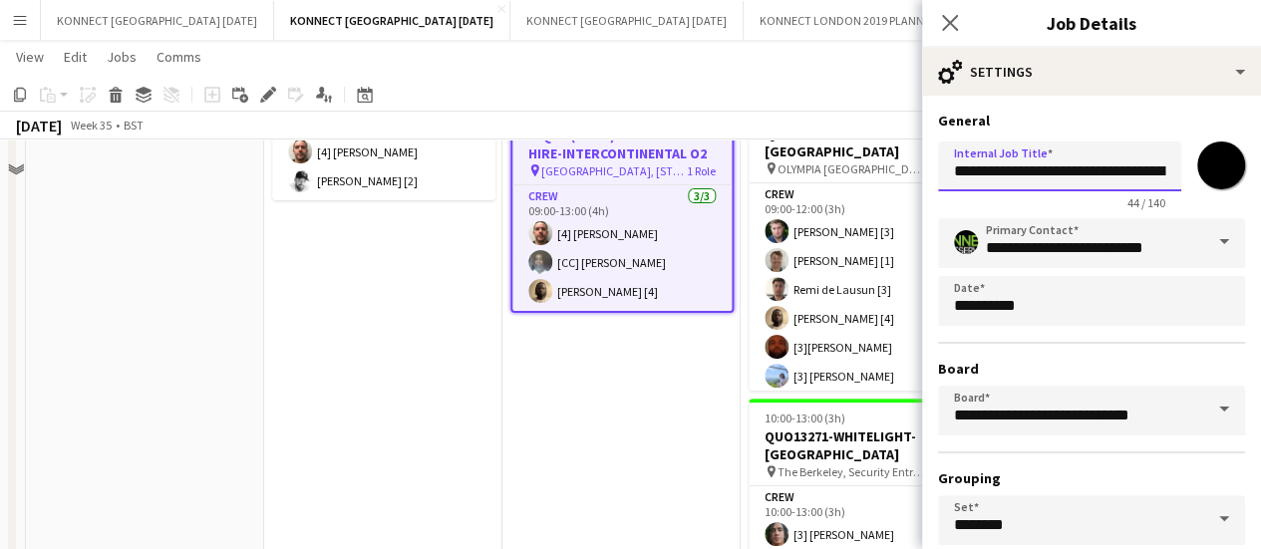
scroll to position [130, 0]
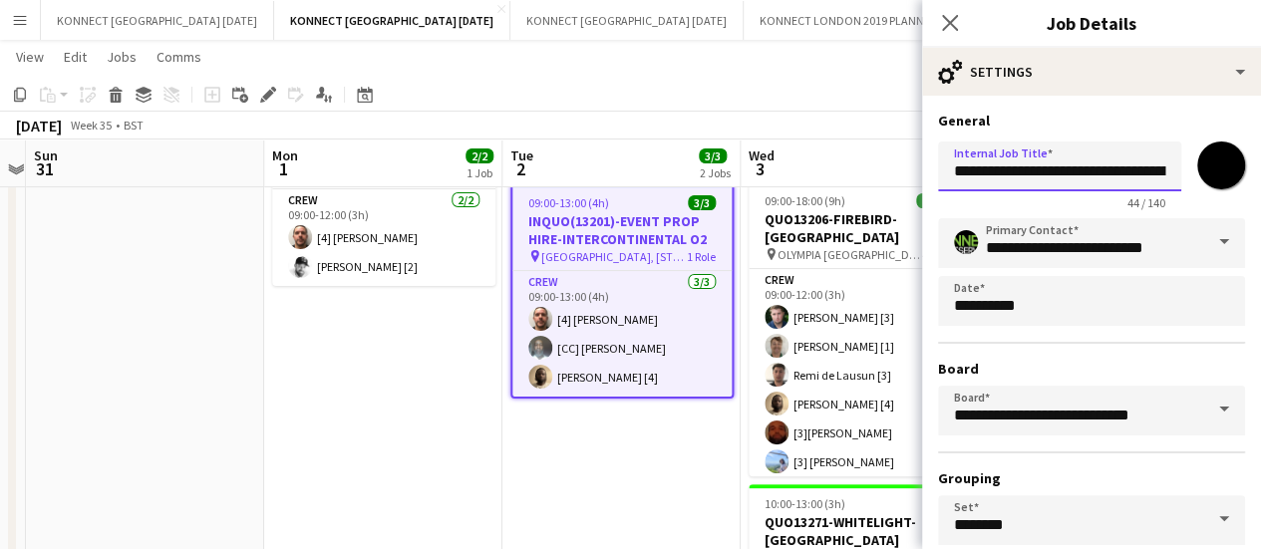
type input "**********"
click at [1194, 178] on input "*******" at bounding box center [1221, 166] width 72 height 72
type input "*******"
click at [1221, 123] on h3 "General" at bounding box center [1091, 121] width 307 height 18
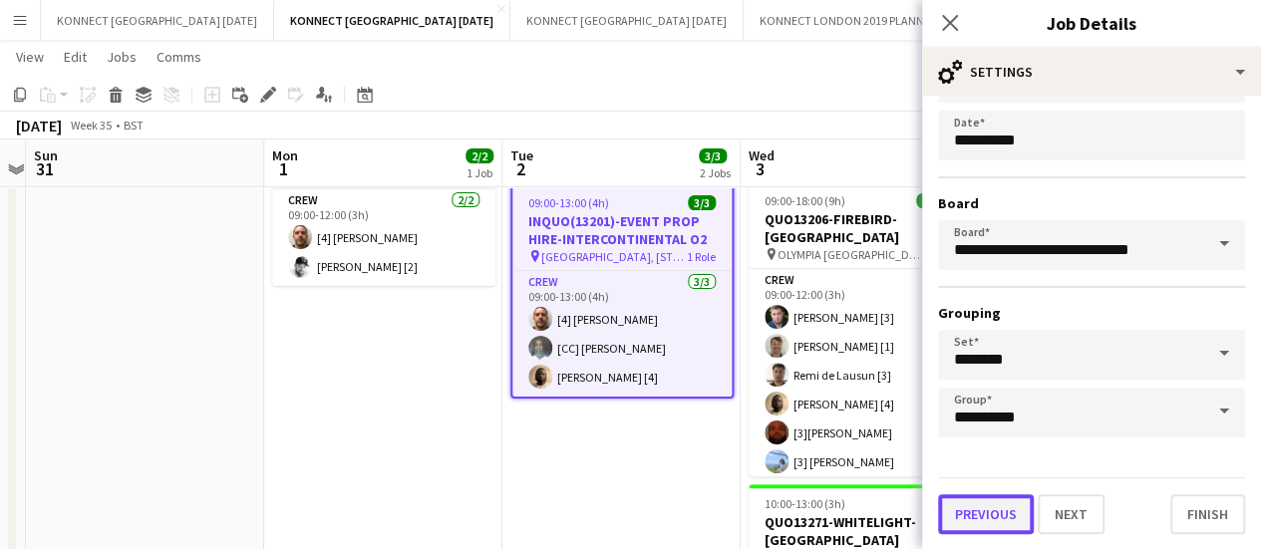
click at [991, 513] on button "Previous" at bounding box center [986, 514] width 96 height 40
type input "**********"
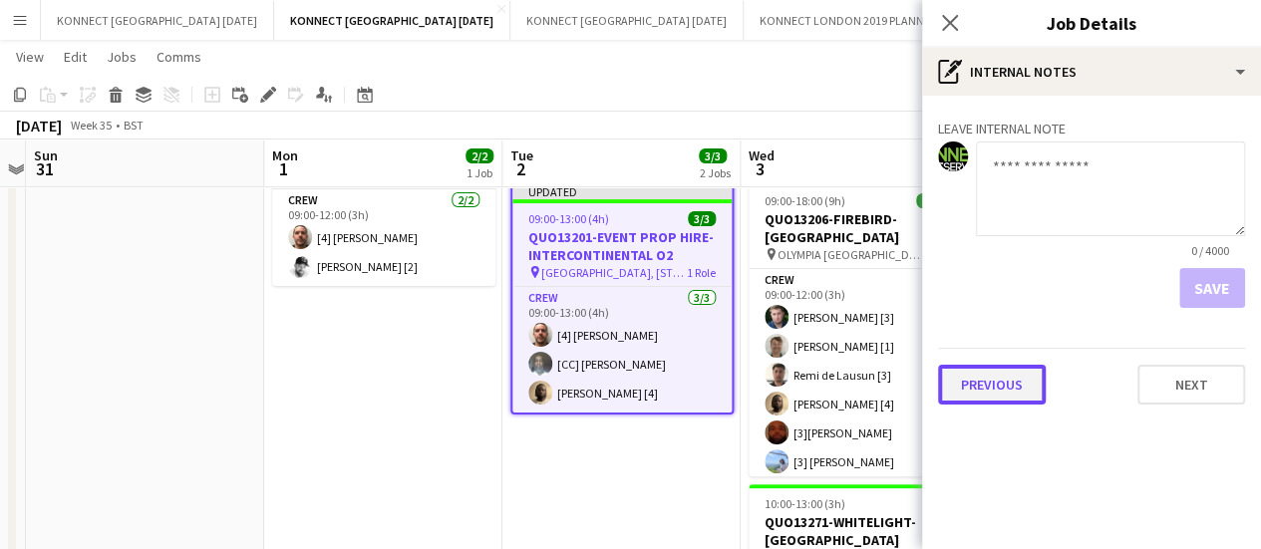
click at [1017, 394] on button "Previous" at bounding box center [992, 385] width 108 height 40
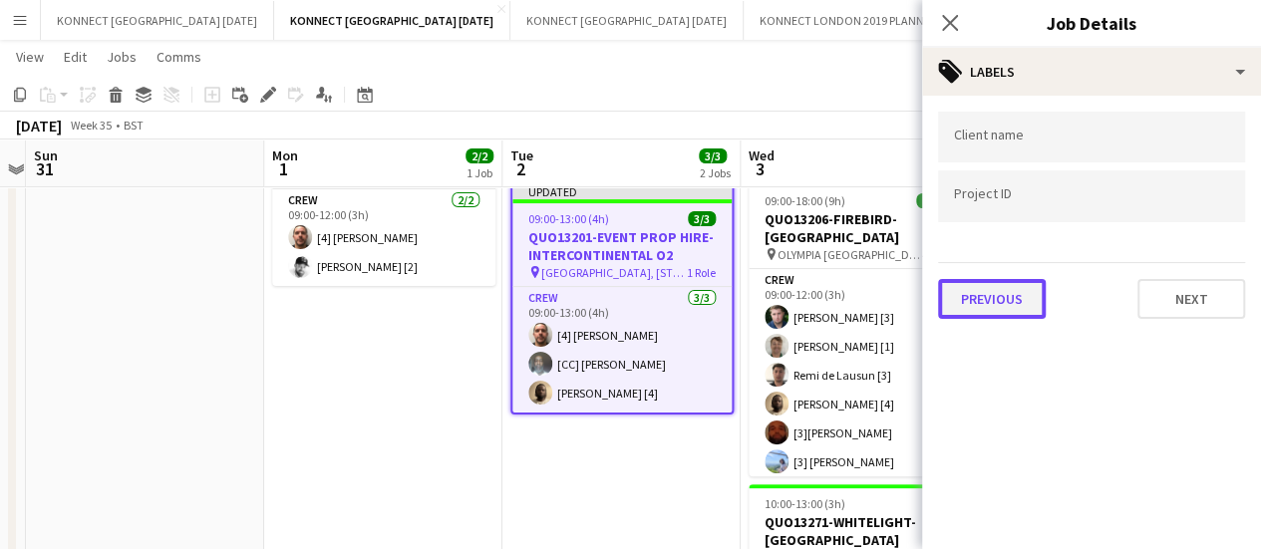
click at [1005, 294] on button "Previous" at bounding box center [992, 299] width 108 height 40
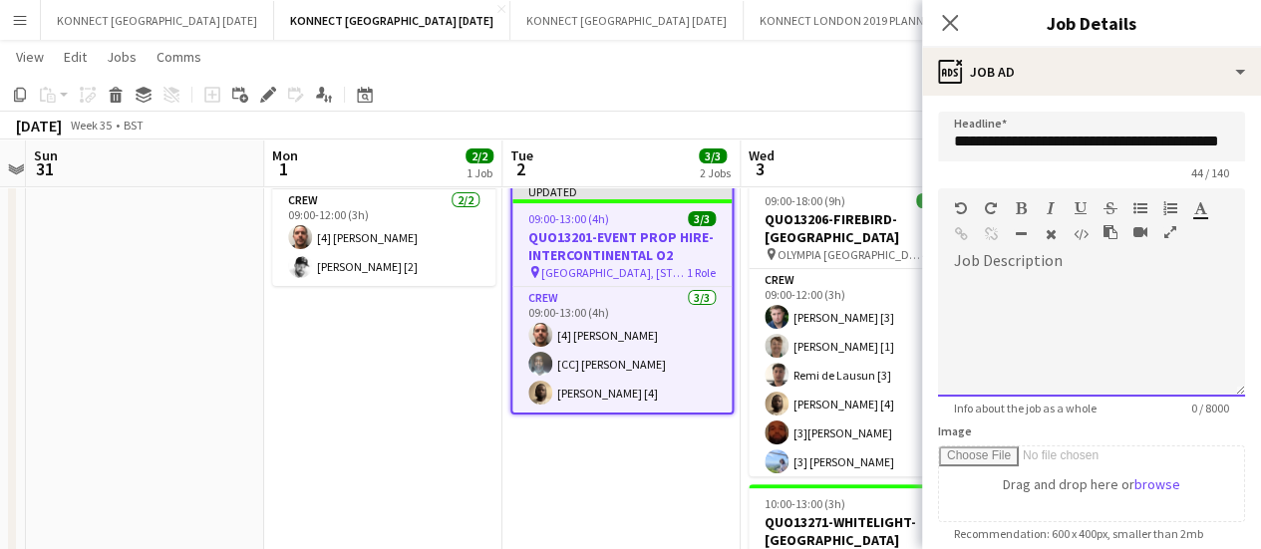
click at [1071, 318] on div at bounding box center [1091, 337] width 307 height 120
paste div
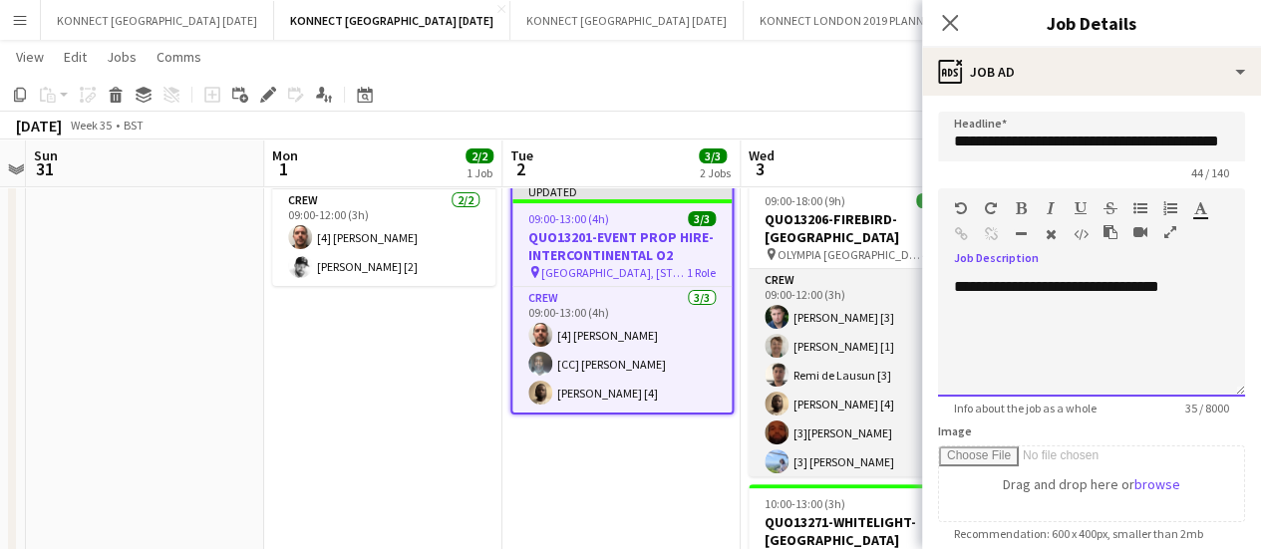
scroll to position [334, 0]
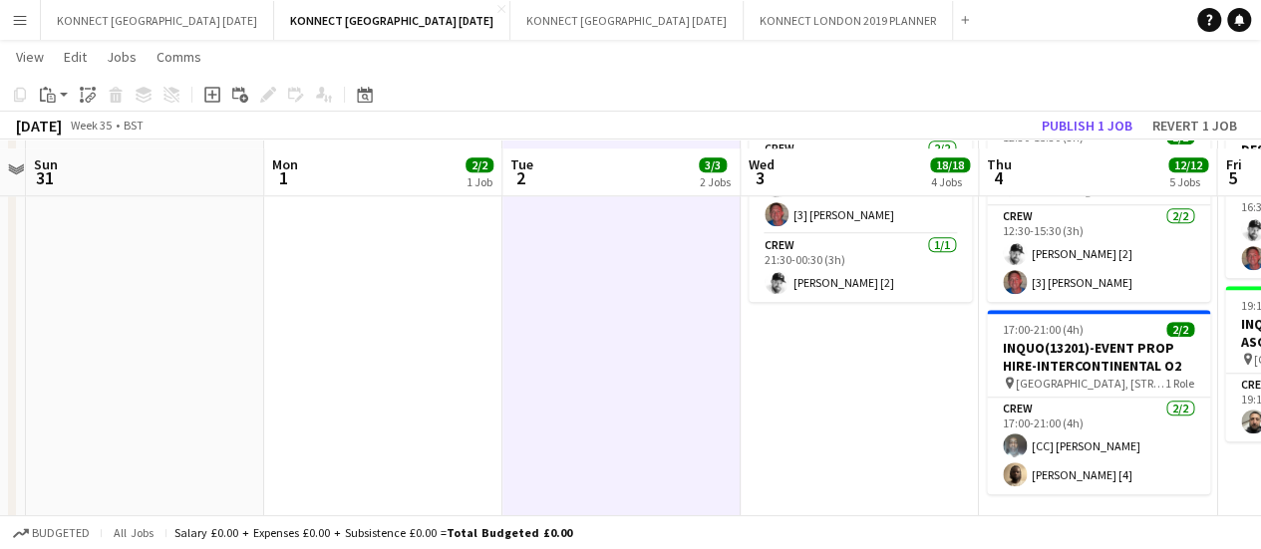
scroll to position [737, 0]
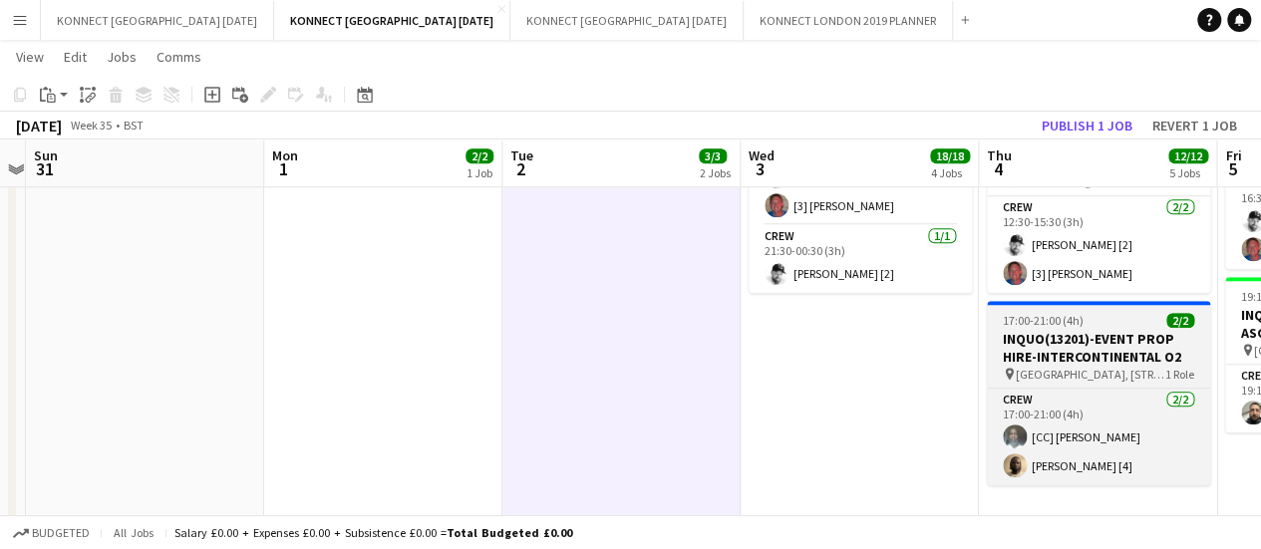
click at [1057, 356] on h3 "INQUO(13201)-EVENT PROP HIRE-INTERCONTINENTAL O2" at bounding box center [1098, 348] width 223 height 36
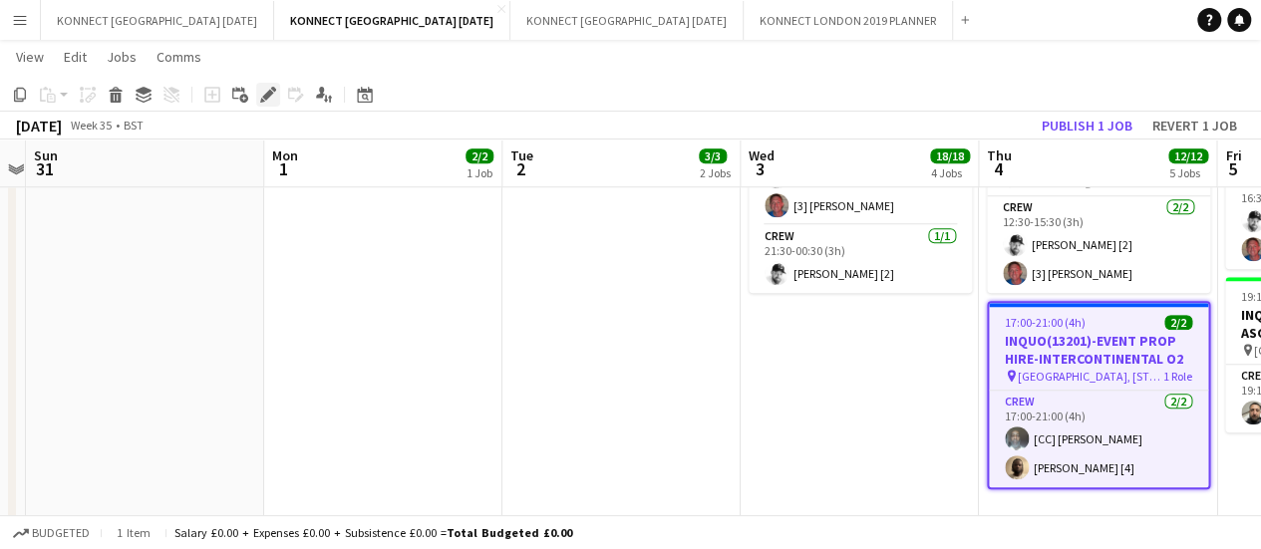
click at [271, 100] on icon "Edit" at bounding box center [268, 95] width 16 height 16
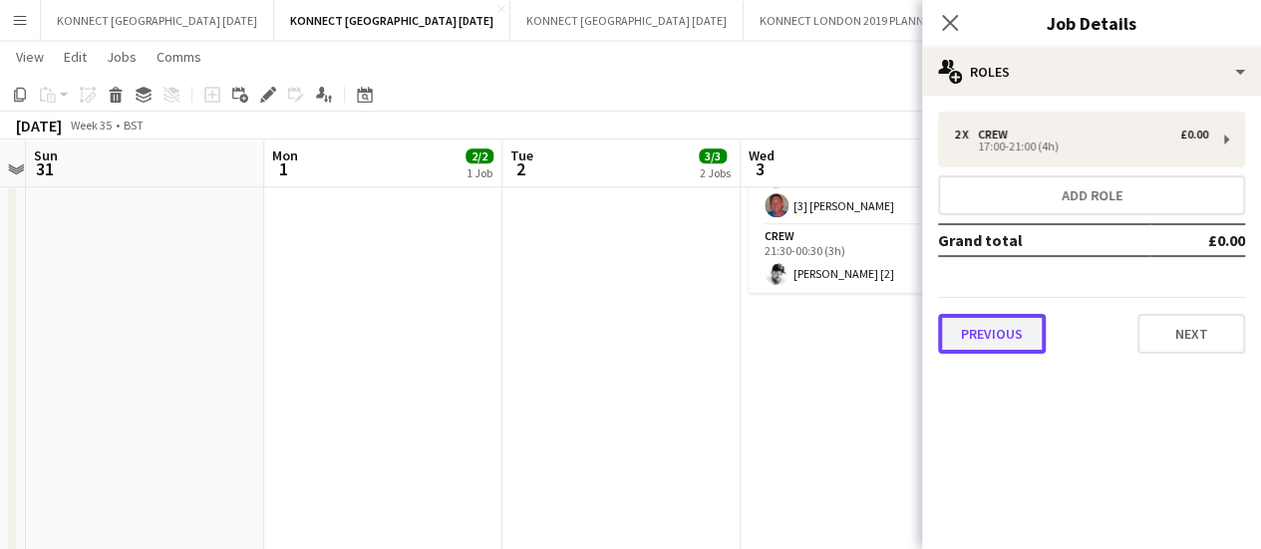
click at [982, 341] on button "Previous" at bounding box center [992, 334] width 108 height 40
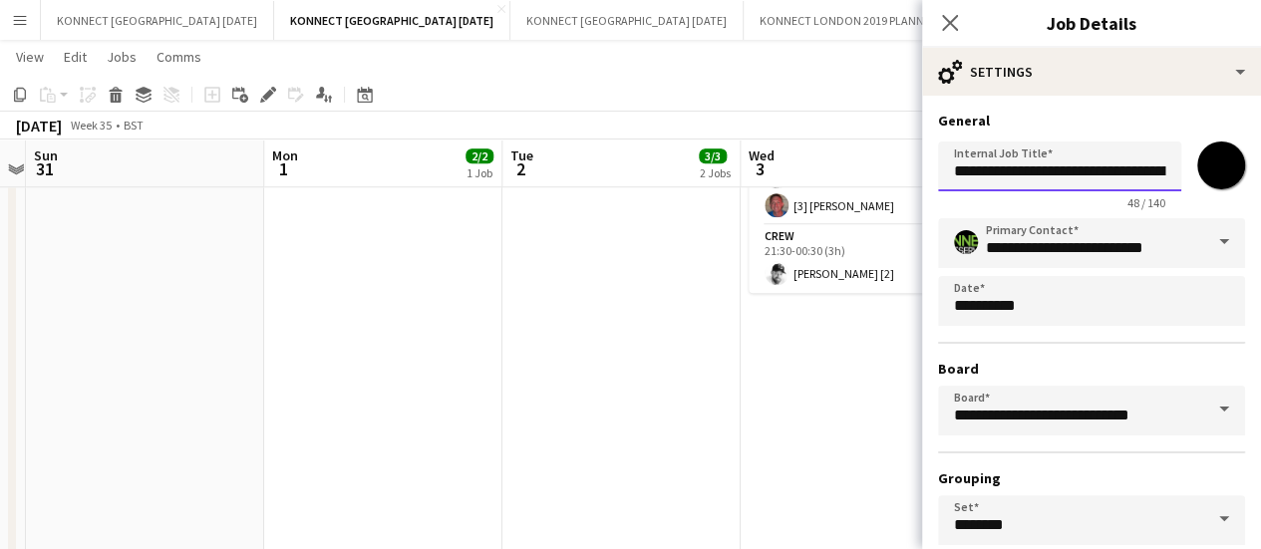
click at [964, 177] on input "**********" at bounding box center [1059, 167] width 243 height 50
type input "**********"
click at [629, 294] on app-date-cell "HAN OFF Updated 09:00-13:00 (4h) 3/3 QUO13201-EVENT PROP HIRE-INTERCONTINENTAL …" at bounding box center [621, 231] width 238 height 1489
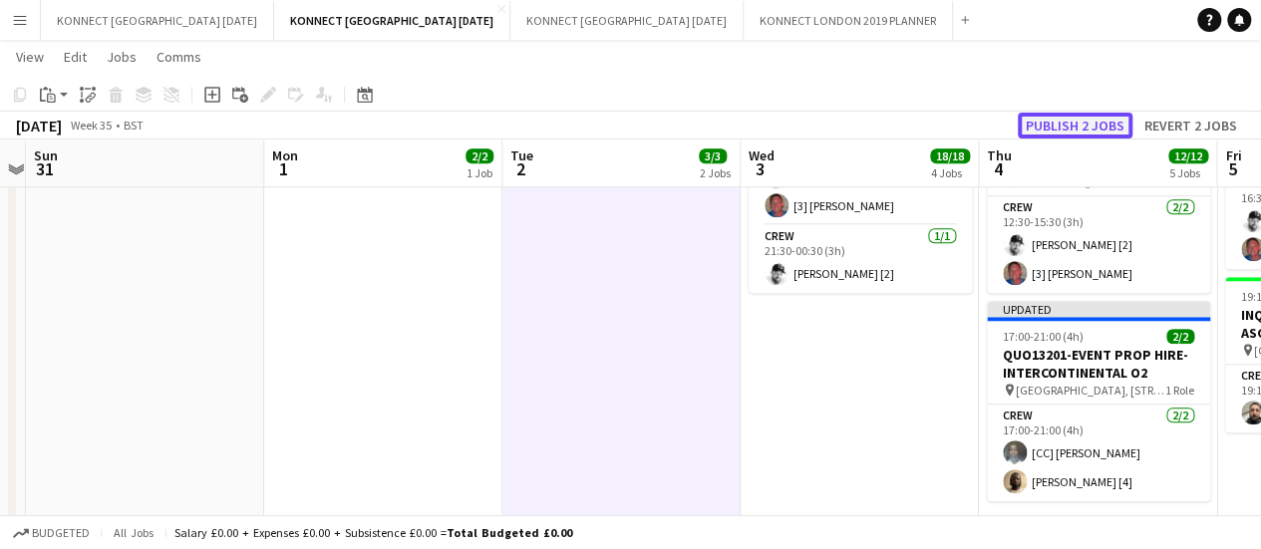
click at [1066, 122] on button "Publish 2 jobs" at bounding box center [1075, 126] width 115 height 26
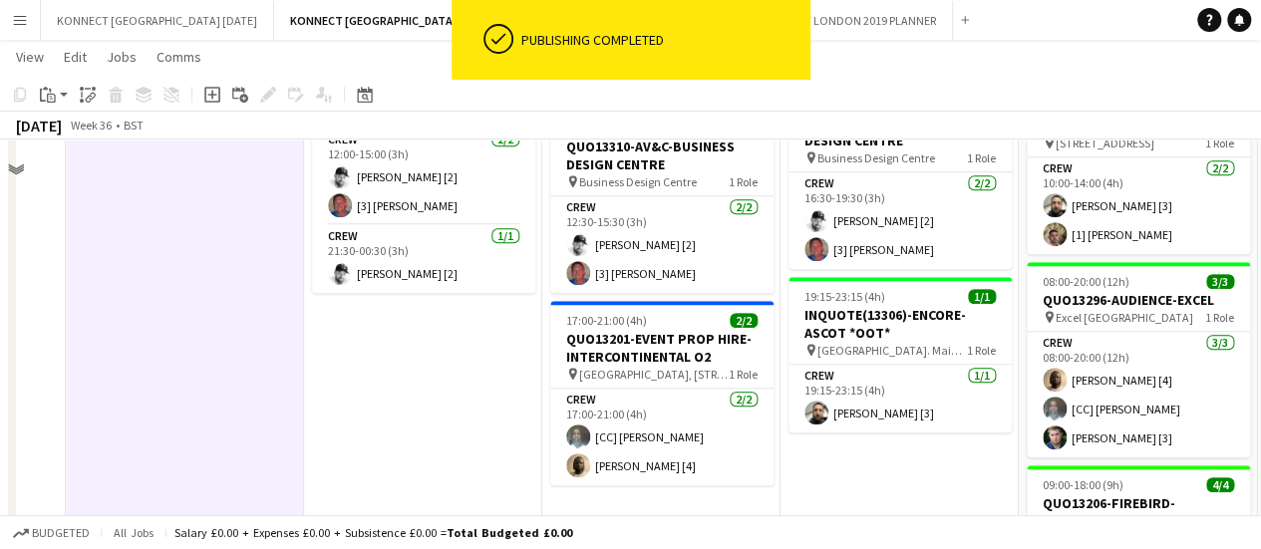
scroll to position [0, 0]
